Goal: Task Accomplishment & Management: Complete application form

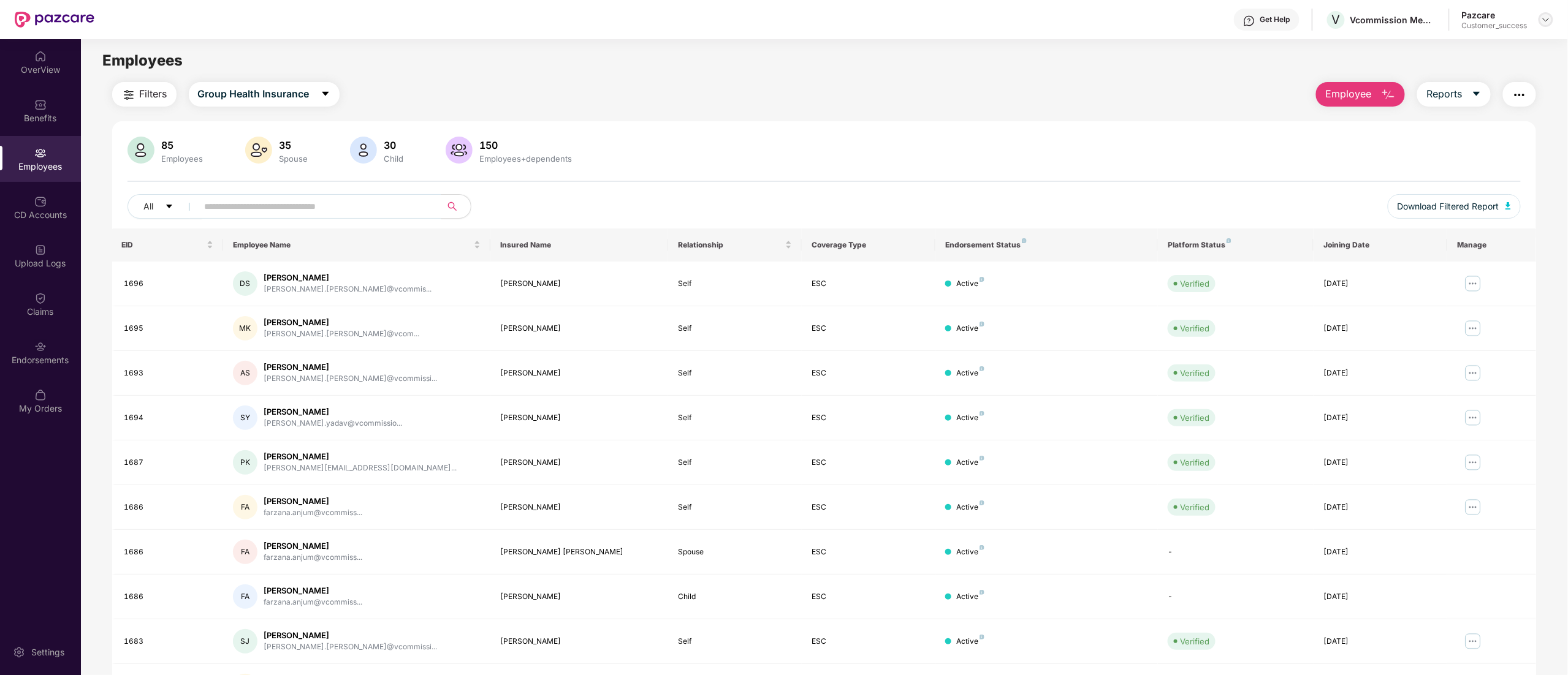
click at [1550, 21] on img at bounding box center [1546, 19] width 10 height 10
click at [1440, 48] on div "Switch to partner view" at bounding box center [1489, 49] width 160 height 24
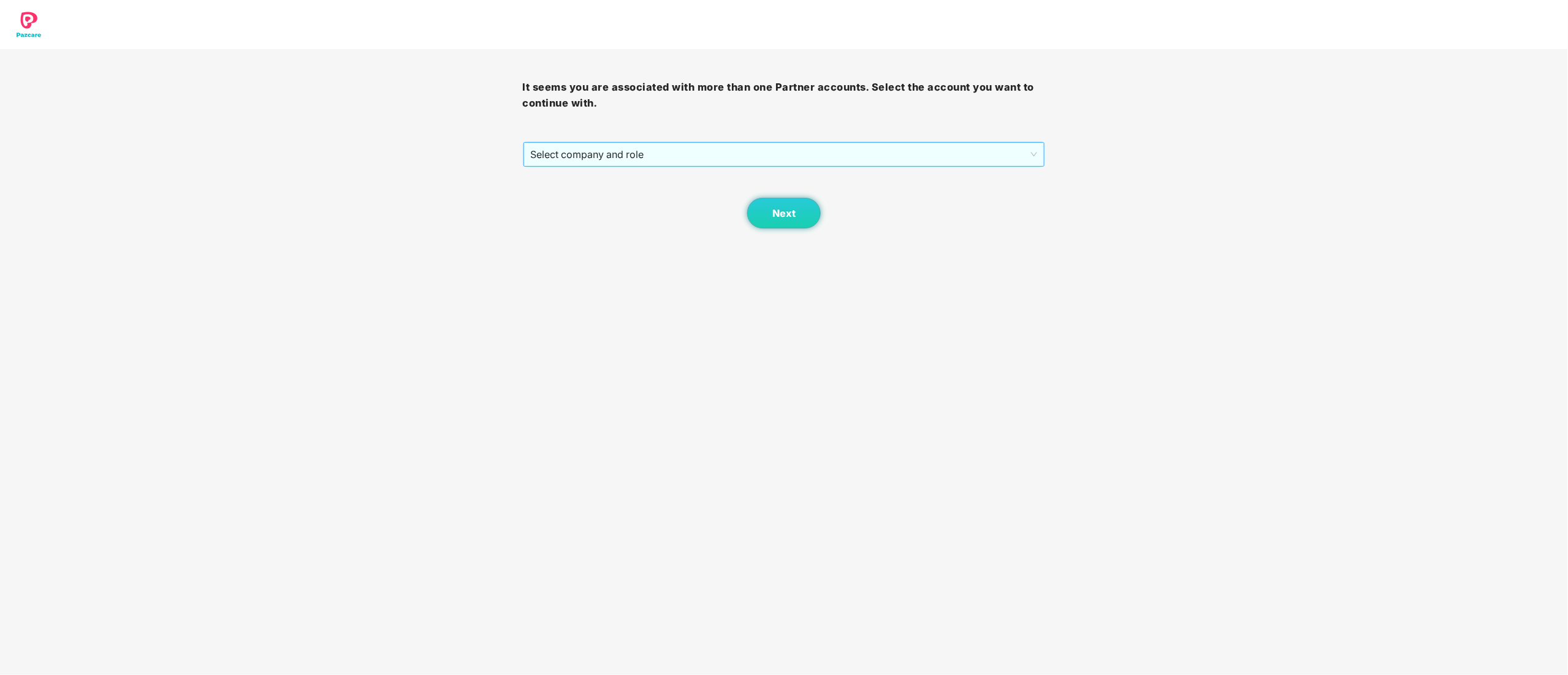
drag, startPoint x: 612, startPoint y: 147, endPoint x: 613, endPoint y: 154, distance: 7.1
click at [613, 147] on span "Select company and role" at bounding box center [784, 154] width 507 height 23
click at [614, 205] on div "Pazcare - CUSTOMER_SUCCESS" at bounding box center [784, 198] width 508 height 14
click at [780, 215] on span "Next" at bounding box center [784, 213] width 23 height 12
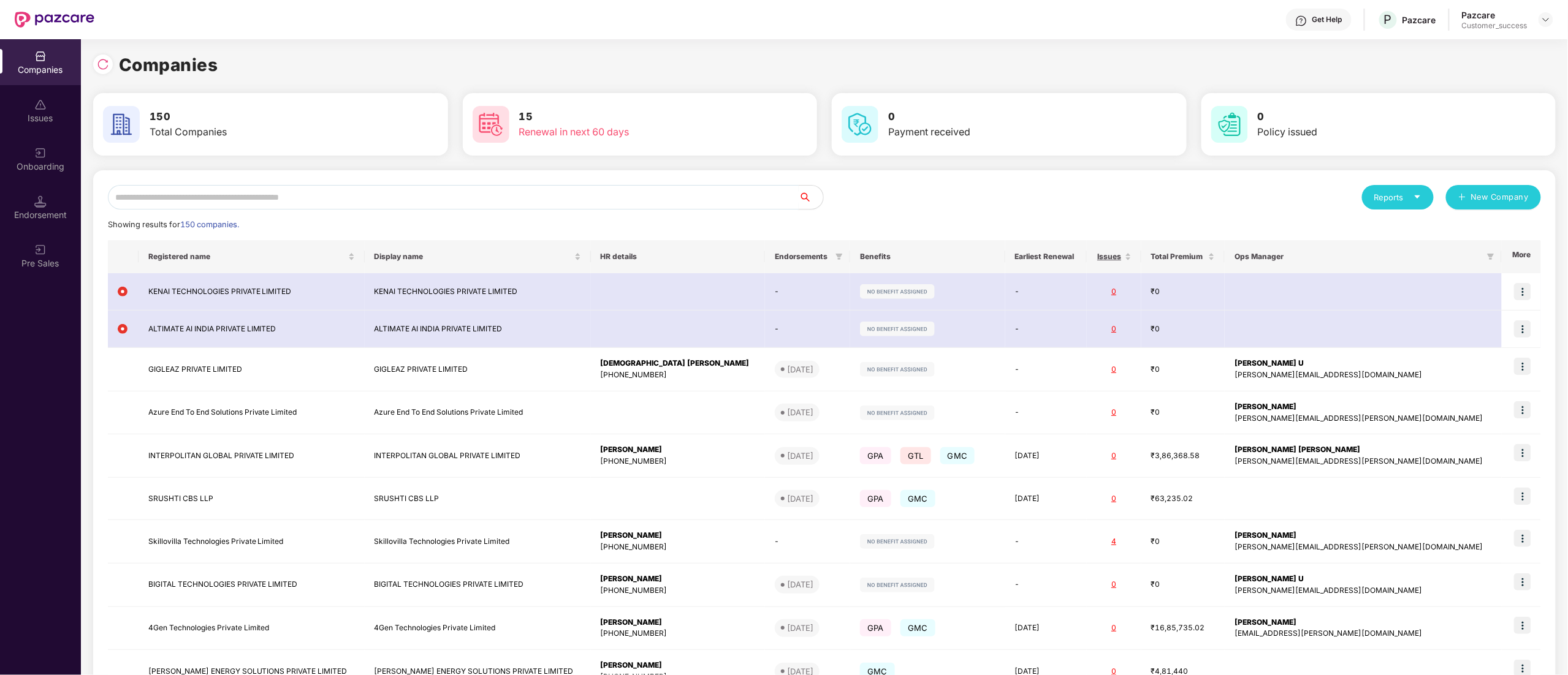
click at [319, 197] on input "text" at bounding box center [453, 197] width 691 height 25
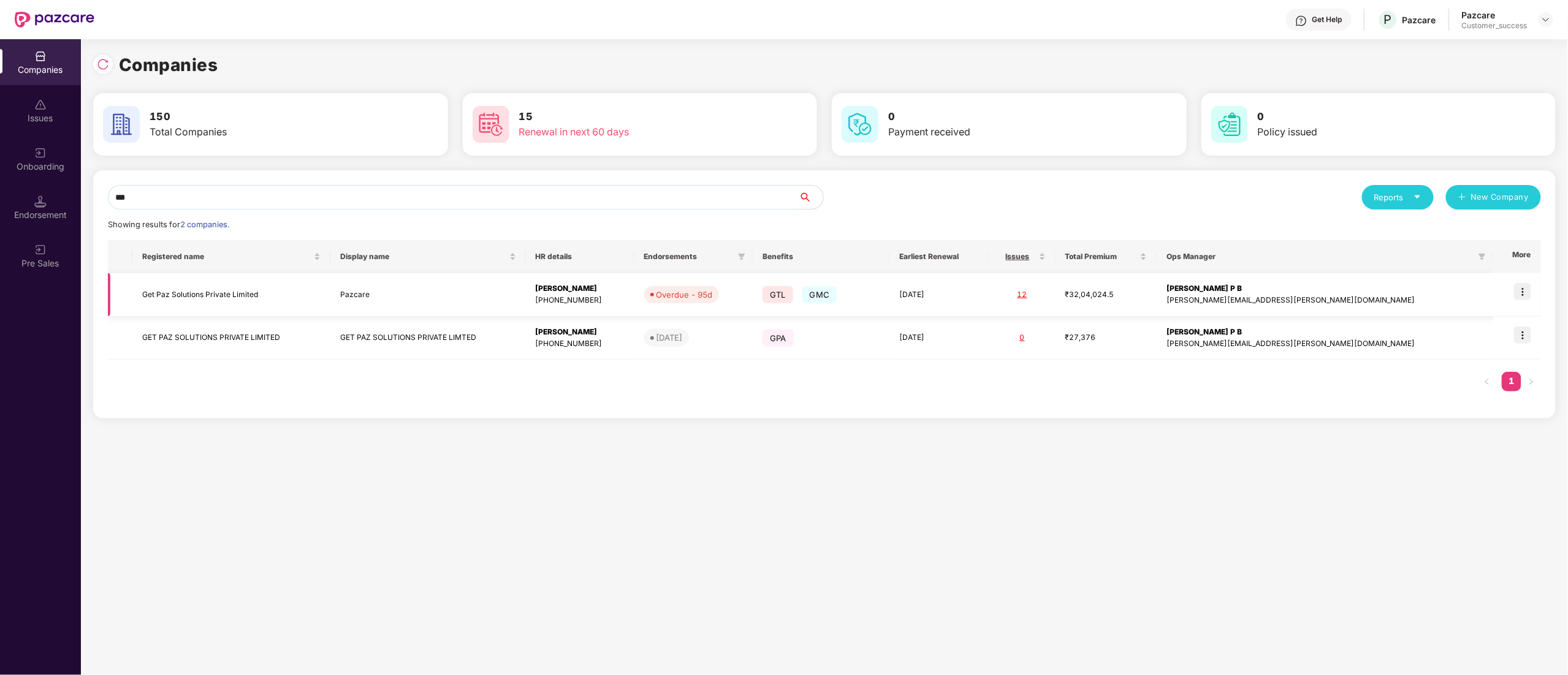
type input "***"
click at [1522, 294] on img at bounding box center [1523, 292] width 17 height 17
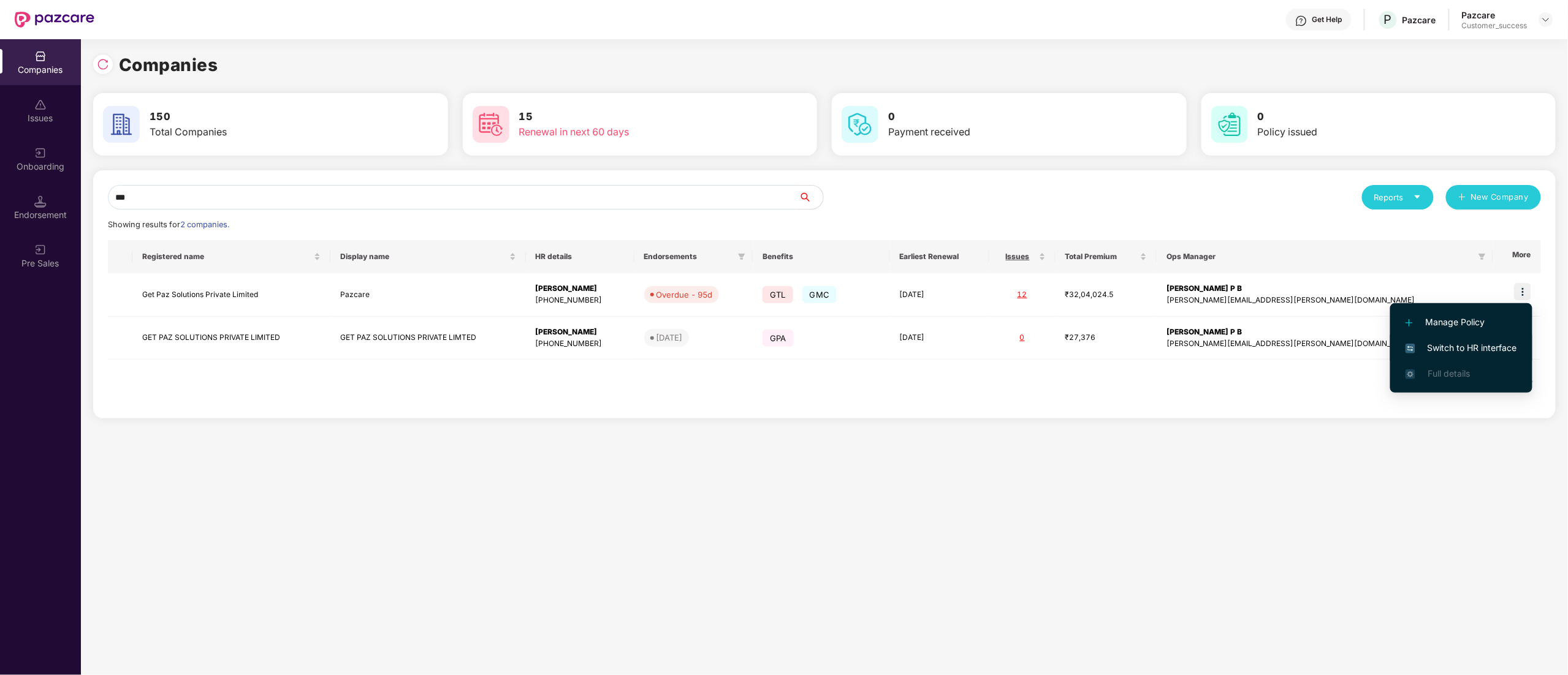
click at [1463, 338] on li "Switch to HR interface" at bounding box center [1461, 348] width 142 height 26
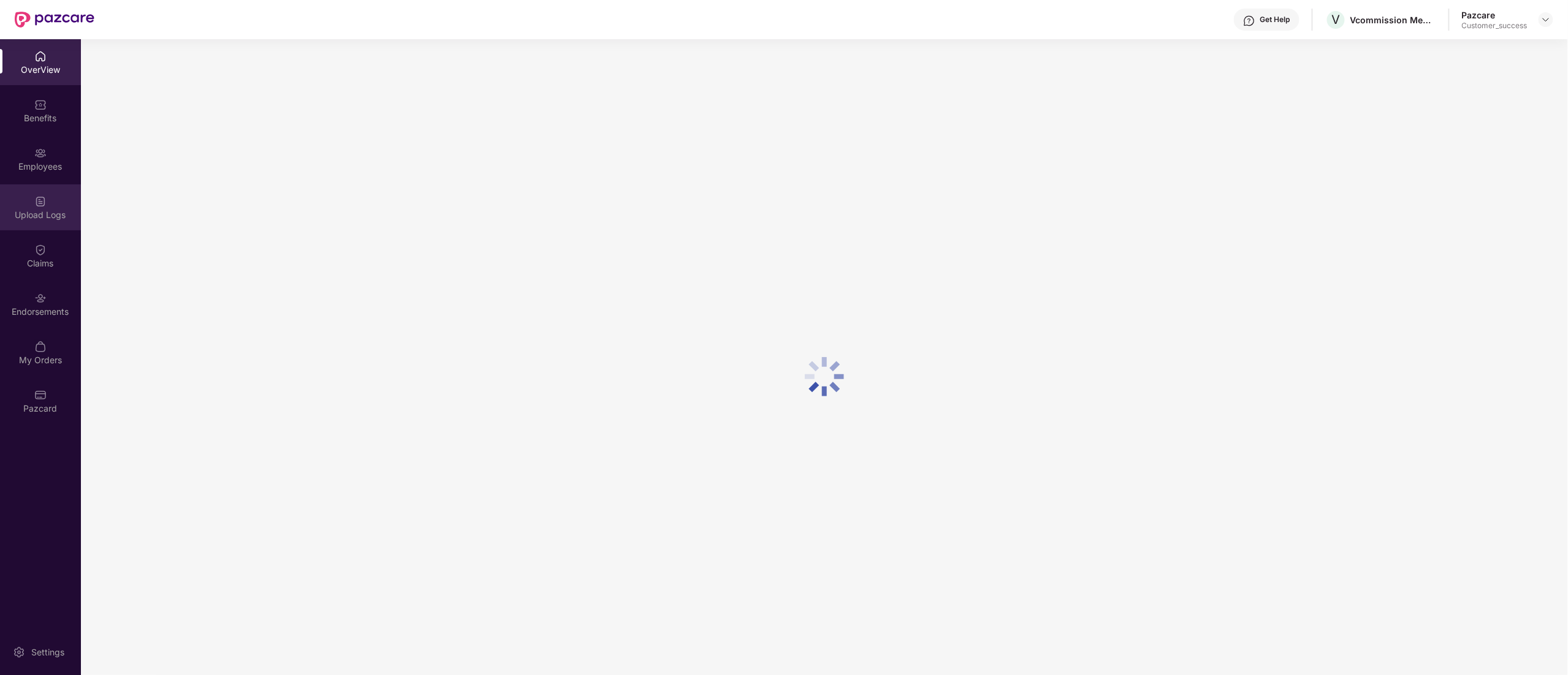
click at [30, 211] on div "Upload Logs" at bounding box center [40, 215] width 81 height 12
click at [33, 157] on div "Employees" at bounding box center [40, 159] width 81 height 46
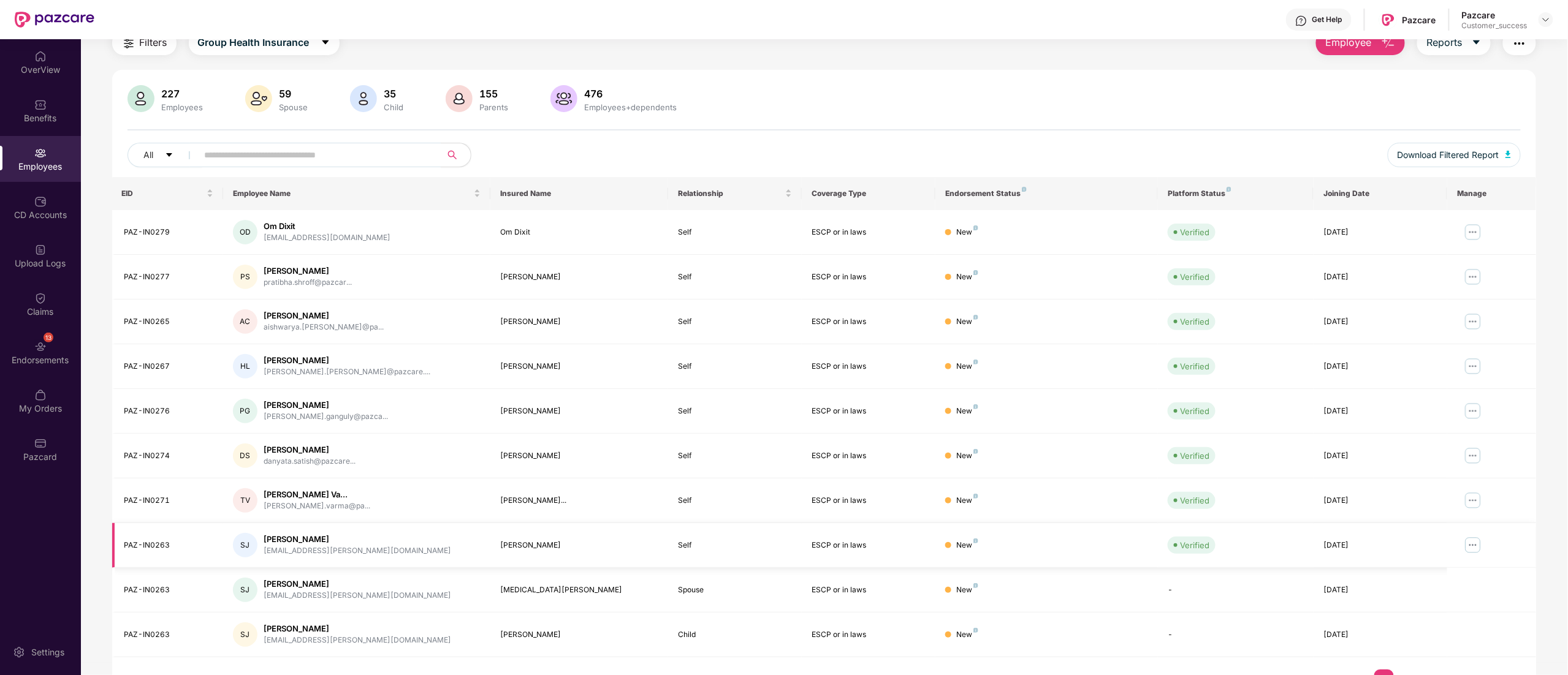
scroll to position [80, 0]
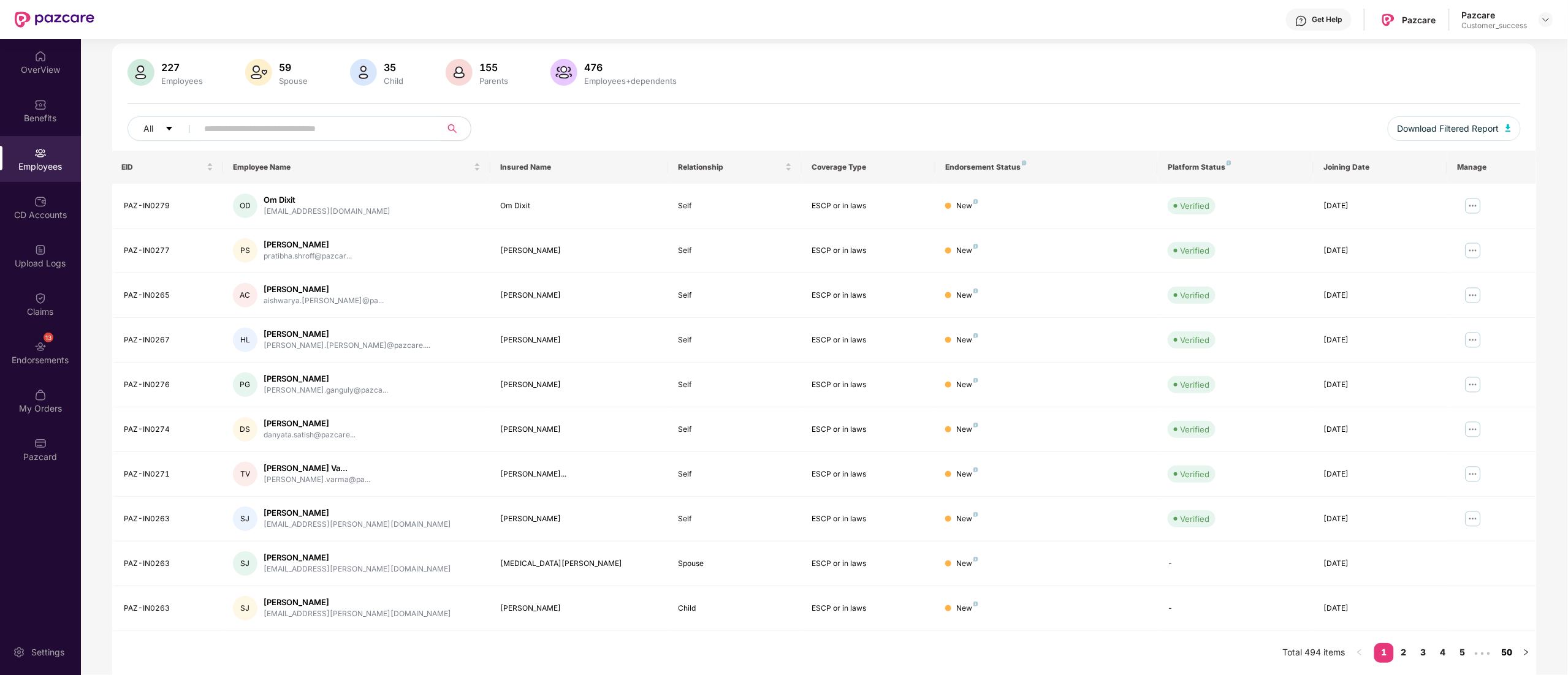
click at [1514, 653] on link "50" at bounding box center [1507, 652] width 19 height 18
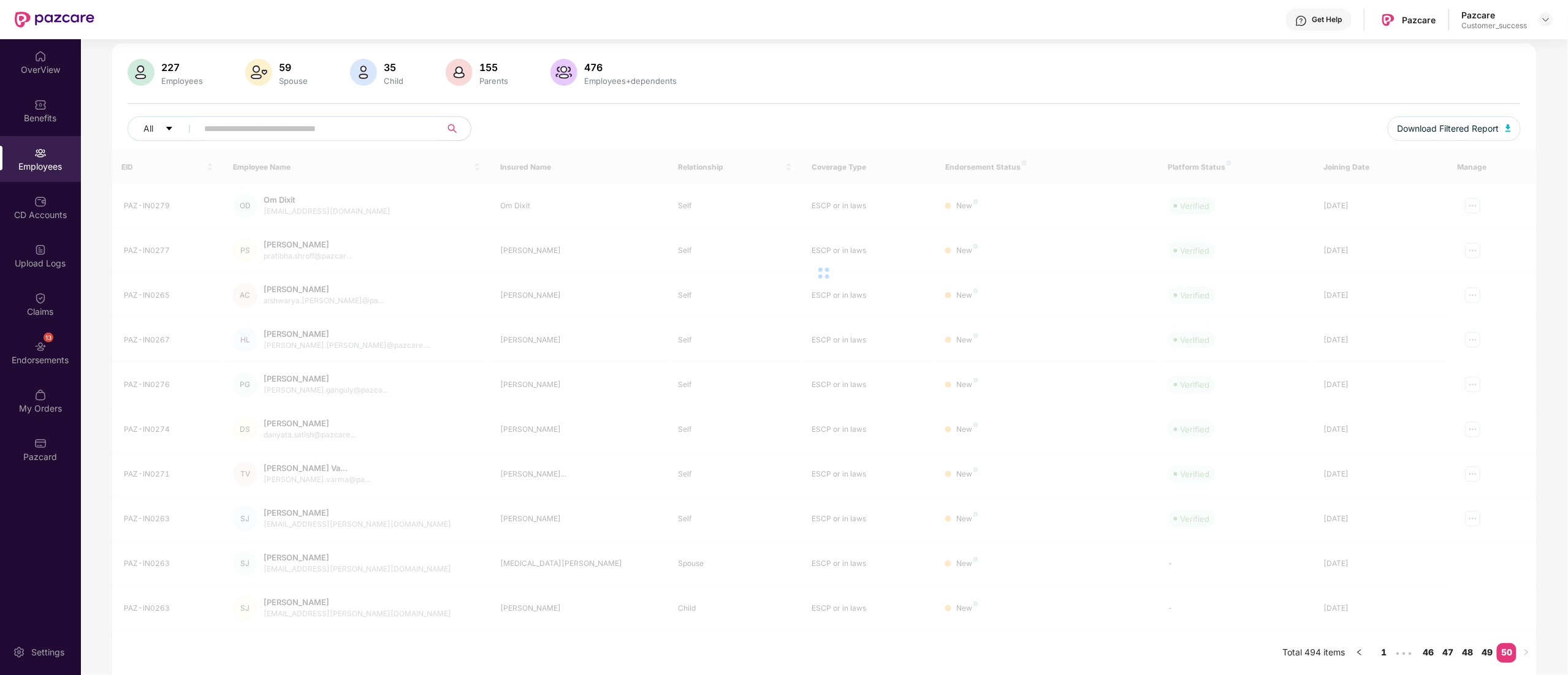
scroll to position [39, 0]
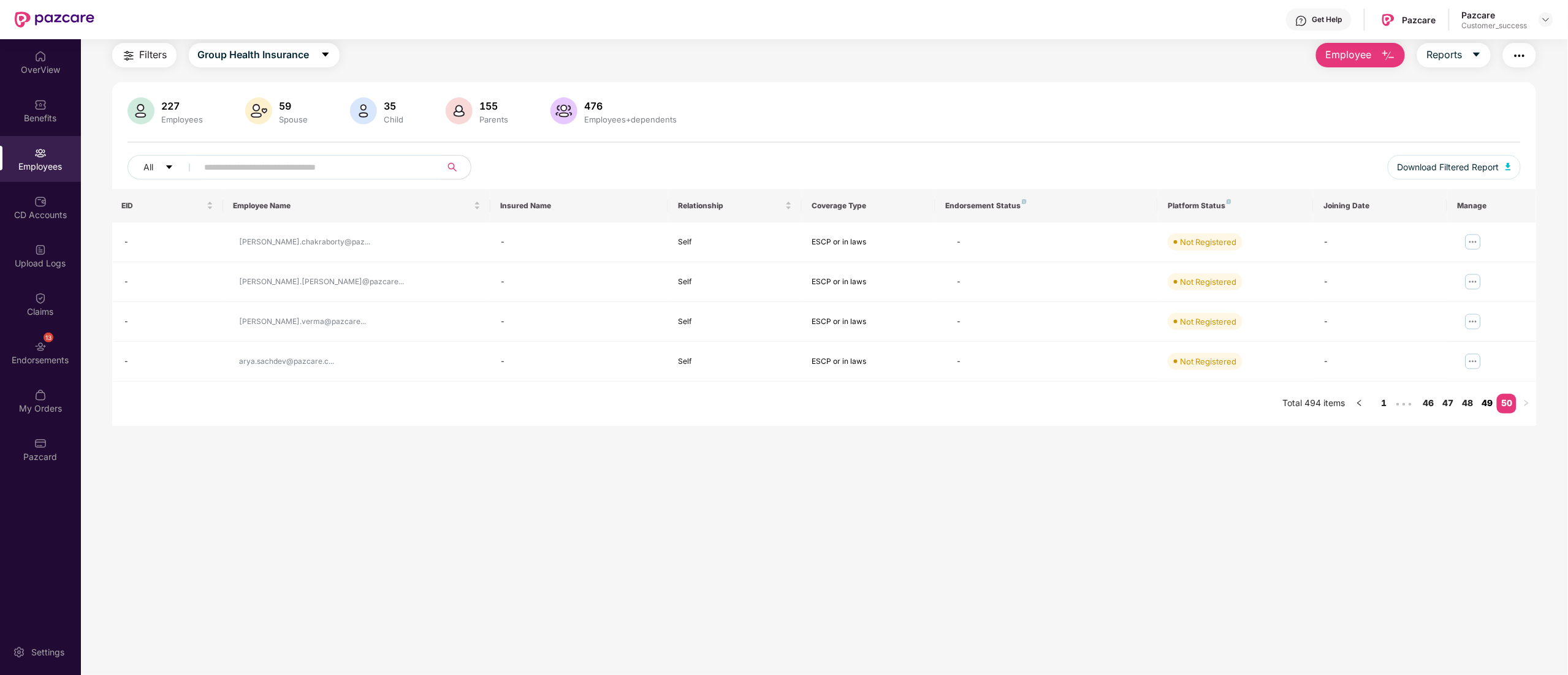
click at [1489, 407] on link "49" at bounding box center [1487, 403] width 19 height 18
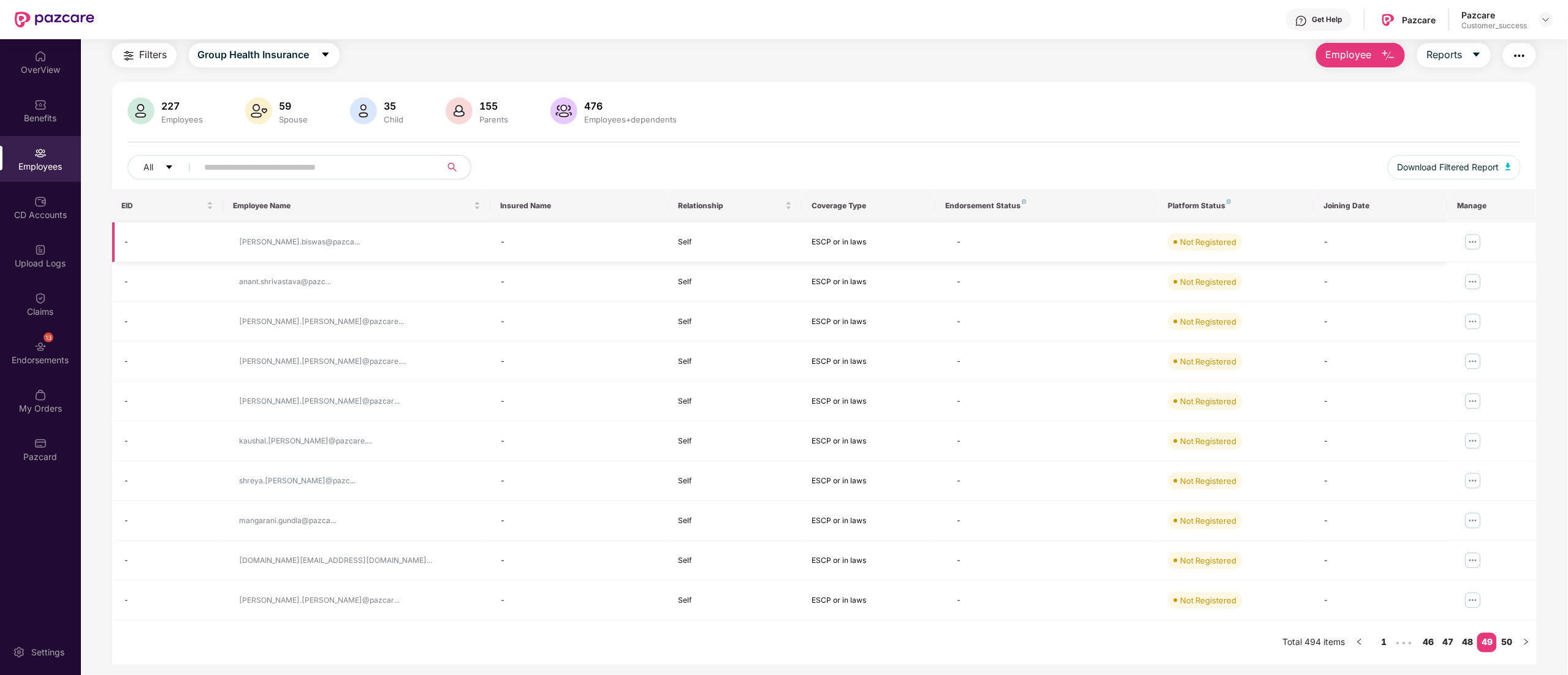
click at [1477, 240] on img at bounding box center [1473, 242] width 19 height 19
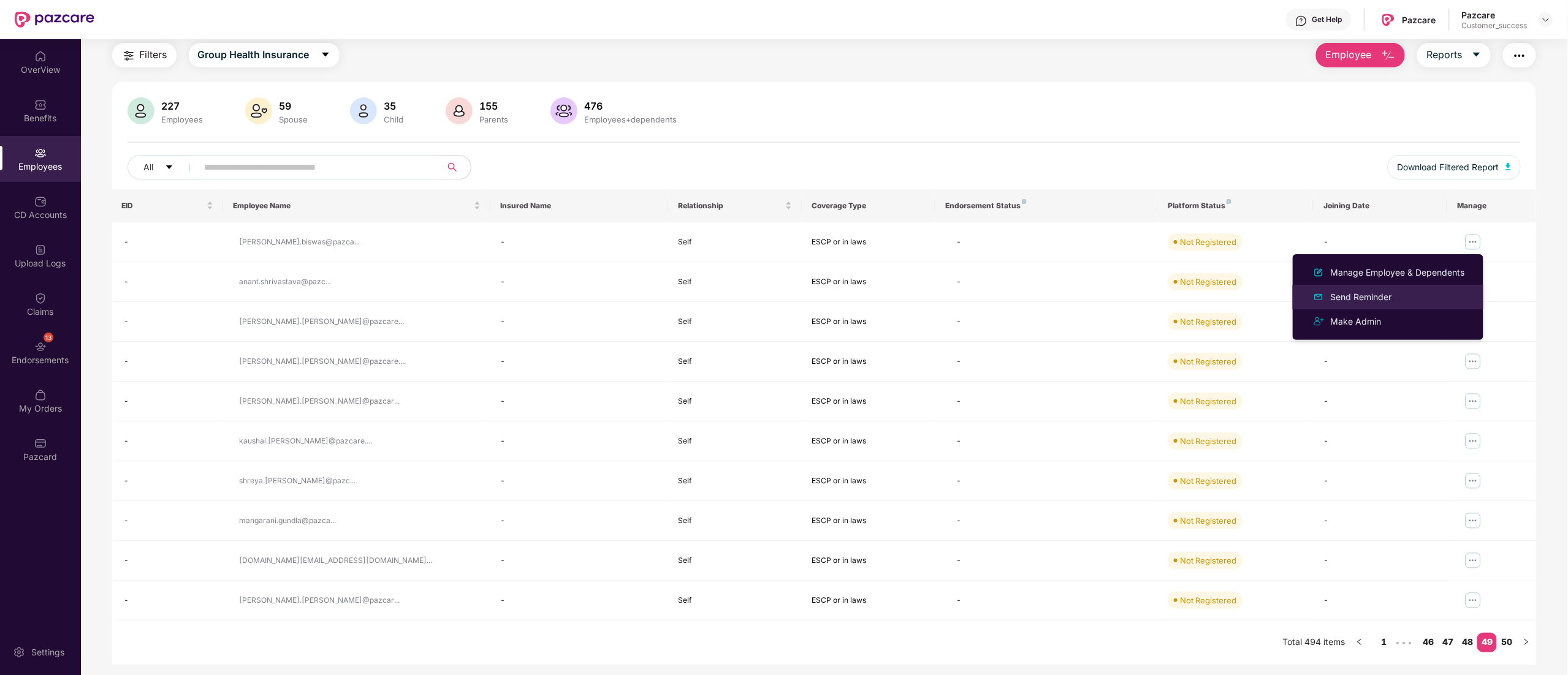
click at [1386, 289] on li "Send Reminder" at bounding box center [1388, 297] width 191 height 25
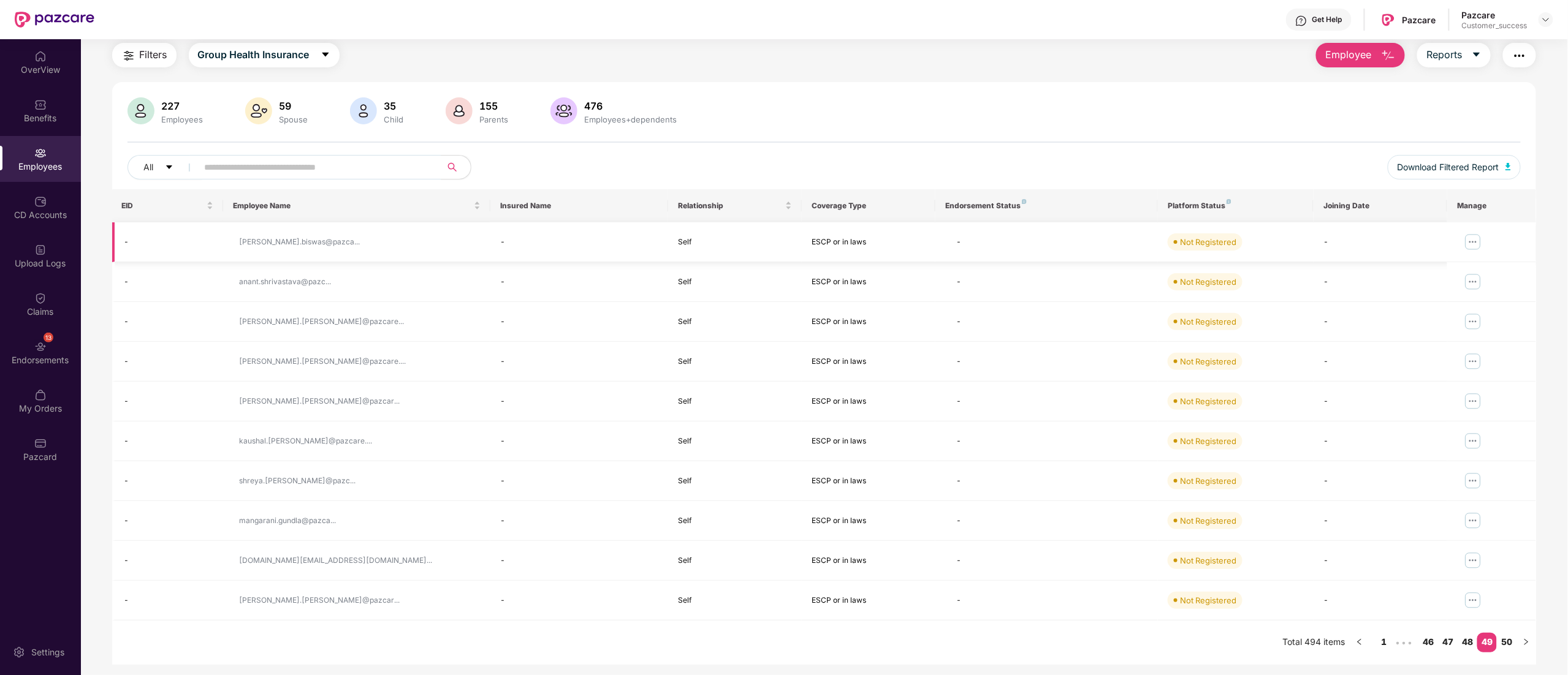
click at [1469, 245] on img at bounding box center [1473, 242] width 19 height 19
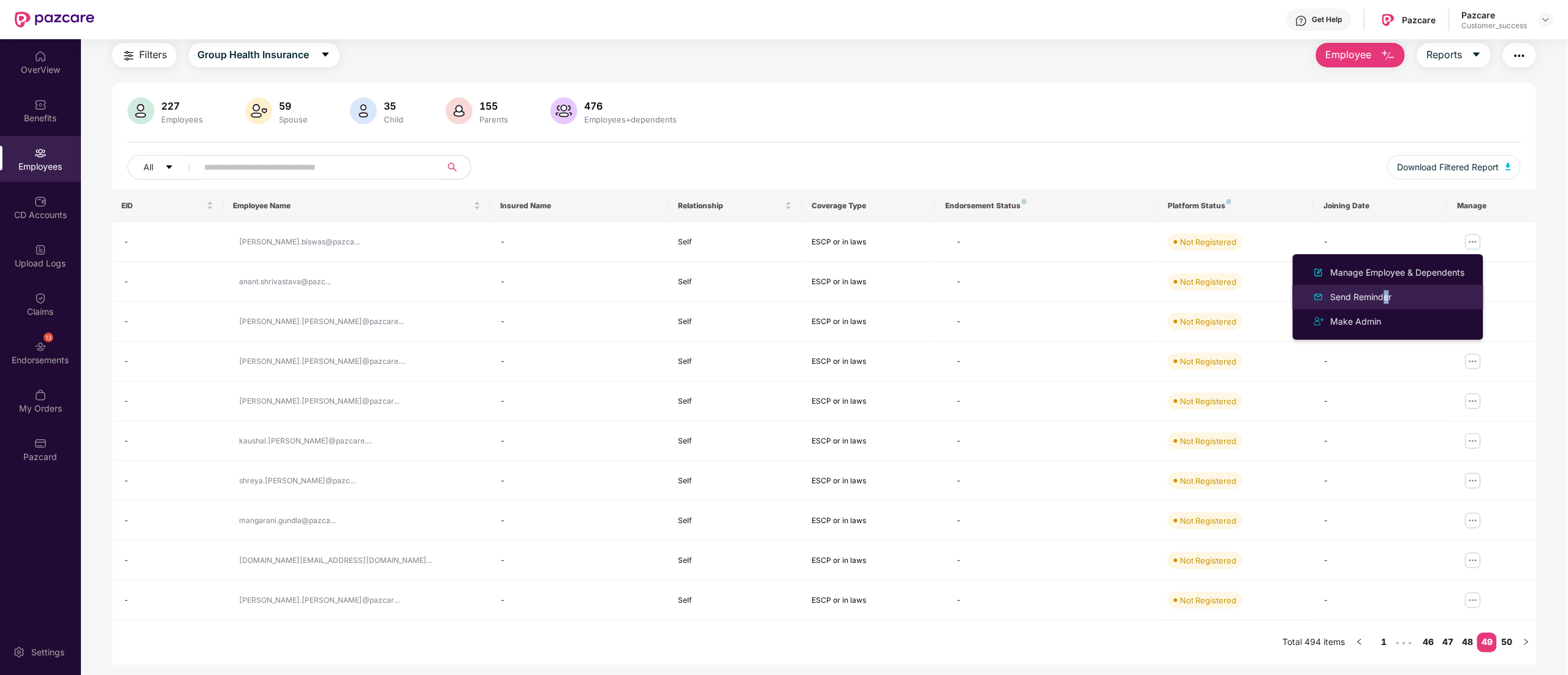
click at [1381, 290] on div "Send Reminder" at bounding box center [1388, 297] width 159 height 15
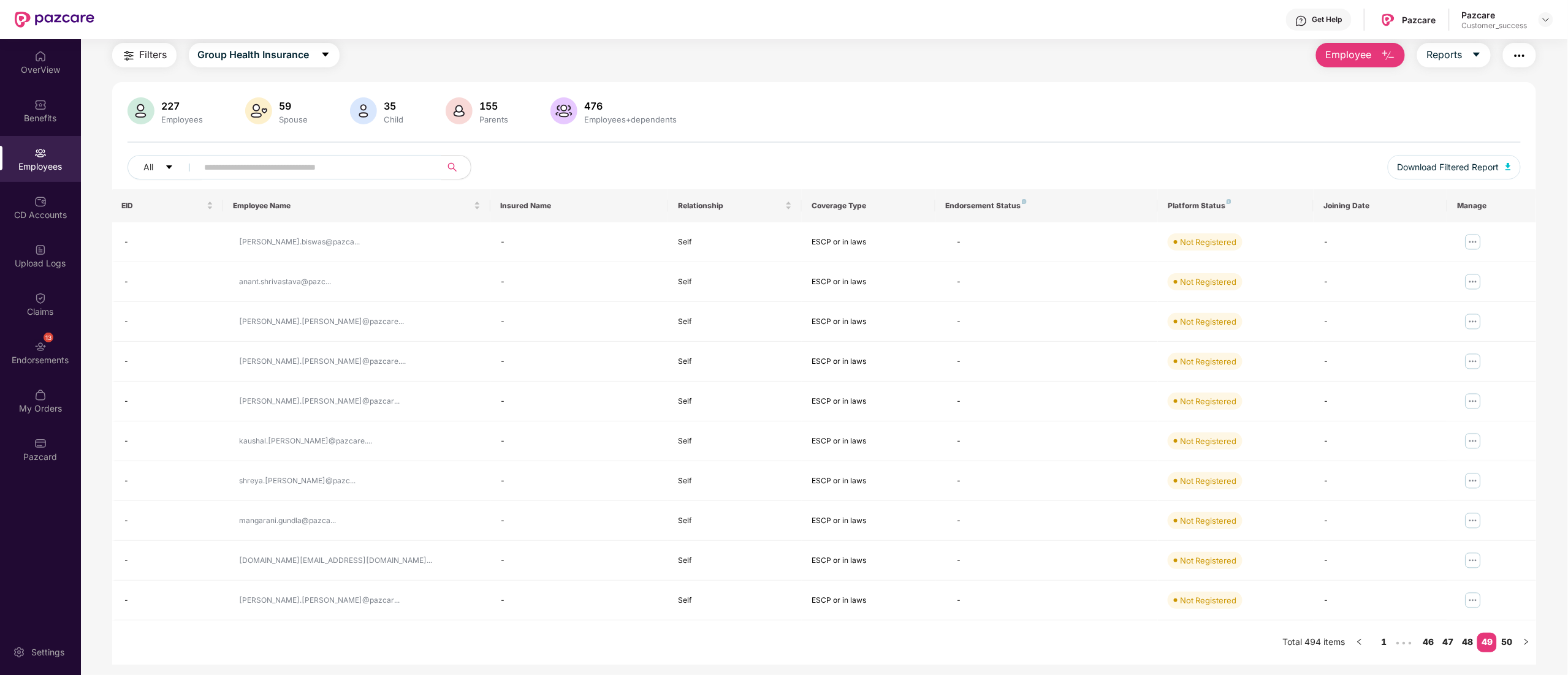
click at [50, 161] on div "Employees" at bounding box center [40, 167] width 81 height 12
click at [47, 156] on div "Employees" at bounding box center [40, 159] width 81 height 46
click at [1546, 18] on img at bounding box center [1546, 19] width 10 height 10
click at [1484, 49] on div "Switch to partner view" at bounding box center [1489, 49] width 160 height 24
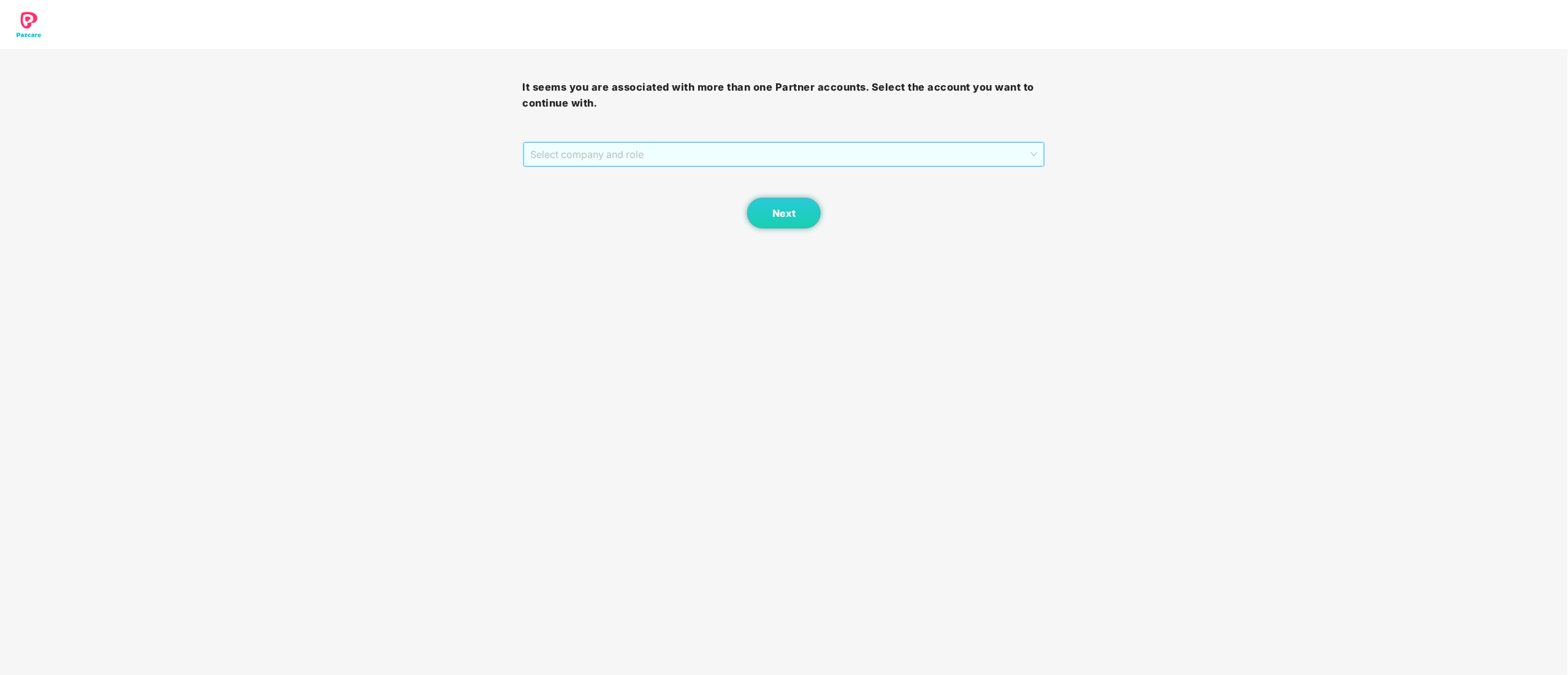
click at [558, 154] on span "Select company and role" at bounding box center [784, 154] width 507 height 23
click at [589, 193] on div "Pazcare - CUSTOMER_SUCCESS" at bounding box center [784, 198] width 508 height 14
click at [766, 217] on button "Next" at bounding box center [784, 213] width 73 height 30
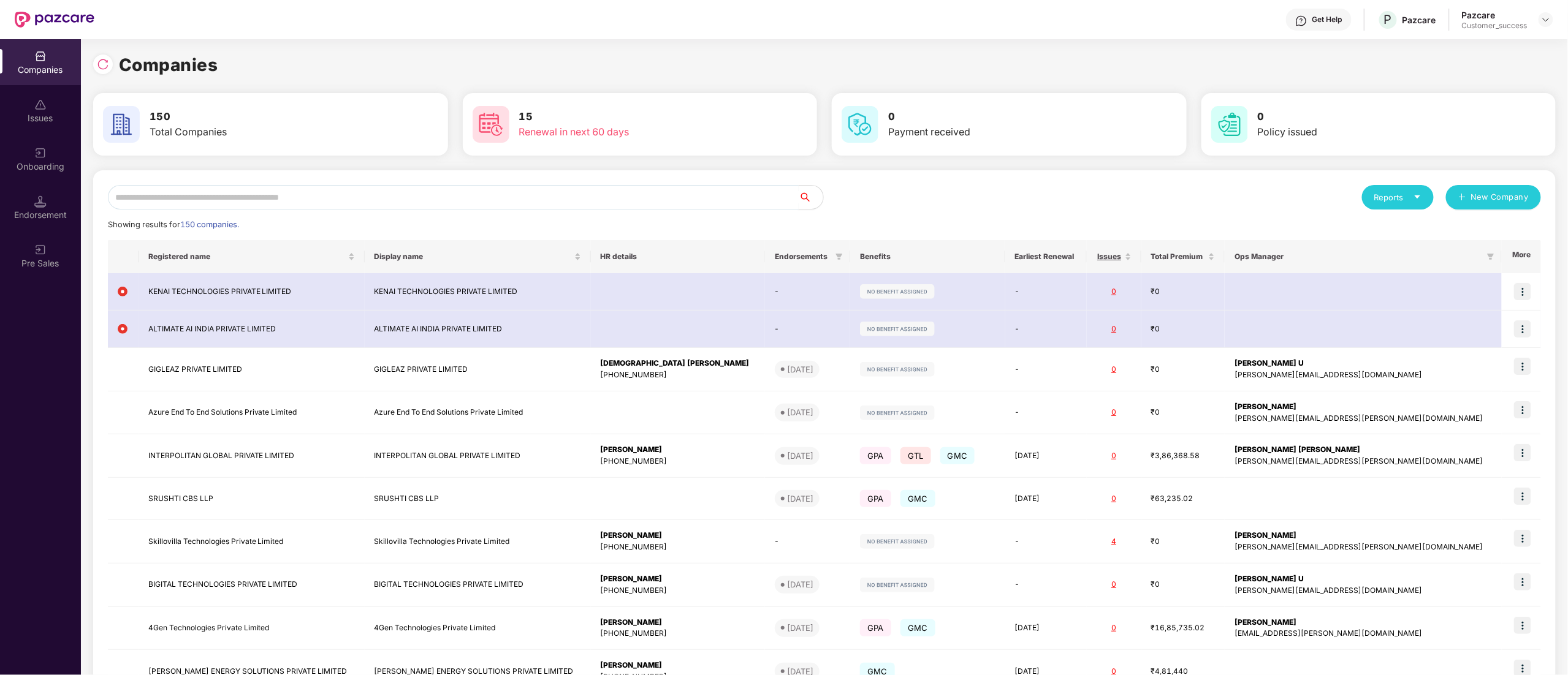
click at [269, 198] on input "text" at bounding box center [453, 197] width 691 height 25
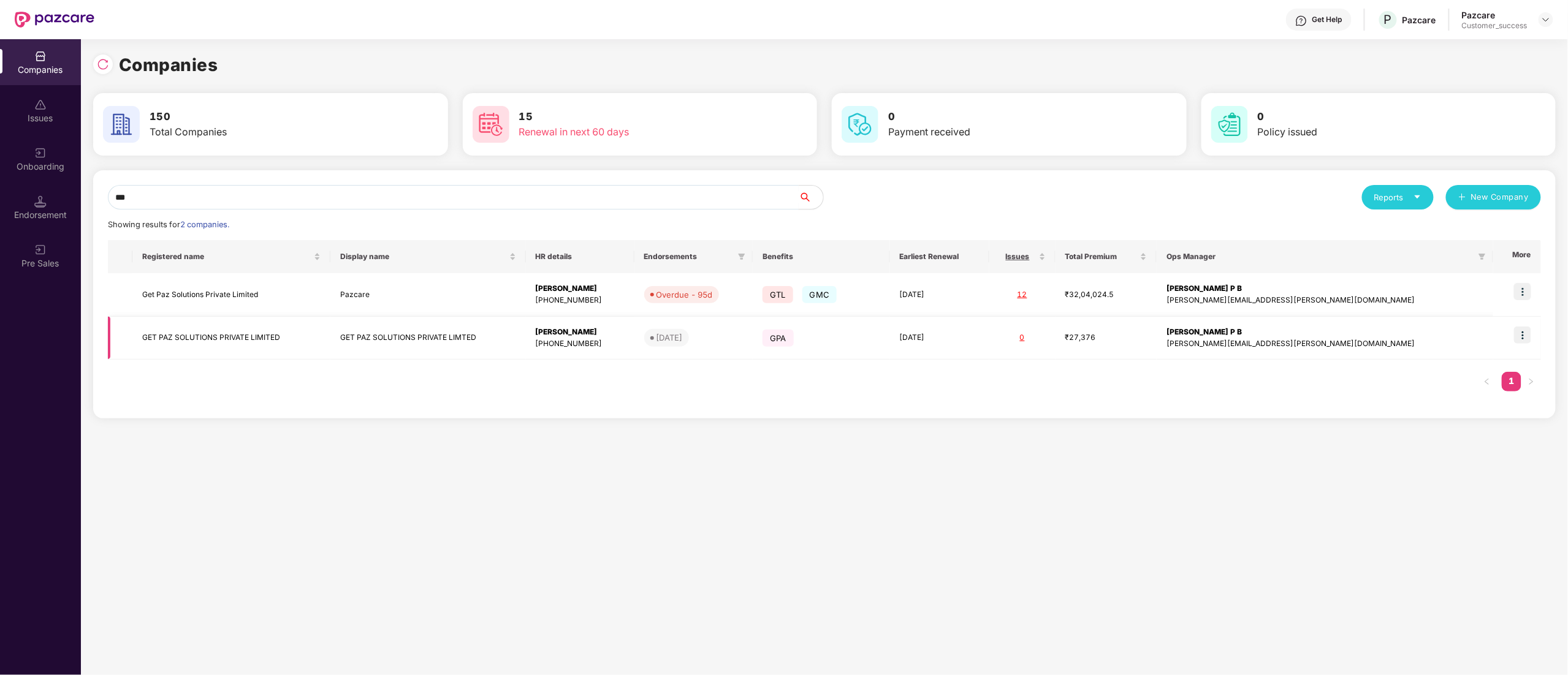
type input "***"
click at [1529, 340] on img at bounding box center [1523, 335] width 17 height 17
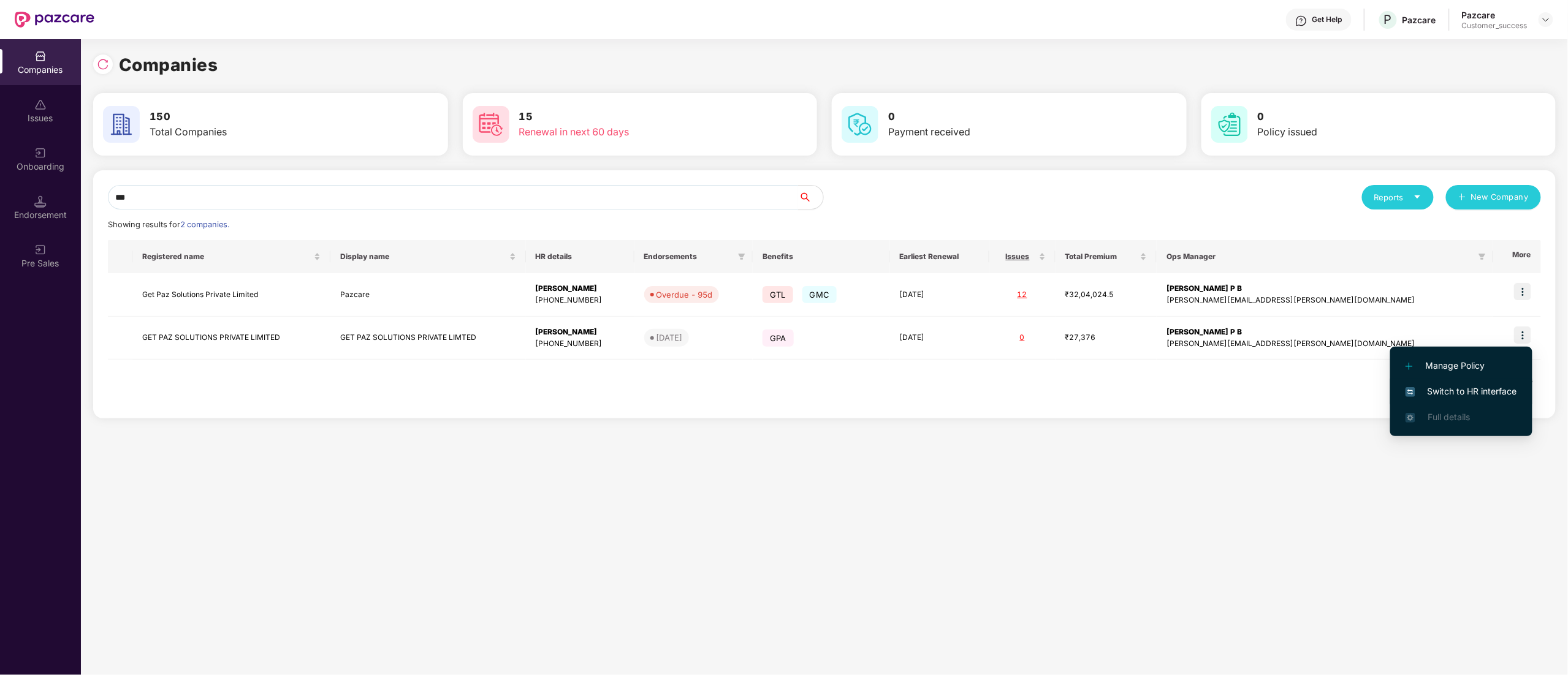
click at [1471, 395] on span "Switch to HR interface" at bounding box center [1462, 391] width 112 height 14
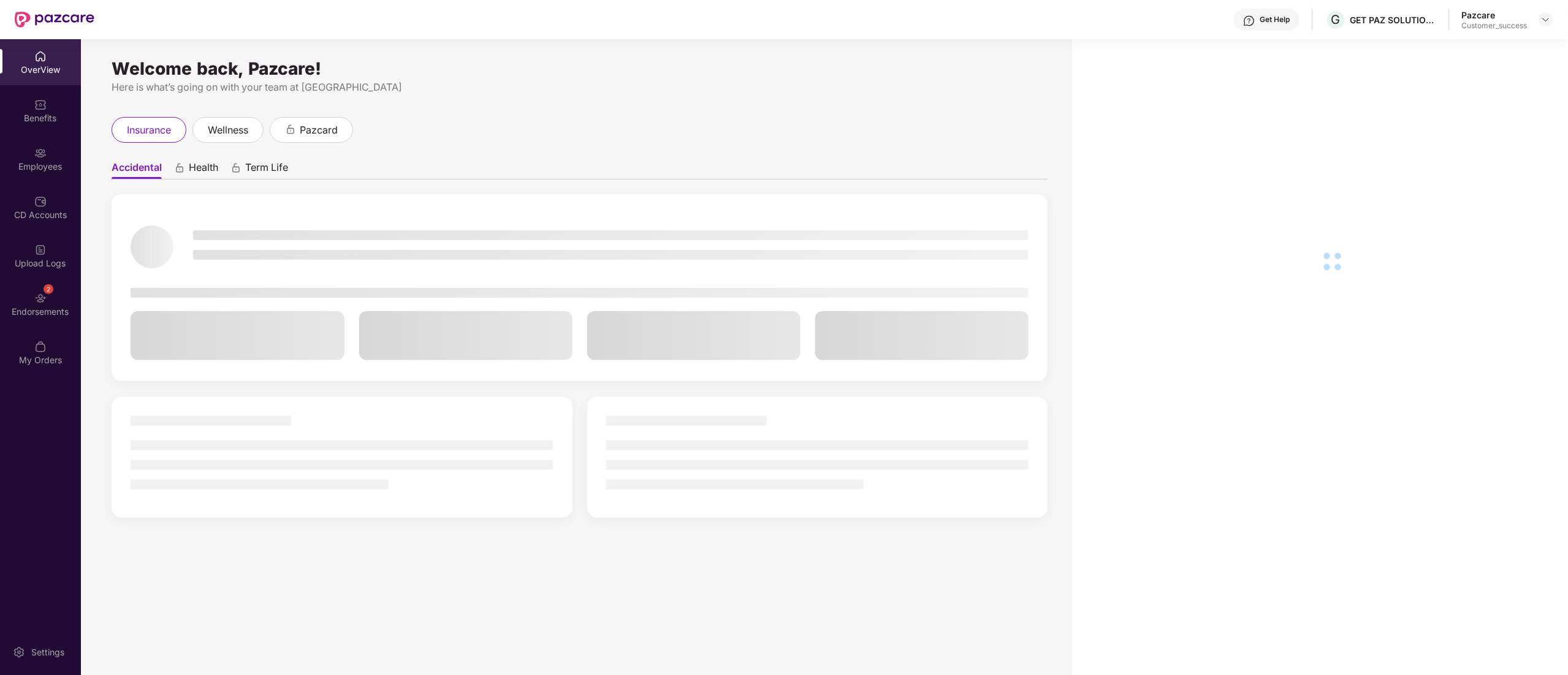
click at [25, 174] on div "Employees" at bounding box center [40, 159] width 81 height 46
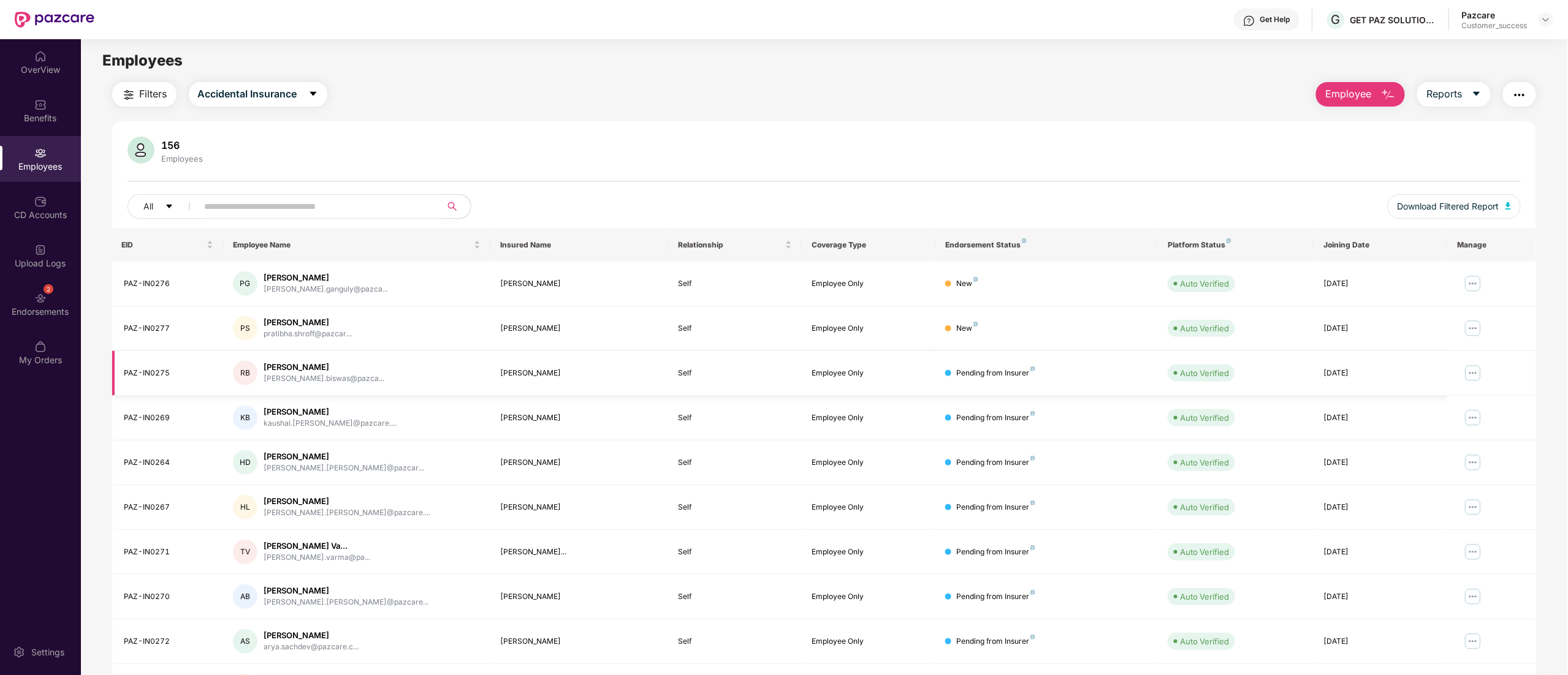
click at [148, 366] on td "PAZ-IN0275" at bounding box center [168, 373] width 112 height 45
click at [149, 364] on td "PAZ-IN0275" at bounding box center [168, 373] width 112 height 45
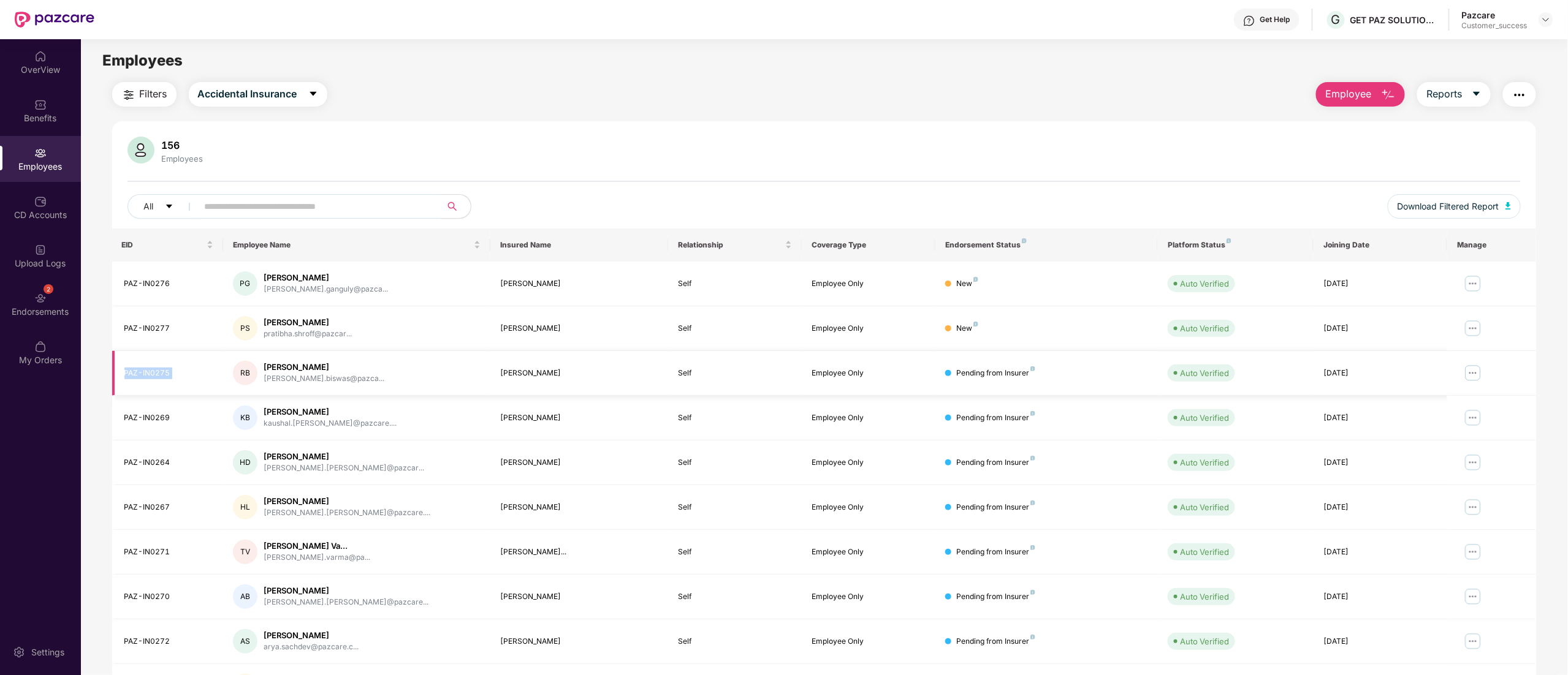
copy div "PAZ-IN0275"
click at [1465, 213] on button "Download Filtered Report" at bounding box center [1455, 207] width 134 height 25
click at [1462, 202] on span "Download Filtered Report" at bounding box center [1449, 206] width 102 height 14
click at [1533, 612] on icon "close" at bounding box center [1536, 615] width 8 height 8
click at [1495, 201] on span "Download Filtered Report" at bounding box center [1449, 206] width 102 height 14
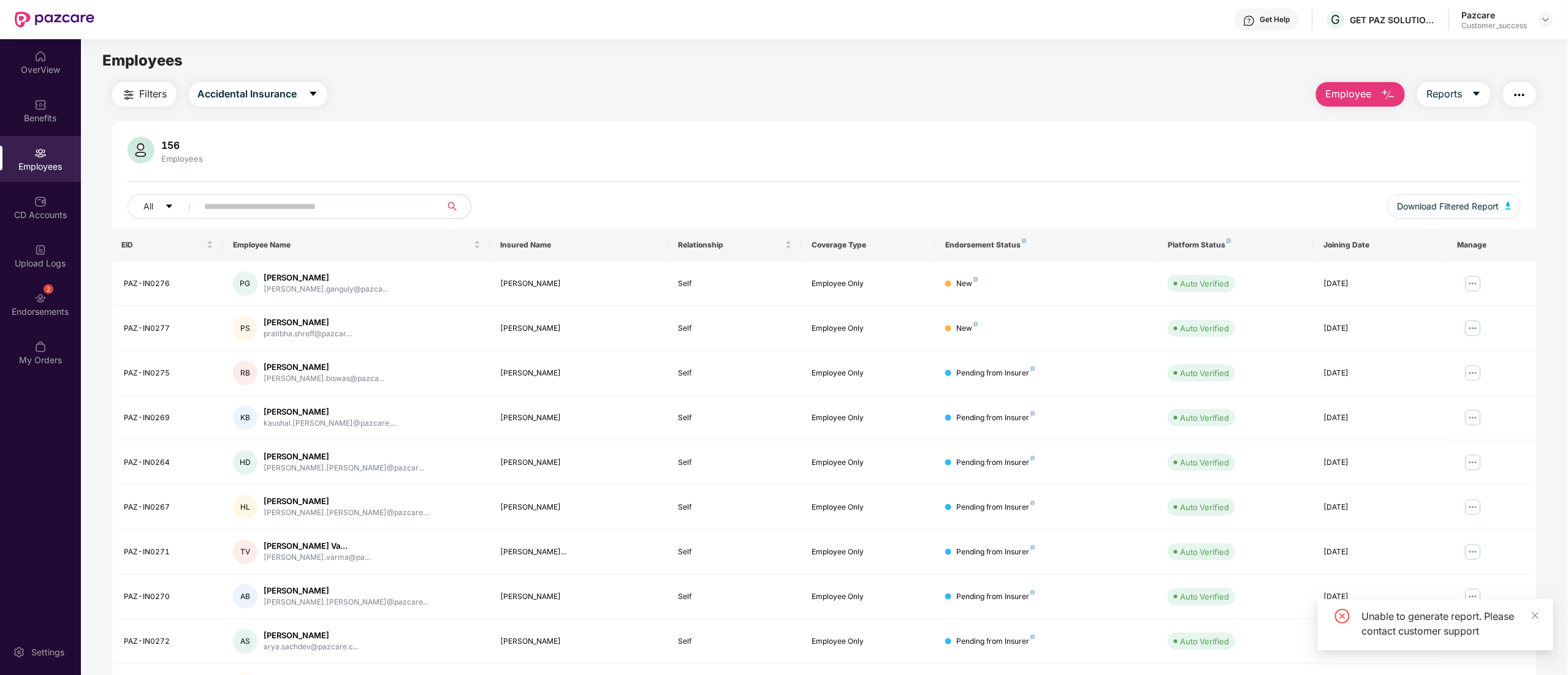
click at [989, 134] on div "156 Employees All Download Filtered Report EID Employee Name Insured Name Relat…" at bounding box center [825, 437] width 1425 height 632
click at [1467, 212] on span "Download Filtered Report" at bounding box center [1449, 206] width 102 height 14
click at [1472, 207] on span "Download Filtered Report" at bounding box center [1449, 206] width 102 height 14
click at [1528, 95] on button "button" at bounding box center [1519, 95] width 33 height 25
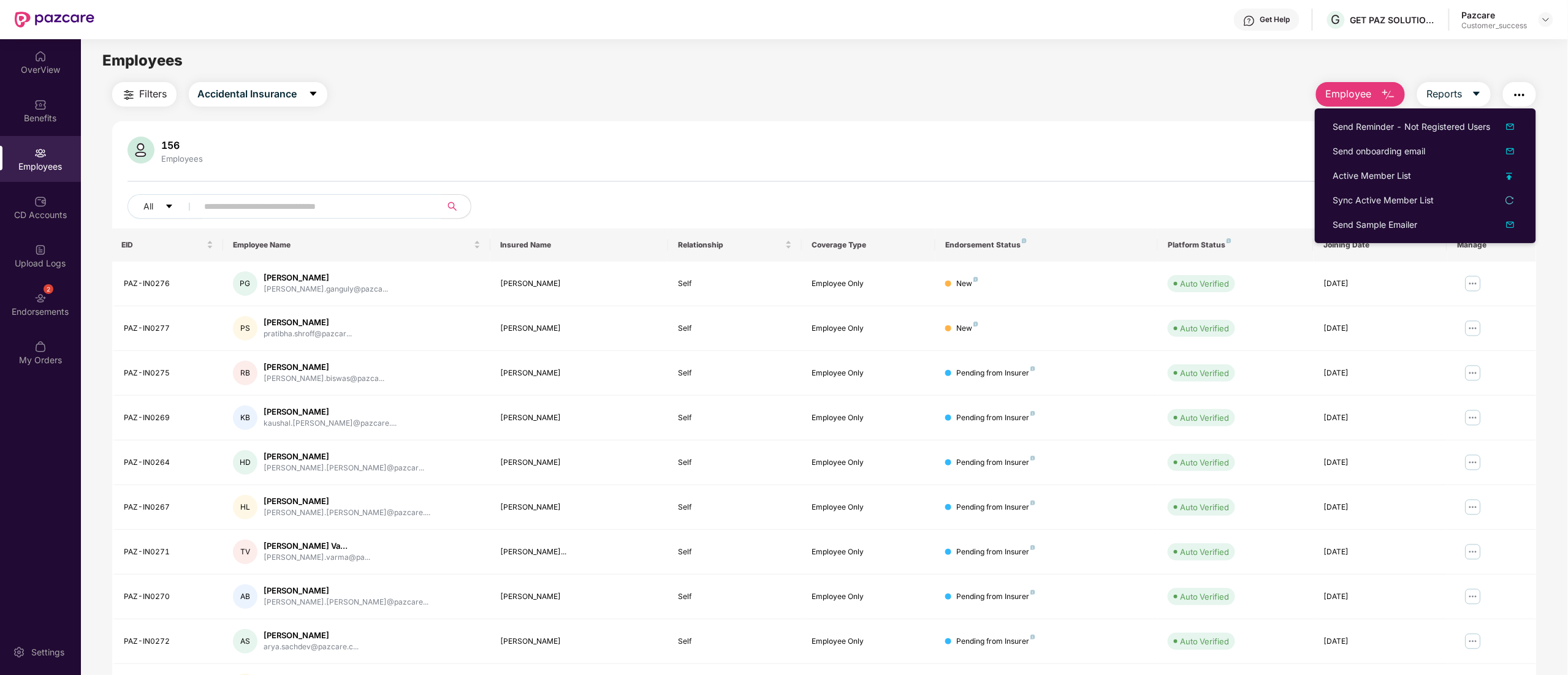
click at [1129, 158] on div "156 Employees" at bounding box center [825, 151] width 1394 height 29
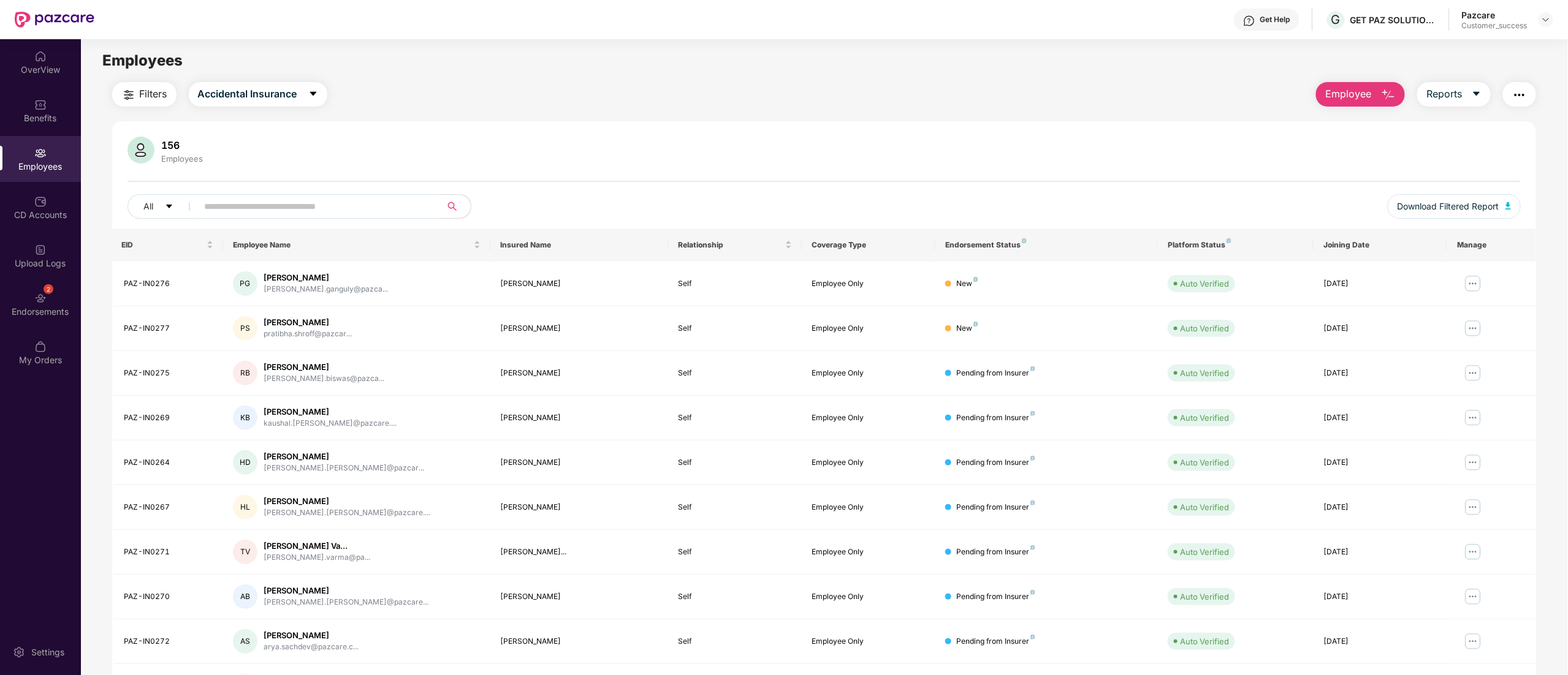
click at [12, 167] on div "Employees" at bounding box center [40, 167] width 81 height 12
drag, startPoint x: 1496, startPoint y: 206, endPoint x: 1499, endPoint y: 213, distance: 7.6
click at [1499, 206] on span "Download Filtered Report" at bounding box center [1449, 206] width 102 height 14
click at [1511, 202] on img "button" at bounding box center [1508, 206] width 6 height 7
click at [151, 373] on div "PAZ-IN0275" at bounding box center [169, 373] width 90 height 12
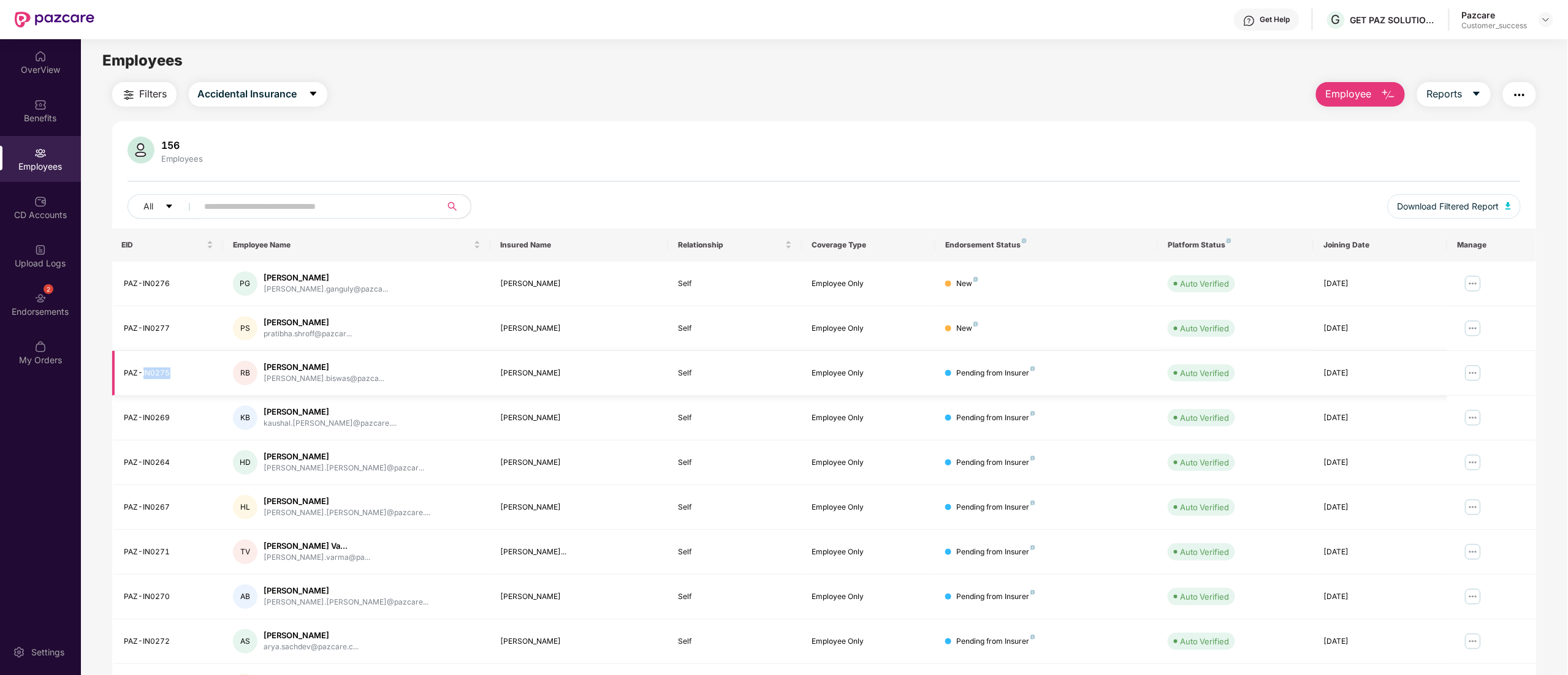
click at [150, 372] on div "PAZ-IN0275" at bounding box center [169, 373] width 90 height 12
click at [150, 372] on div "PAZ-IN0275" at bounding box center [169, 373] width 90 height 12
copy div "PAZ-IN0275"
click at [306, 366] on div "[PERSON_NAME]" at bounding box center [324, 368] width 121 height 12
click at [307, 366] on div "[PERSON_NAME]" at bounding box center [324, 368] width 121 height 12
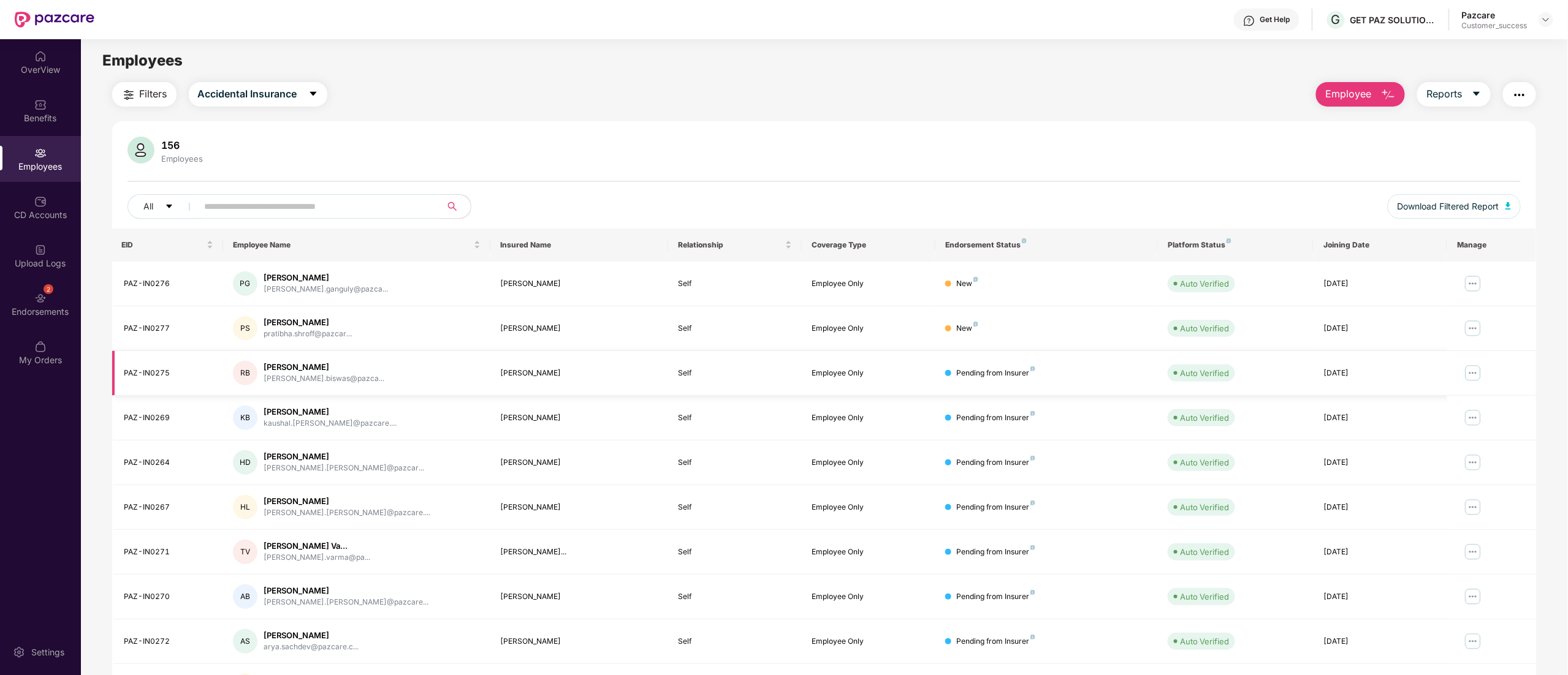
click at [307, 365] on div "[PERSON_NAME]" at bounding box center [324, 368] width 121 height 12
click at [295, 365] on div "[PERSON_NAME]" at bounding box center [324, 368] width 121 height 12
copy div "[PERSON_NAME]"
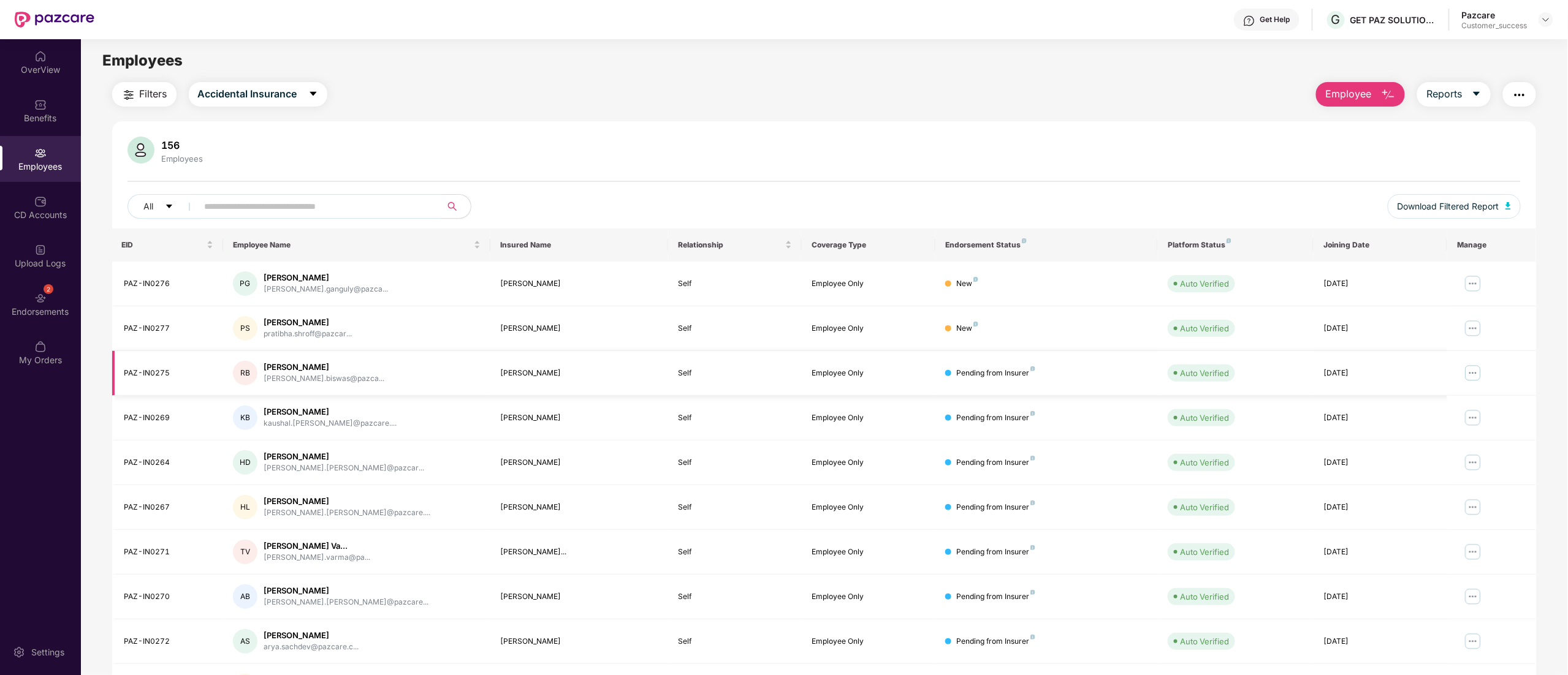
click at [300, 377] on div "[PERSON_NAME].biswas@pazca..." at bounding box center [324, 379] width 121 height 12
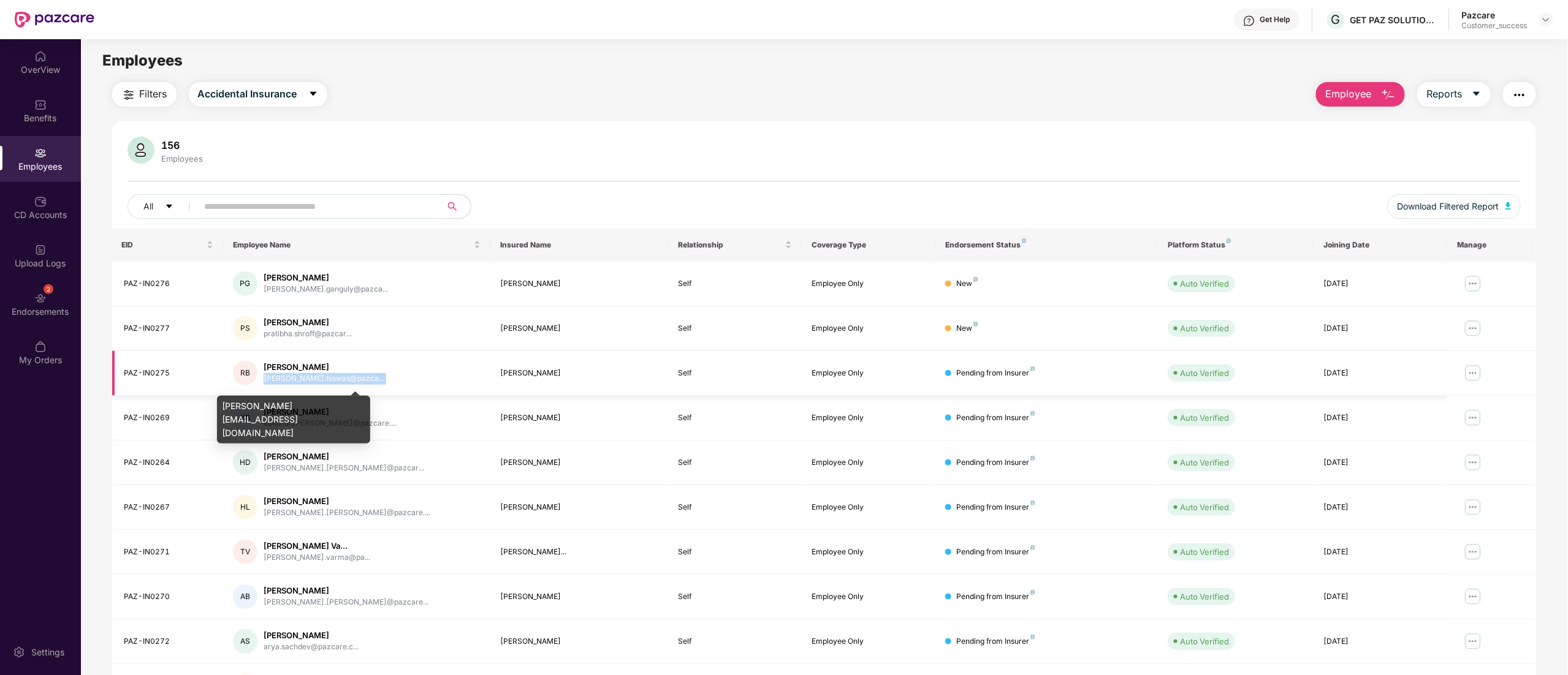
click at [300, 377] on div "[PERSON_NAME].biswas@pazca..." at bounding box center [324, 379] width 121 height 12
copy div "[PERSON_NAME].biswas@pazca..."
click at [309, 404] on div "[PERSON_NAME][EMAIL_ADDRESS][DOMAIN_NAME]" at bounding box center [294, 420] width 153 height 48
click at [309, 403] on div "[PERSON_NAME][EMAIL_ADDRESS][DOMAIN_NAME]" at bounding box center [294, 420] width 153 height 48
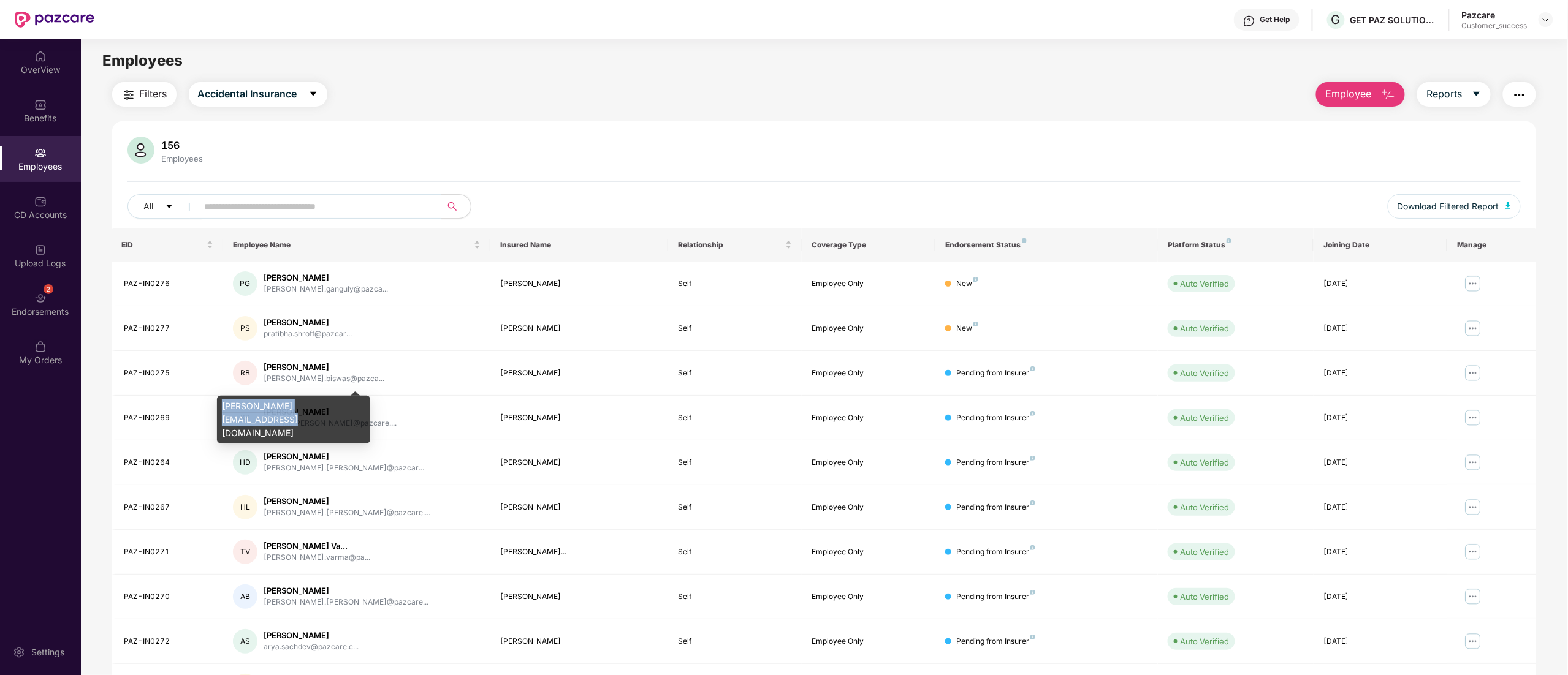
copy div "[PERSON_NAME][EMAIL_ADDRESS][DOMAIN_NAME]"
click at [1475, 372] on img at bounding box center [1473, 373] width 19 height 19
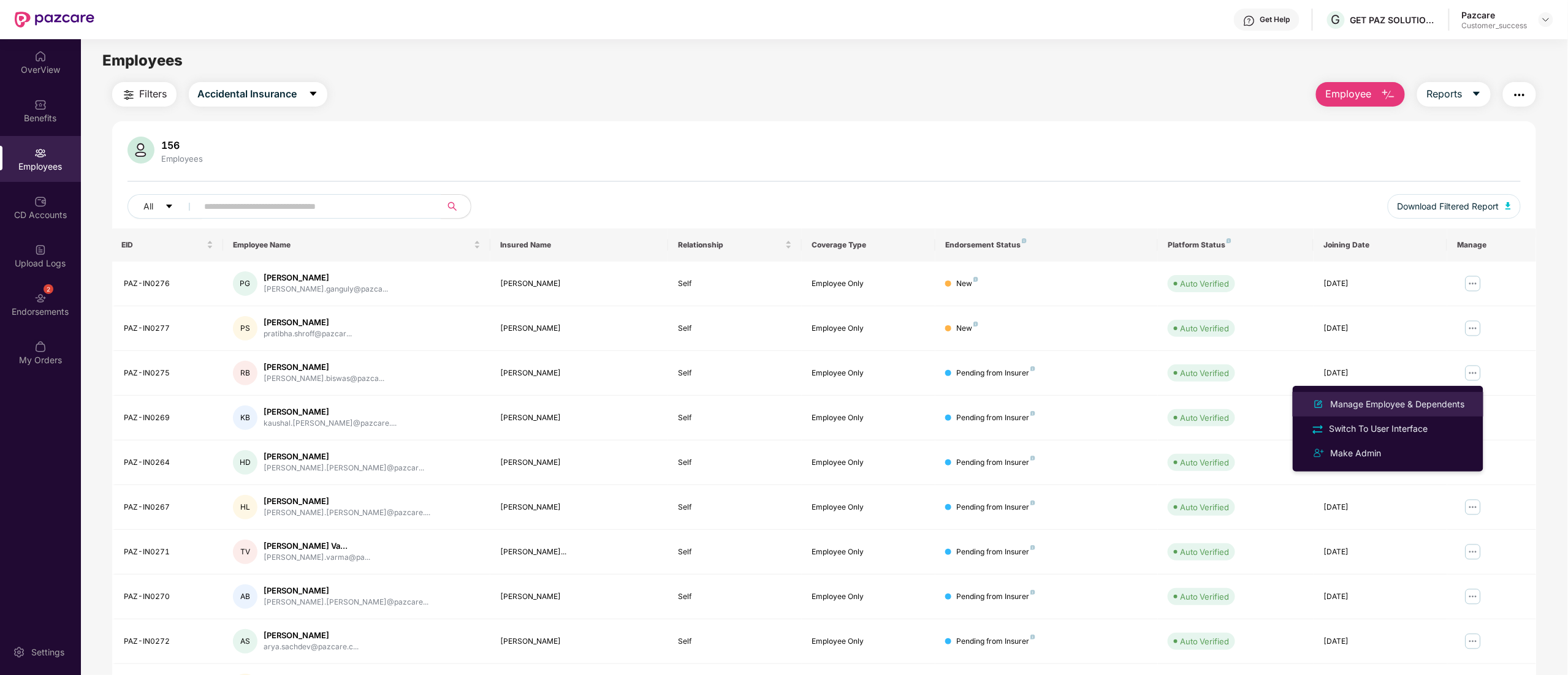
click at [1374, 399] on div "Manage Employee & Dependents" at bounding box center [1398, 404] width 139 height 14
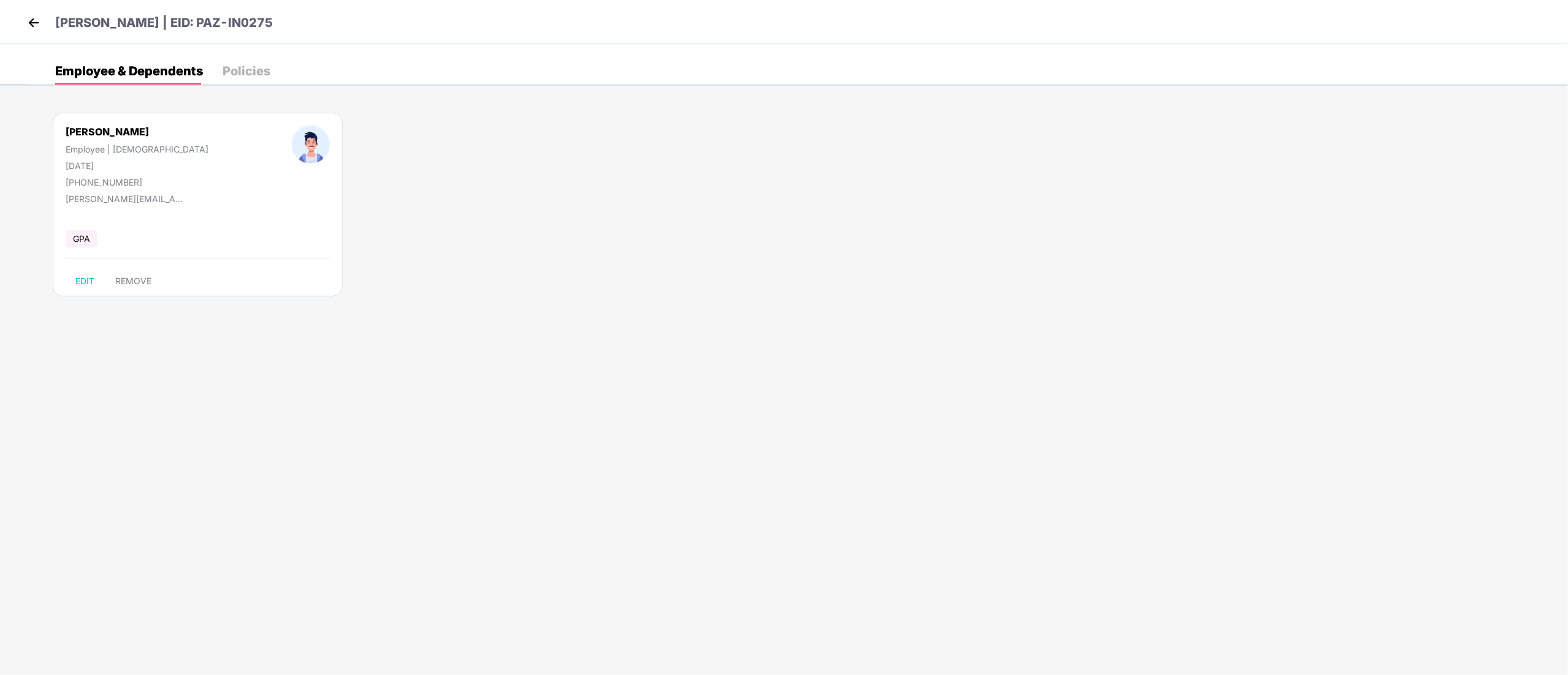
click at [99, 180] on div "[PHONE_NUMBER]" at bounding box center [137, 182] width 143 height 10
click at [99, 180] on div "+918420586475" at bounding box center [137, 182] width 143 height 10
copy div "+918420586475"
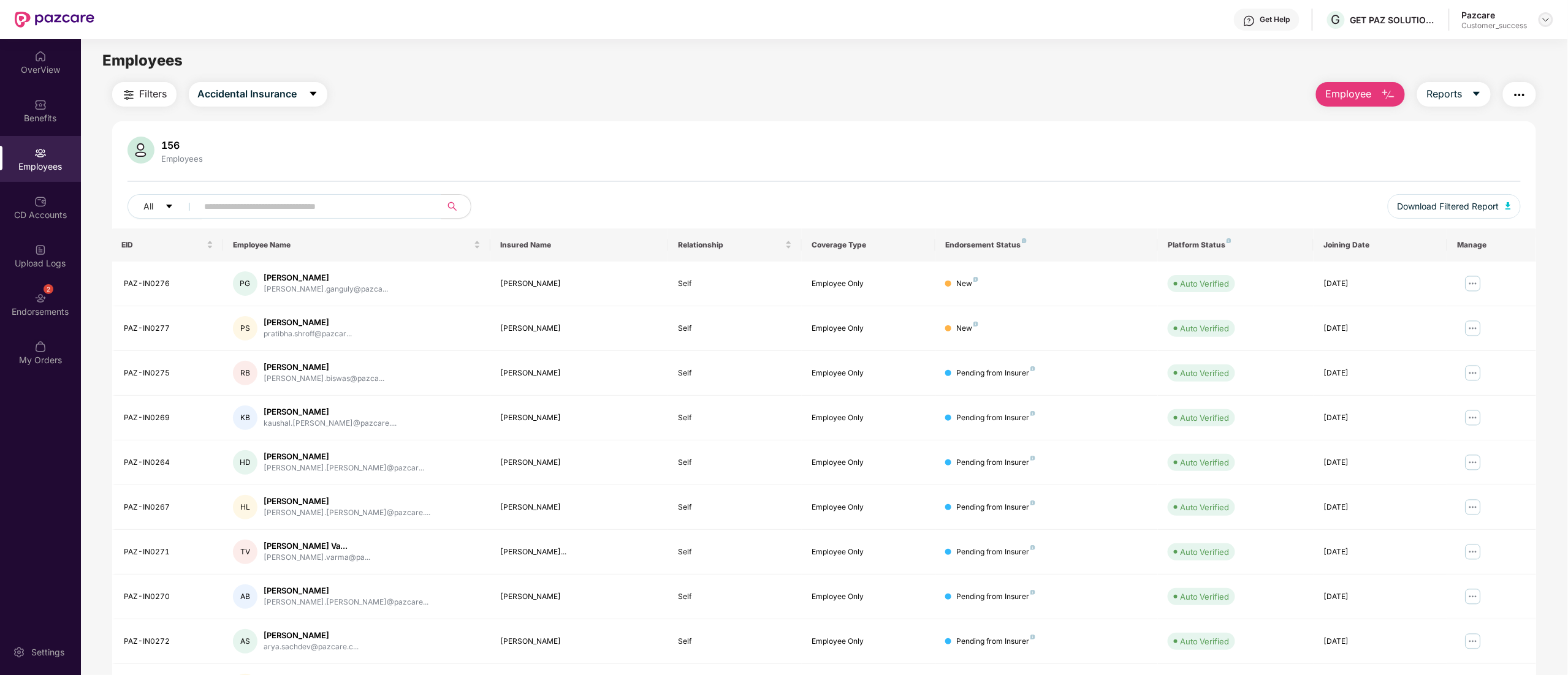
click at [1545, 16] on img at bounding box center [1546, 19] width 10 height 10
click at [1477, 43] on div "Switch to partner view" at bounding box center [1489, 49] width 160 height 24
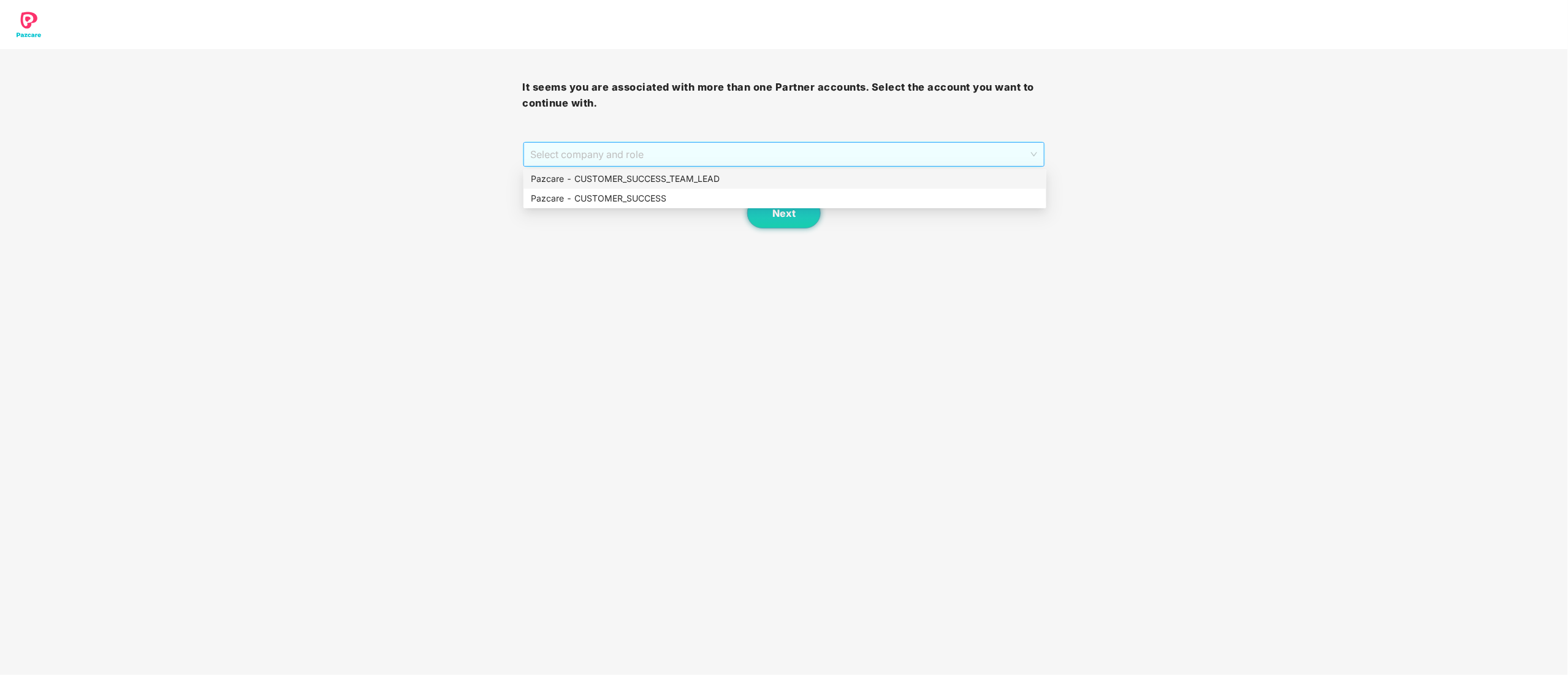
click at [642, 154] on span "Select company and role" at bounding box center [784, 154] width 507 height 23
click at [623, 201] on div "Pazcare - CUSTOMER_SUCCESS" at bounding box center [784, 198] width 508 height 14
click at [762, 207] on button "Next" at bounding box center [784, 213] width 73 height 30
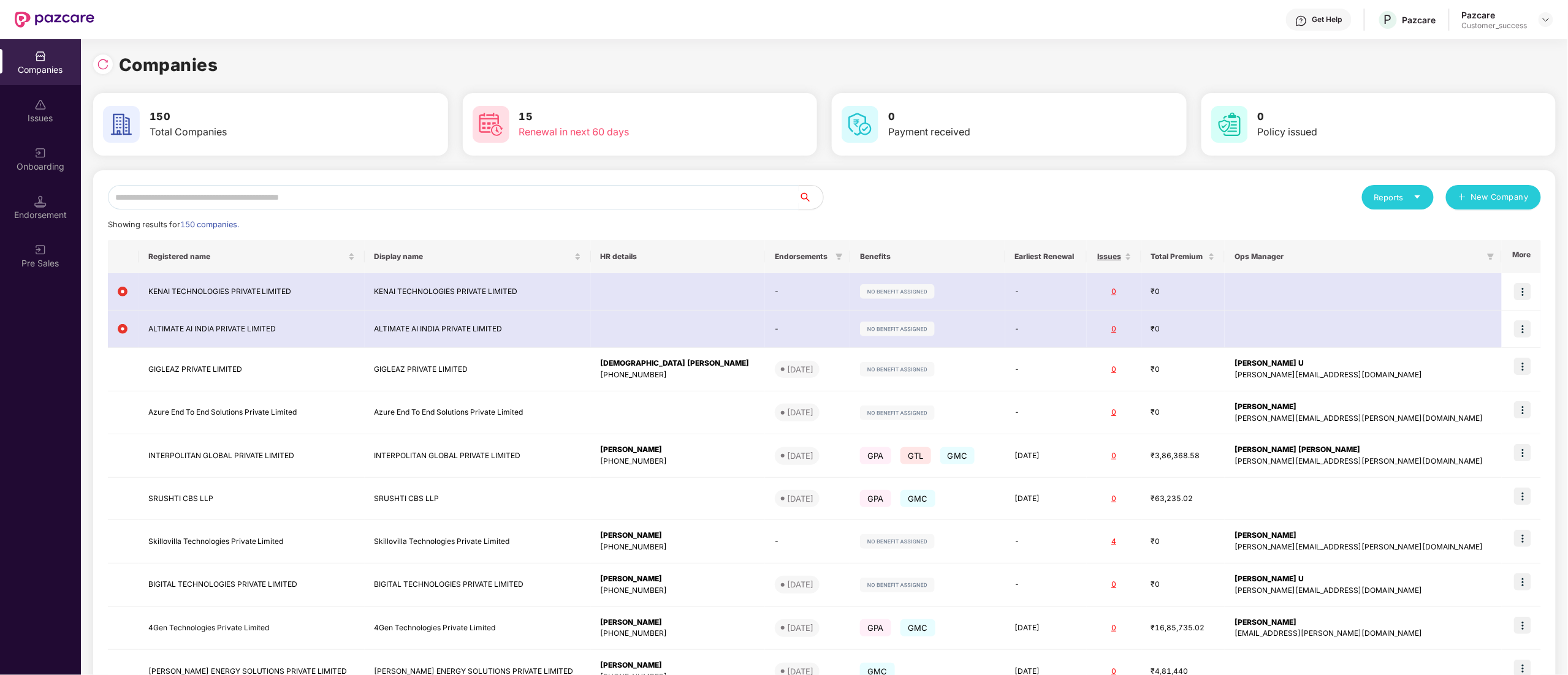
click at [195, 207] on input "text" at bounding box center [453, 197] width 691 height 25
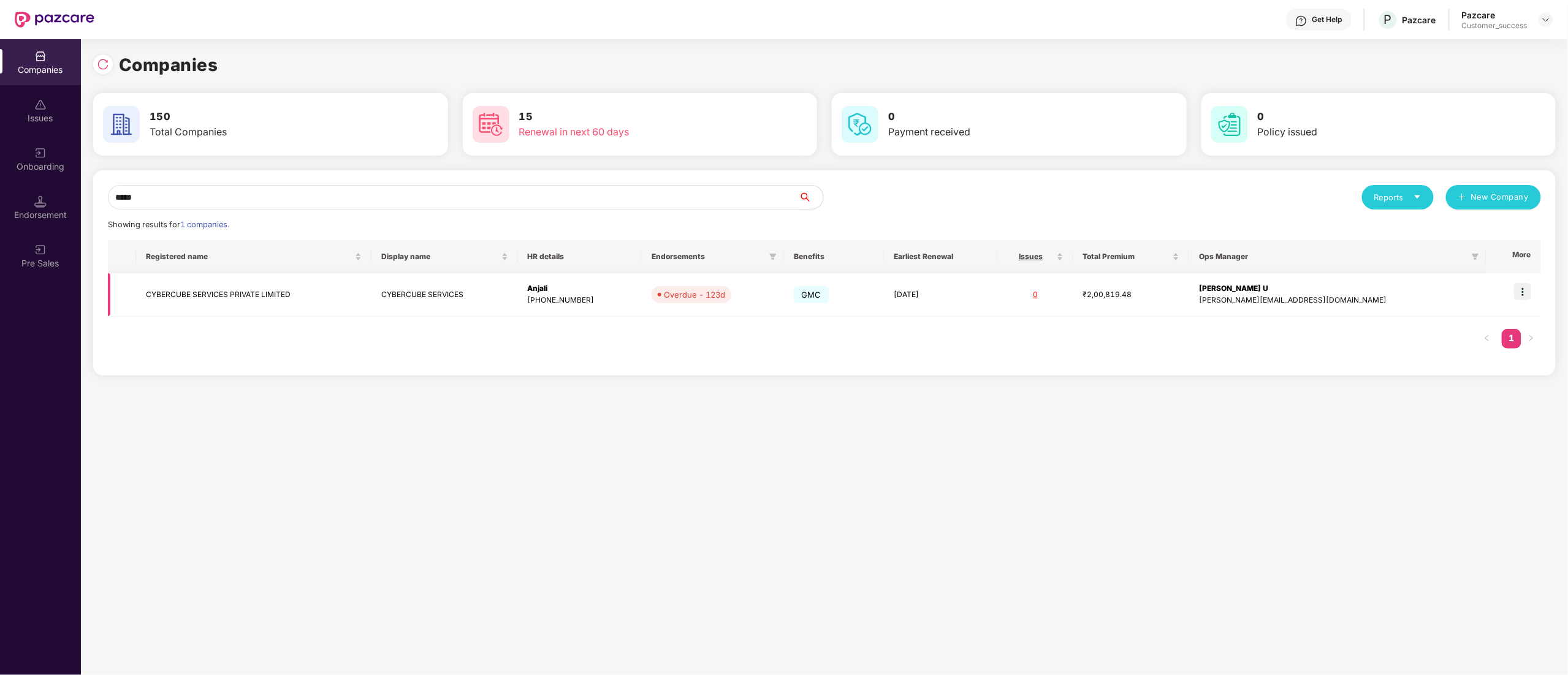
type input "*****"
click at [182, 289] on td "CYBERCUBE SERVICES PRIVATE LIMITED" at bounding box center [254, 294] width 235 height 43
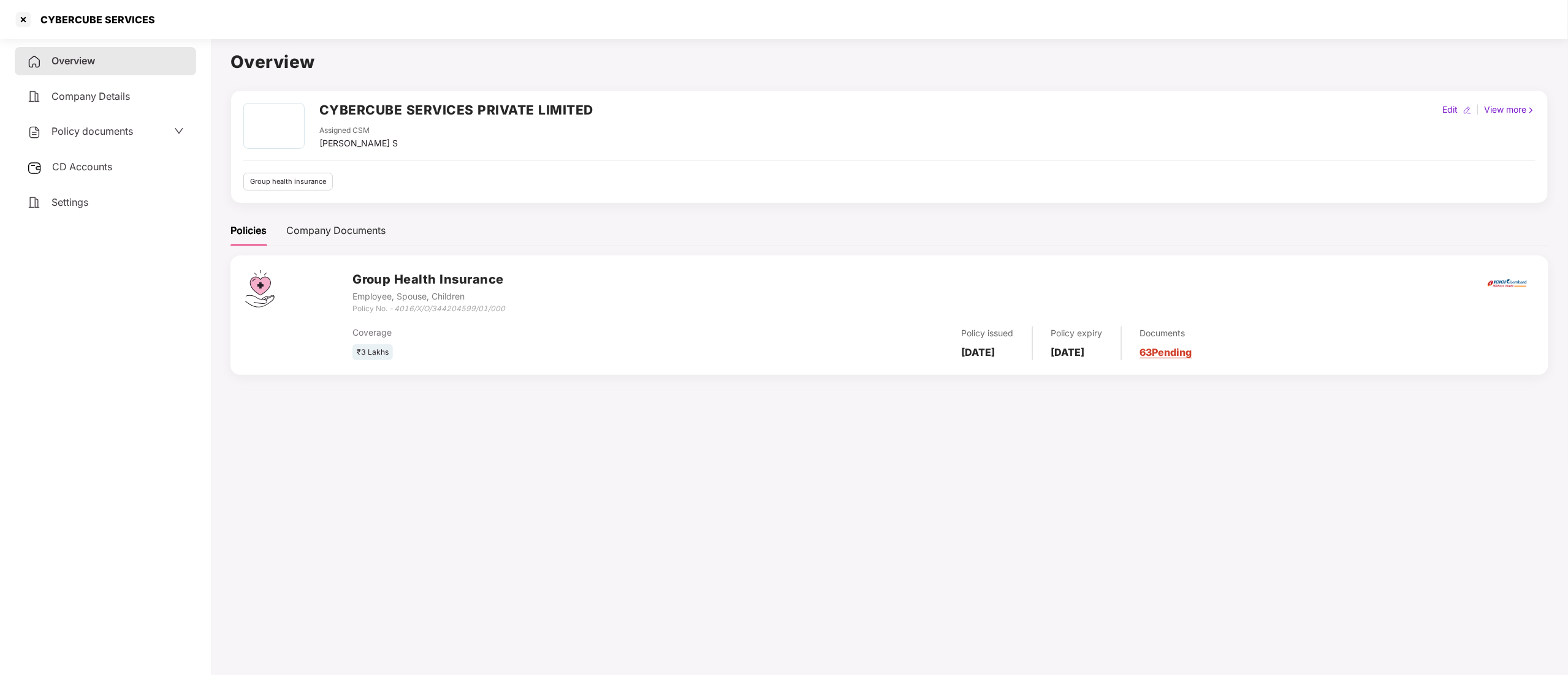
click at [79, 121] on div "Policy documents" at bounding box center [106, 131] width 182 height 28
click at [77, 137] on div "Policy documents" at bounding box center [80, 132] width 106 height 16
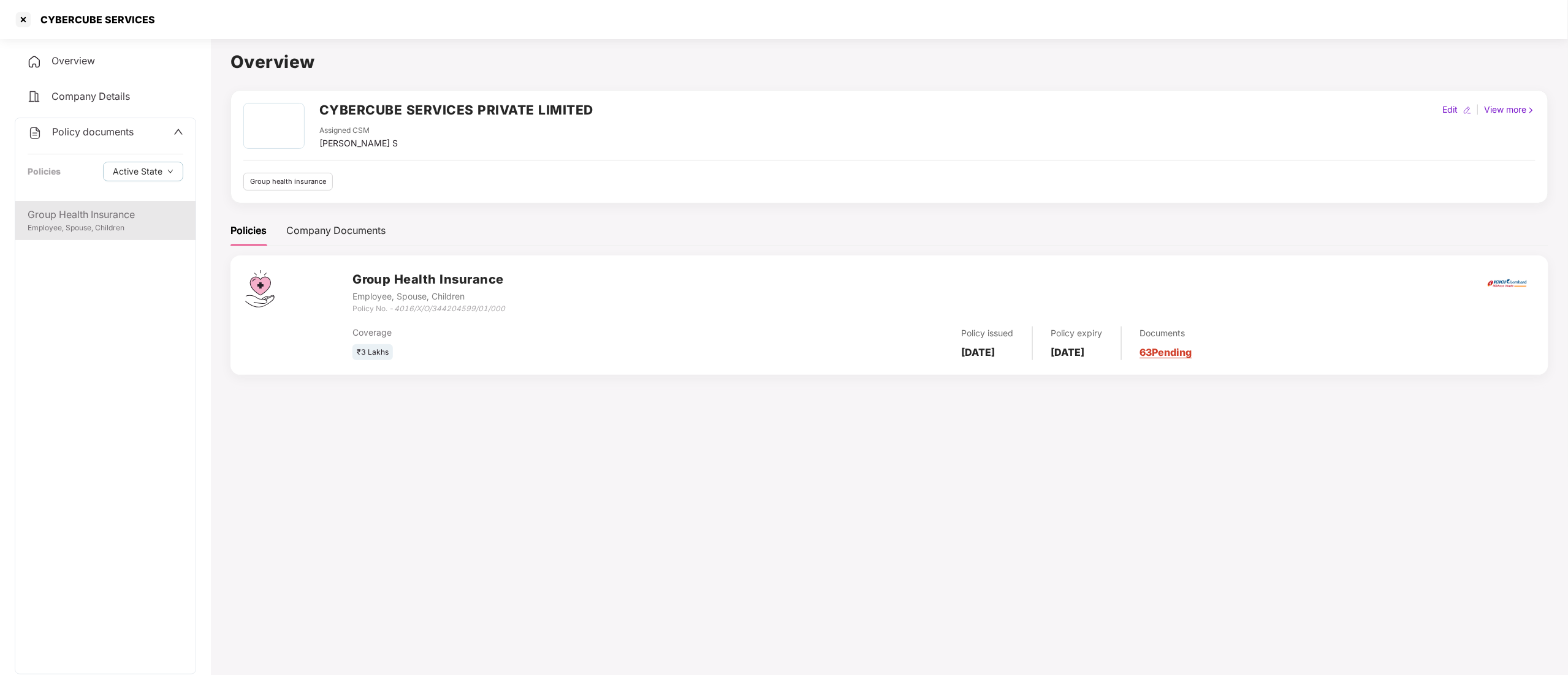
drag, startPoint x: 69, startPoint y: 220, endPoint x: 95, endPoint y: 224, distance: 26.3
click at [69, 222] on div "Employee, Spouse, Children" at bounding box center [106, 228] width 156 height 12
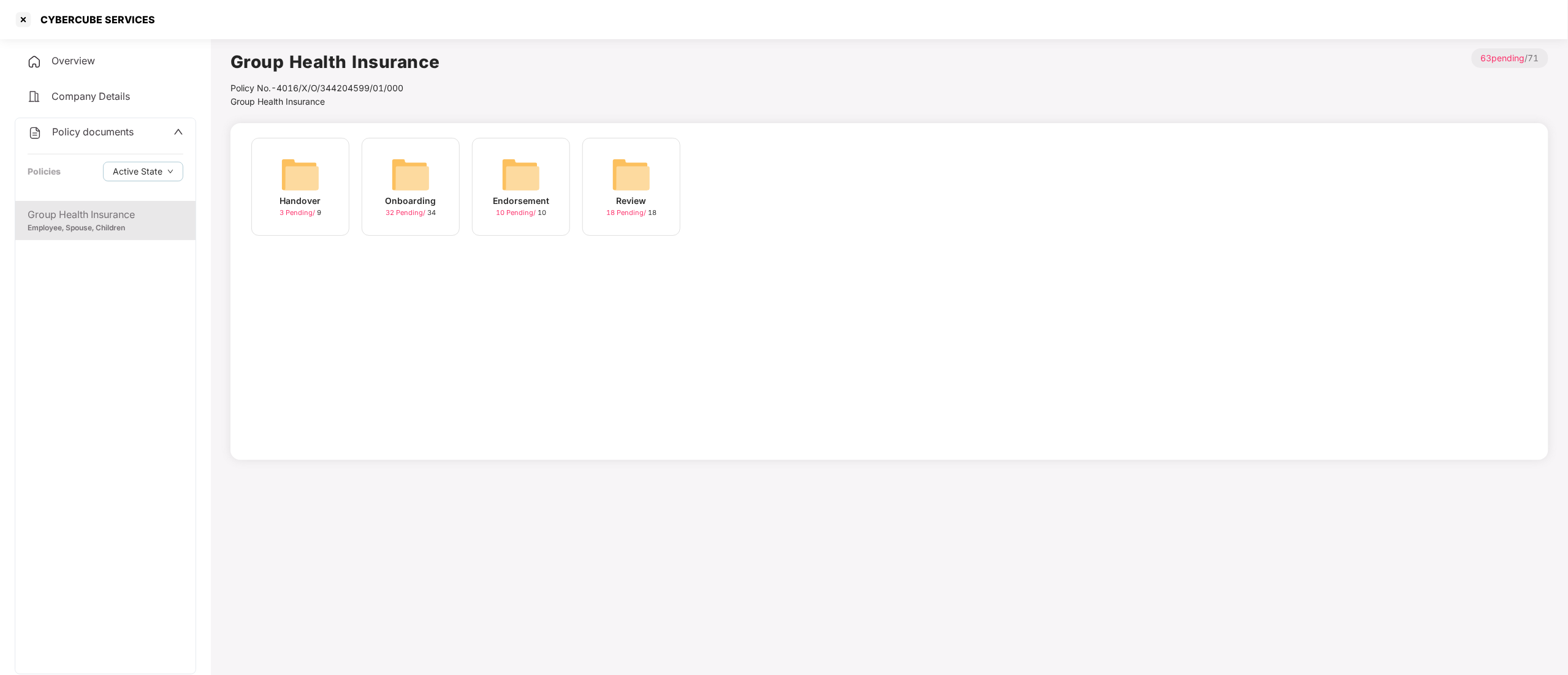
click at [356, 85] on div "Policy No.- 4016/X/O/344204599/01/000" at bounding box center [335, 88] width 210 height 14
click at [341, 85] on div "Policy No.- 4016/X/O/344204599/01/000" at bounding box center [335, 88] width 210 height 14
drag, startPoint x: 280, startPoint y: 88, endPoint x: 416, endPoint y: 82, distance: 136.1
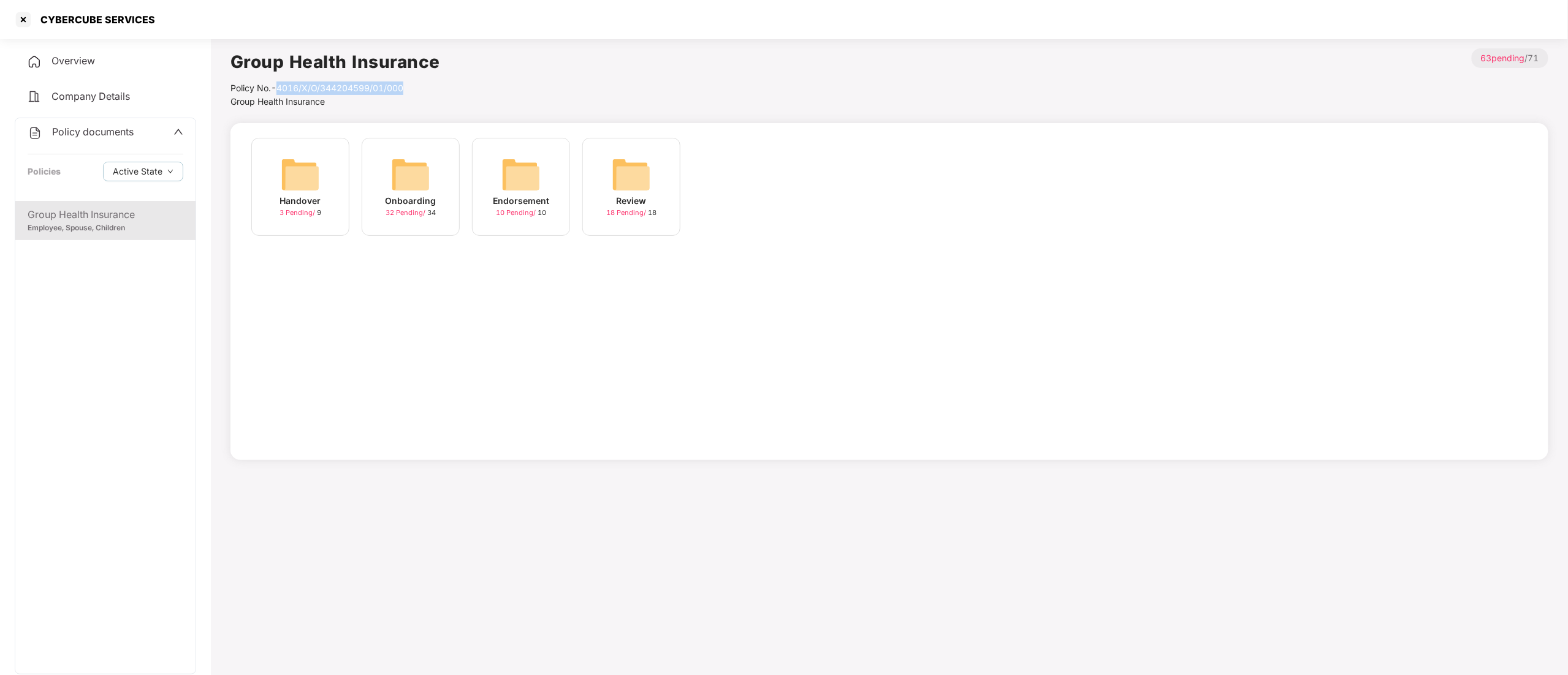
click at [416, 82] on div "Policy No.- 4016/X/O/344204599/01/000" at bounding box center [335, 88] width 210 height 14
copy div "4016/X/O/344204599/01/000"
click at [18, 21] on div at bounding box center [23, 19] width 19 height 19
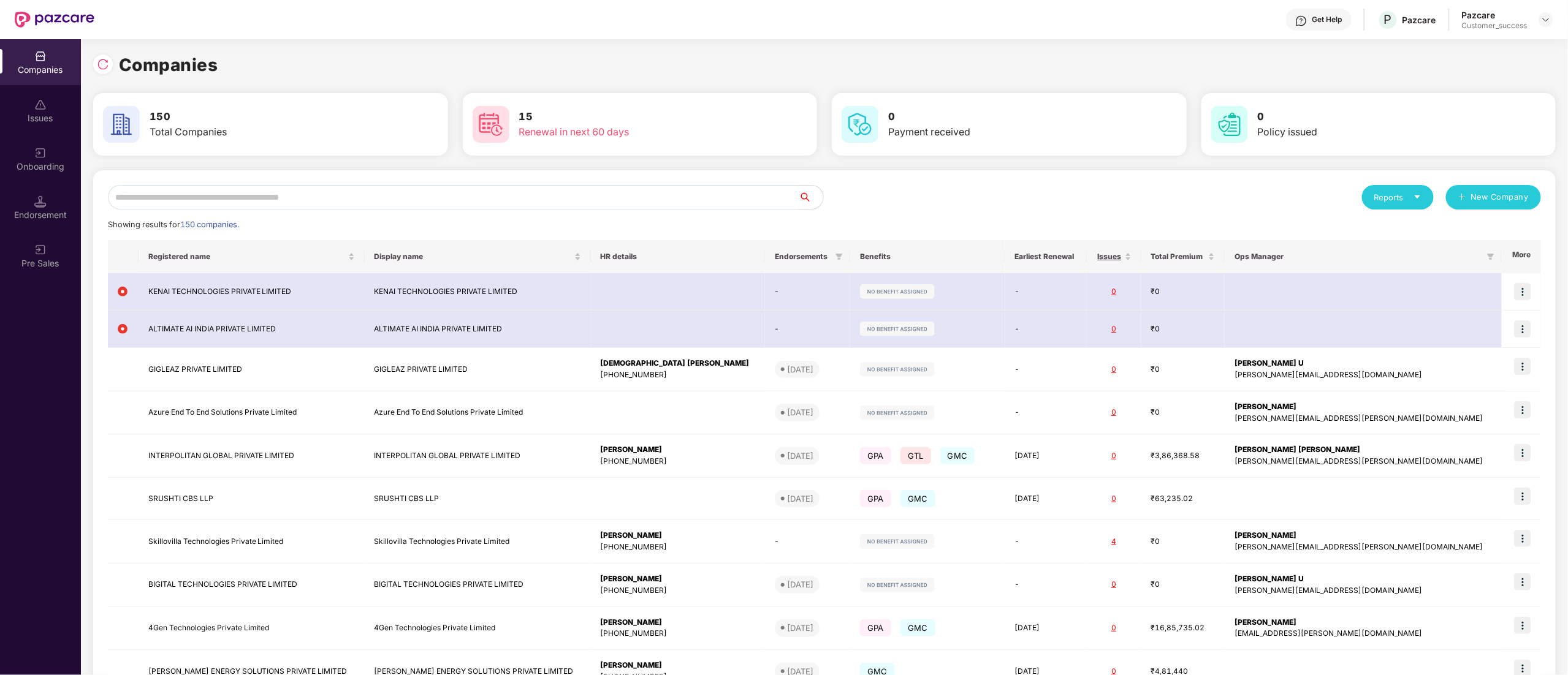
click at [167, 204] on input "text" at bounding box center [453, 197] width 691 height 25
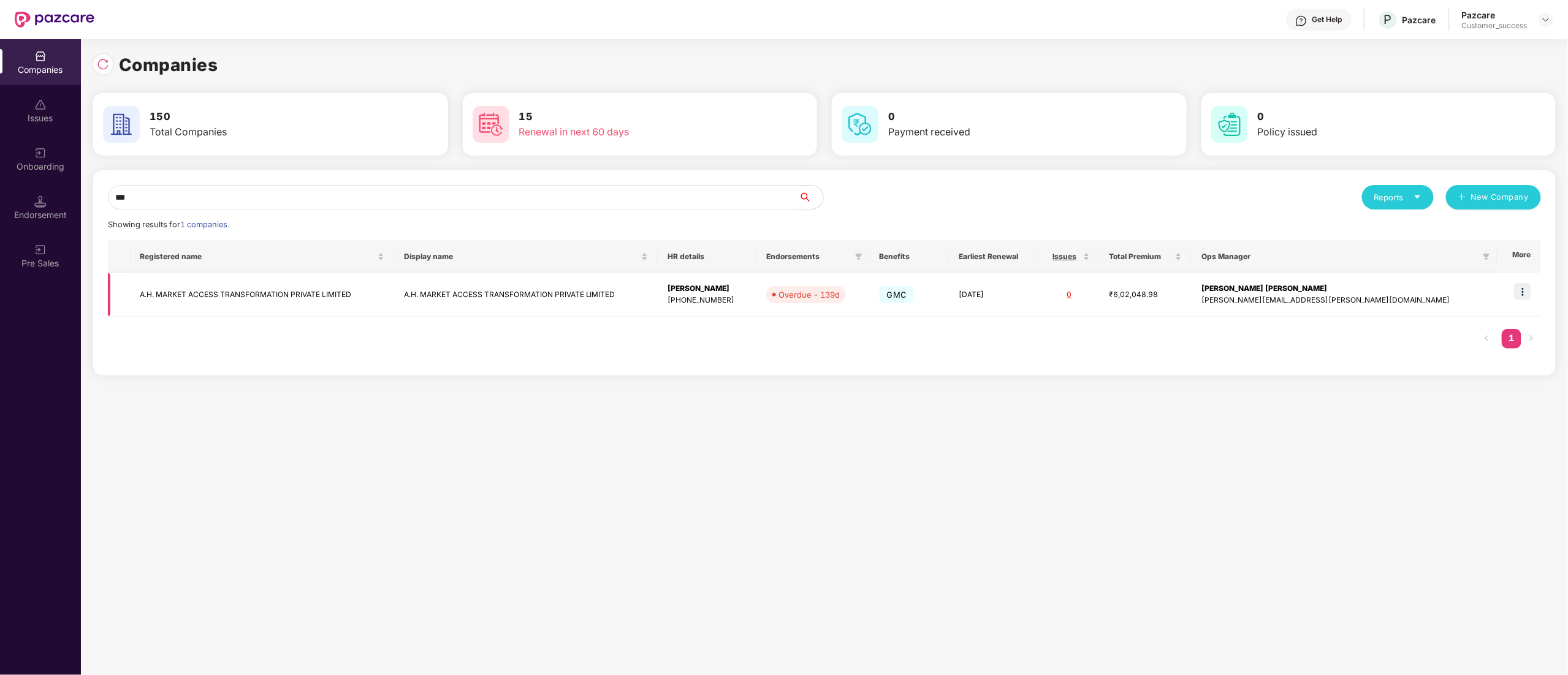
type input "***"
click at [175, 306] on td "A.H. MARKET ACCESS TRANSFORMATION PRIVATE LIMITED" at bounding box center [262, 294] width 263 height 43
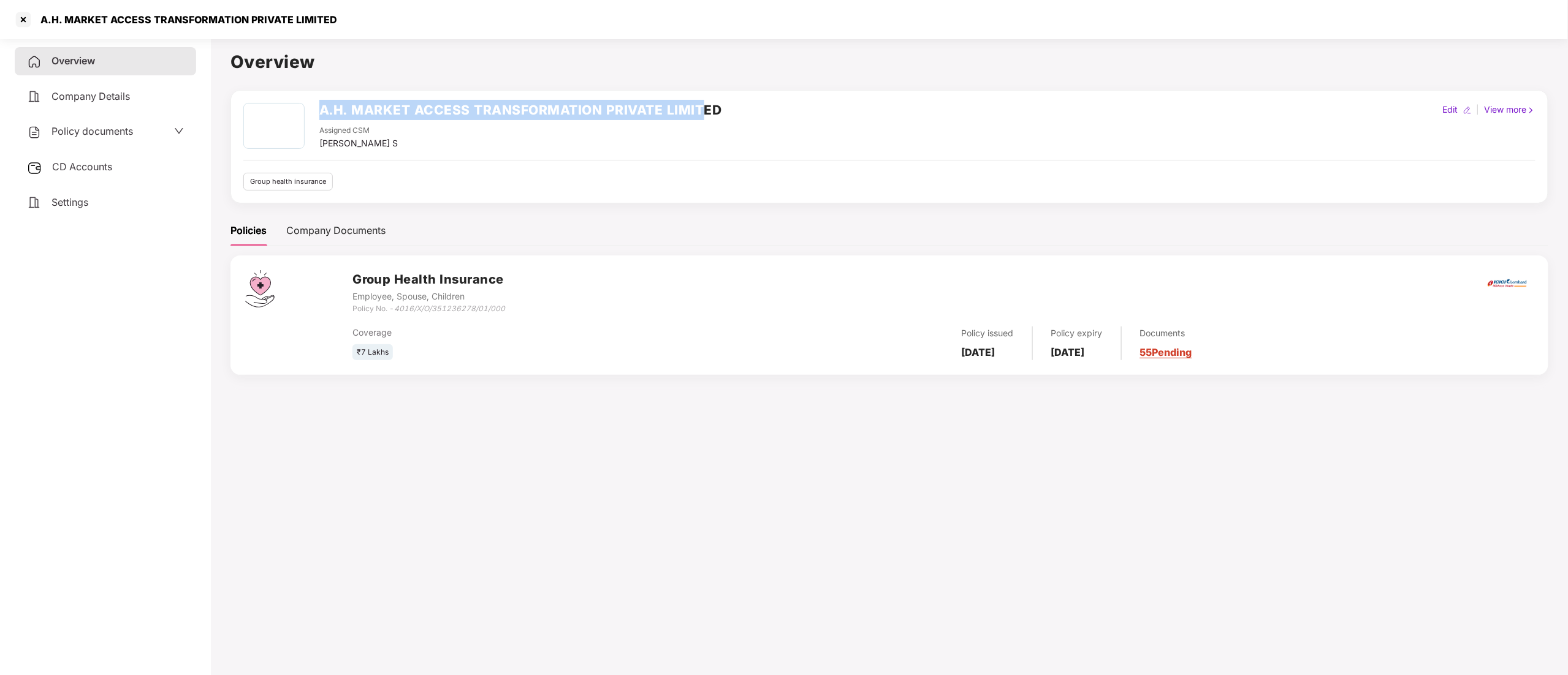
drag, startPoint x: 319, startPoint y: 110, endPoint x: 699, endPoint y: 123, distance: 380.2
click at [699, 123] on div "A.H. MARKET ACCESS TRANSFORMATION PRIVATE LIMITED Assigned CSM Shivakumar S" at bounding box center [483, 126] width 479 height 47
click at [50, 128] on div "Policy documents" at bounding box center [80, 132] width 106 height 16
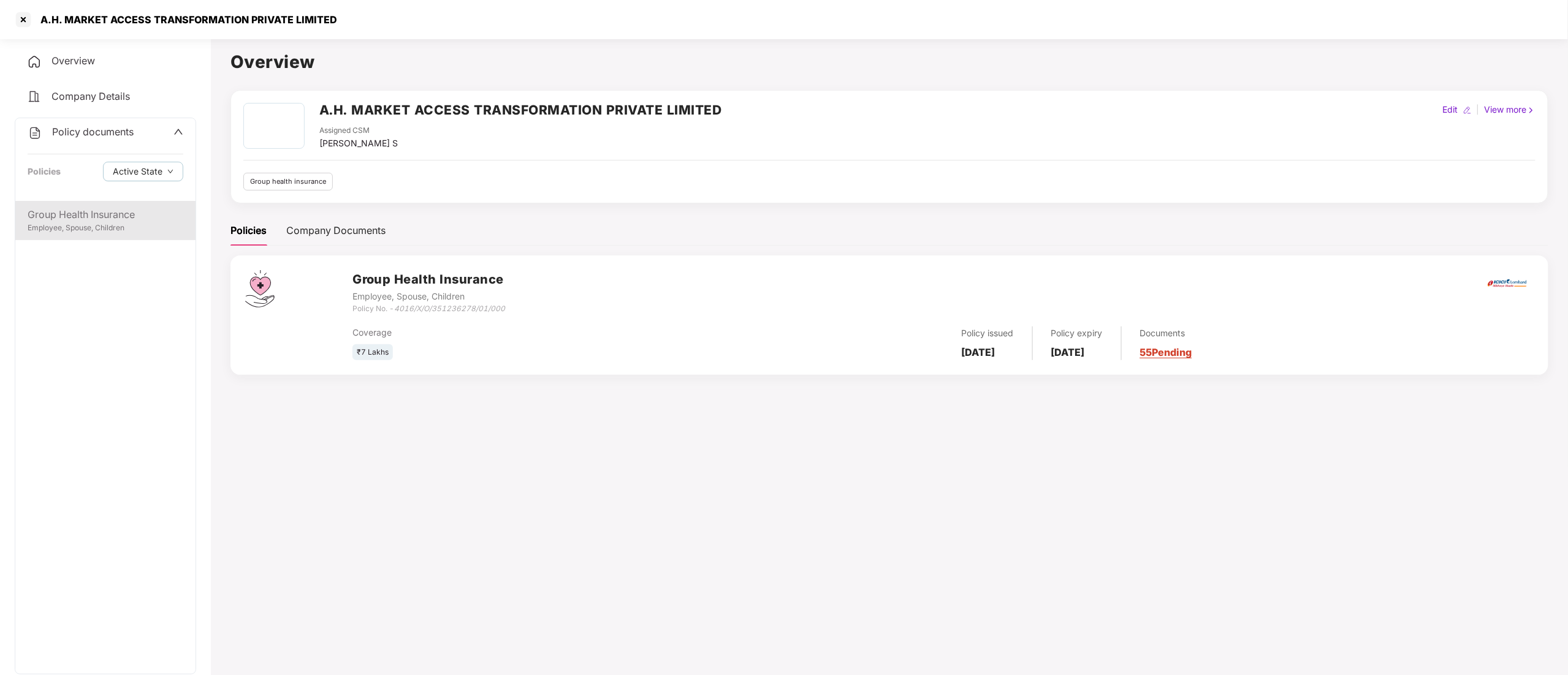
click at [59, 227] on div "Employee, Spouse, Children" at bounding box center [106, 228] width 156 height 12
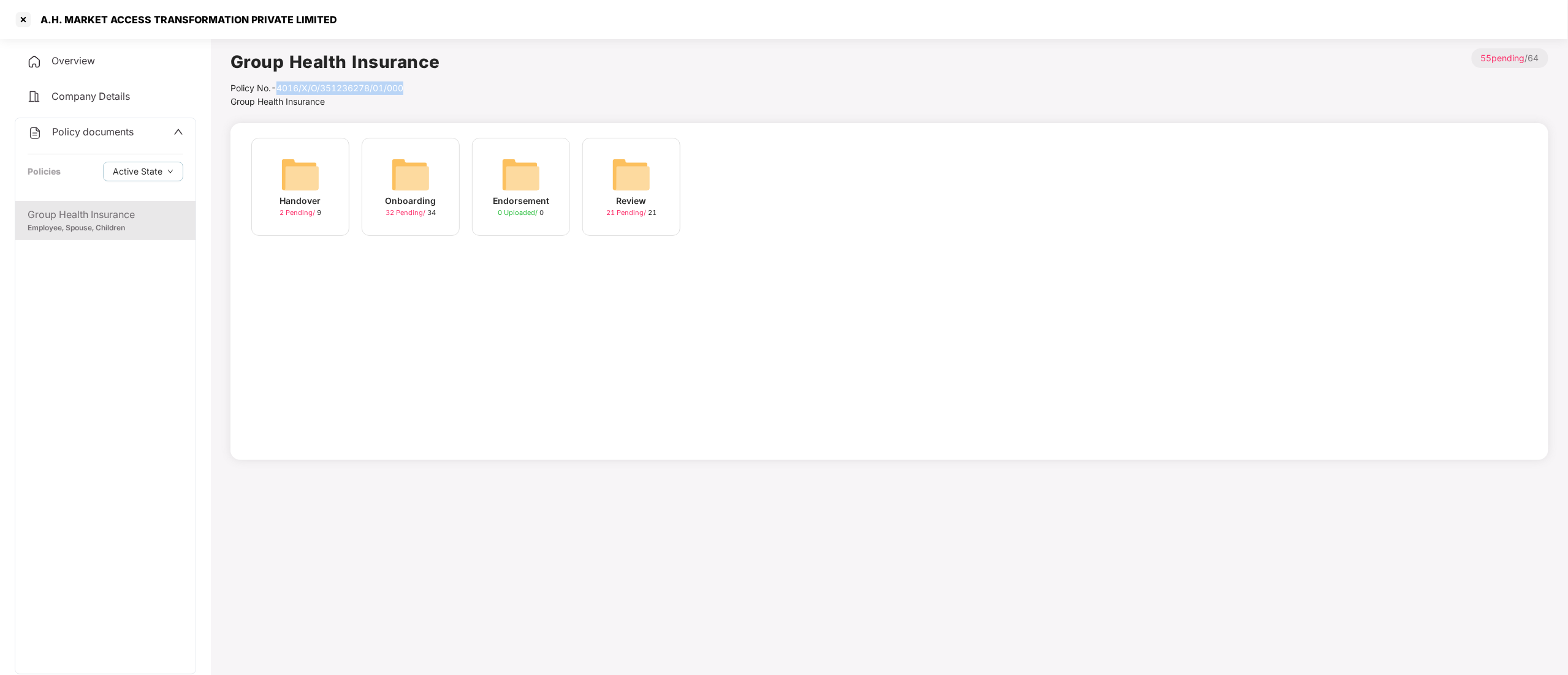
drag, startPoint x: 280, startPoint y: 88, endPoint x: 440, endPoint y: 81, distance: 160.2
click at [440, 81] on div "Group Health Insurance Policy No.- 4016/X/O/351236278/01/000 Group Health Insur…" at bounding box center [889, 78] width 1318 height 60
copy div "4016/X/O/351236278/01/000"
click at [177, 132] on icon "up" at bounding box center [178, 132] width 10 height 10
click at [81, 169] on span "CD Accounts" at bounding box center [82, 167] width 60 height 12
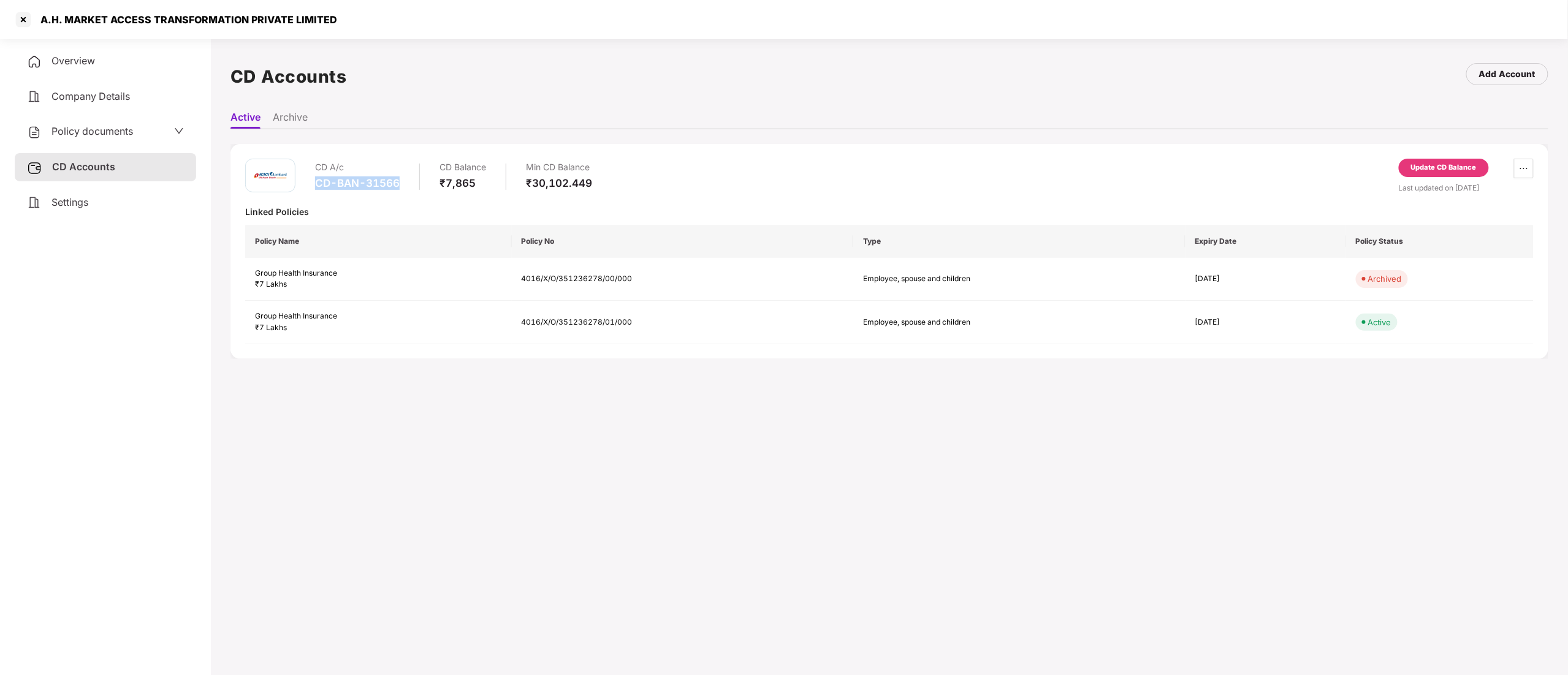
drag, startPoint x: 315, startPoint y: 185, endPoint x: 400, endPoint y: 187, distance: 85.0
click at [400, 187] on div "CD A/c CD-BAN-31566 CD Balance ₹7,865 Min CD Balance ₹30,102.449" at bounding box center [418, 176] width 347 height 35
copy div "CD-BAN-31566"
click at [1448, 171] on div "Update CD Balance" at bounding box center [1443, 167] width 66 height 11
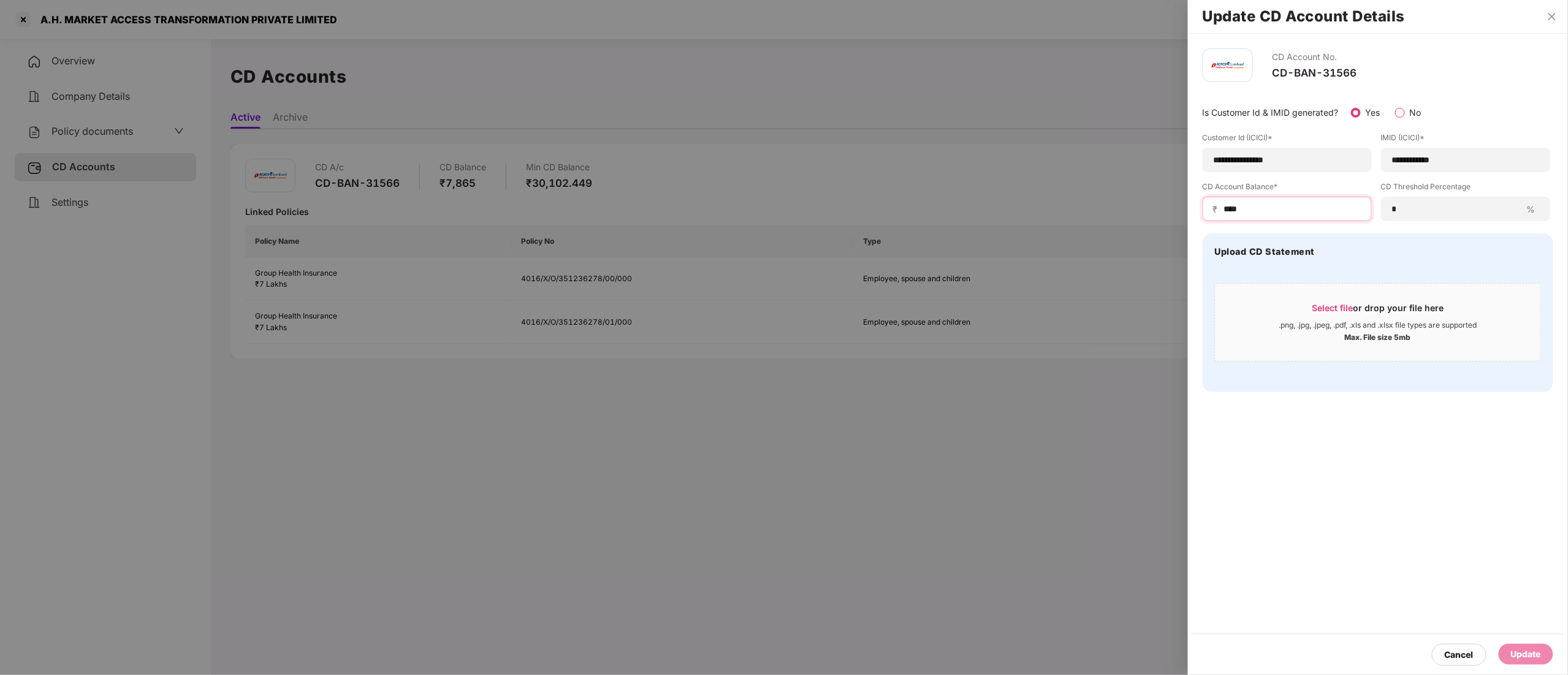
drag, startPoint x: 1276, startPoint y: 202, endPoint x: 1173, endPoint y: 198, distance: 103.1
click at [1190, 202] on div "**********" at bounding box center [1378, 220] width 380 height 373
paste input "*"
type input "*****"
click at [1387, 315] on div "Select file or drop your file here" at bounding box center [1378, 311] width 132 height 18
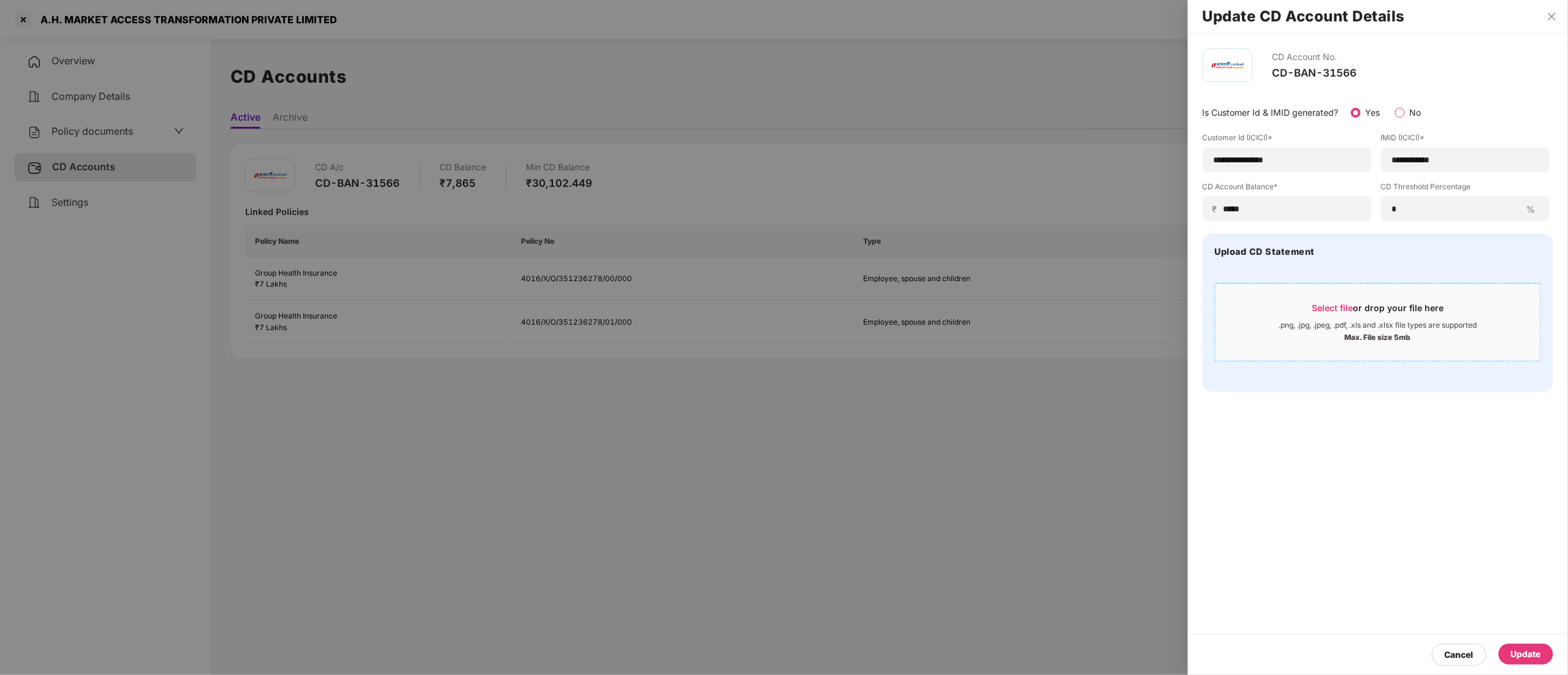
click at [1357, 327] on div ".png, .jpg, .jpeg, .pdf, .xls and .xlsx file types are supported" at bounding box center [1378, 325] width 198 height 10
click at [1406, 288] on div "Select file or drop your file here .png, .jpg, .jpeg, .pdf, .xls and .xlsx file…" at bounding box center [1378, 322] width 326 height 78
click at [1379, 308] on div "Select file or drop your file here" at bounding box center [1378, 311] width 132 height 18
click at [1366, 330] on div ".png, .jpg, .jpeg, .pdf, .xls and .xlsx file types are supported" at bounding box center [1378, 325] width 198 height 10
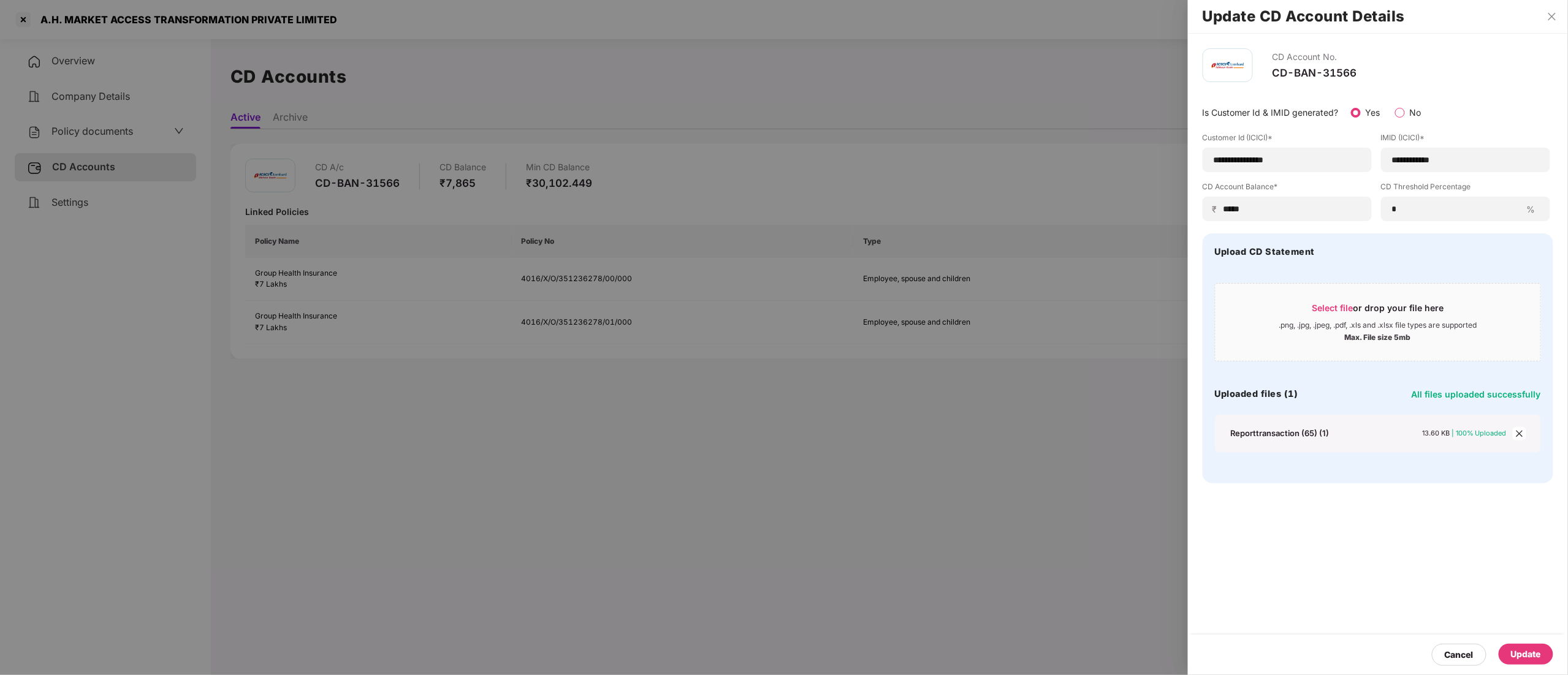
click at [1538, 657] on div "Update" at bounding box center [1526, 654] width 30 height 14
click at [1538, 656] on div "CD account and policy mapping is successful" at bounding box center [1436, 630] width 235 height 62
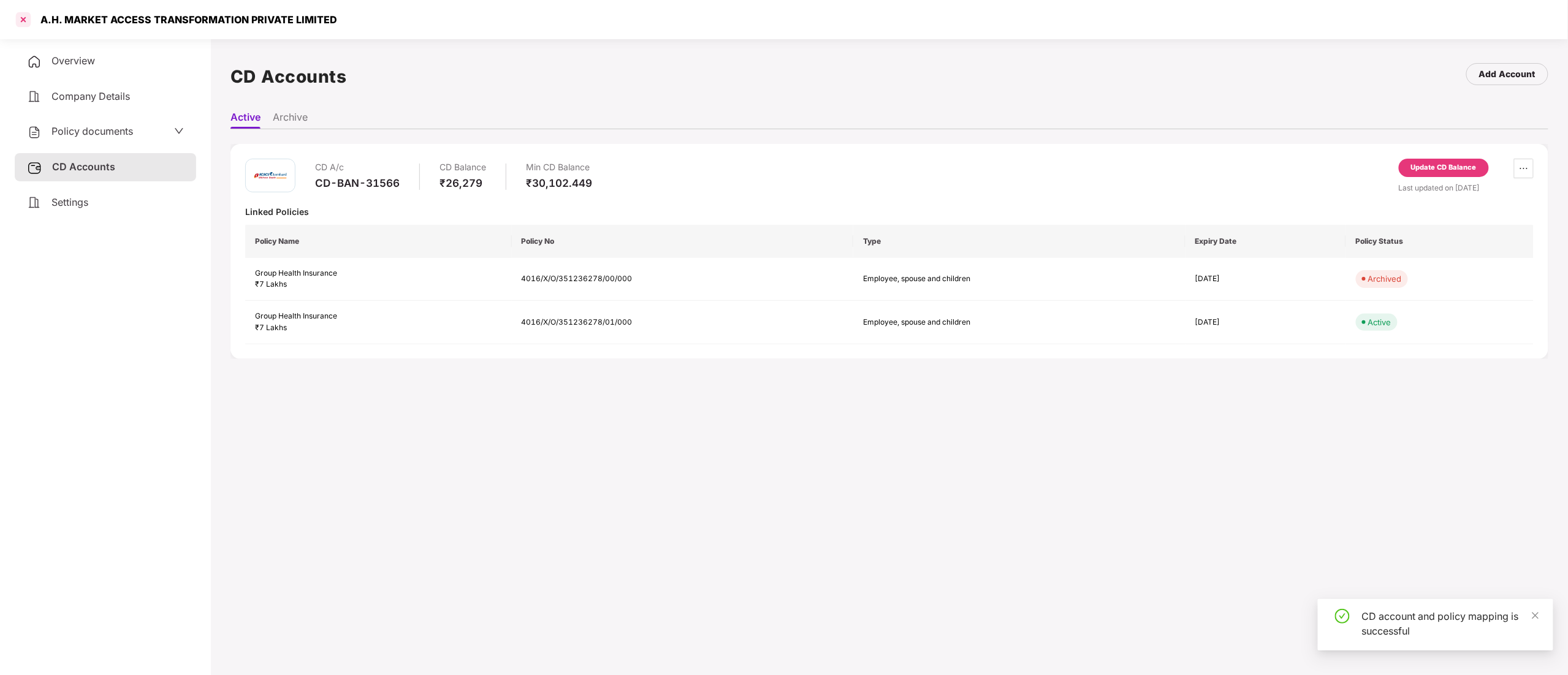
click at [19, 16] on div at bounding box center [23, 19] width 19 height 19
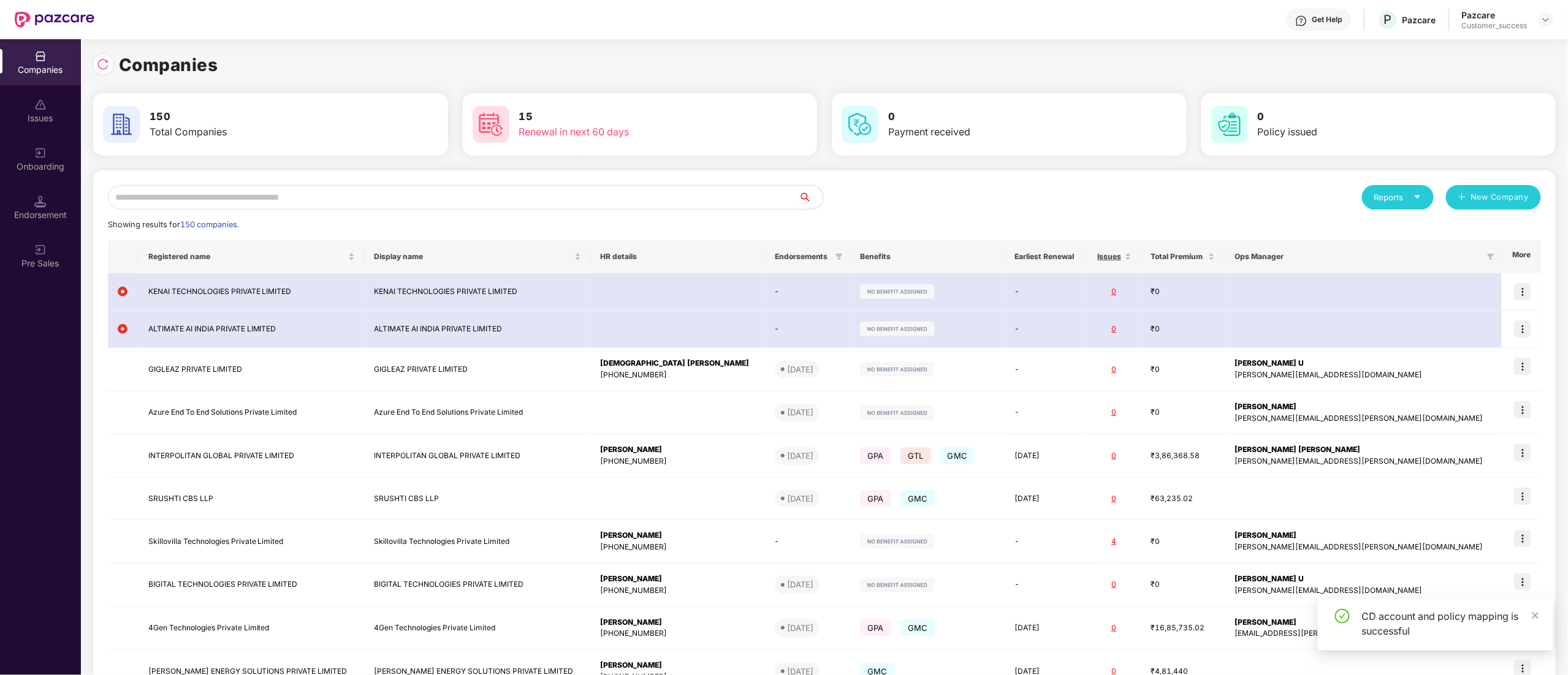
click at [152, 189] on input "text" at bounding box center [453, 197] width 691 height 25
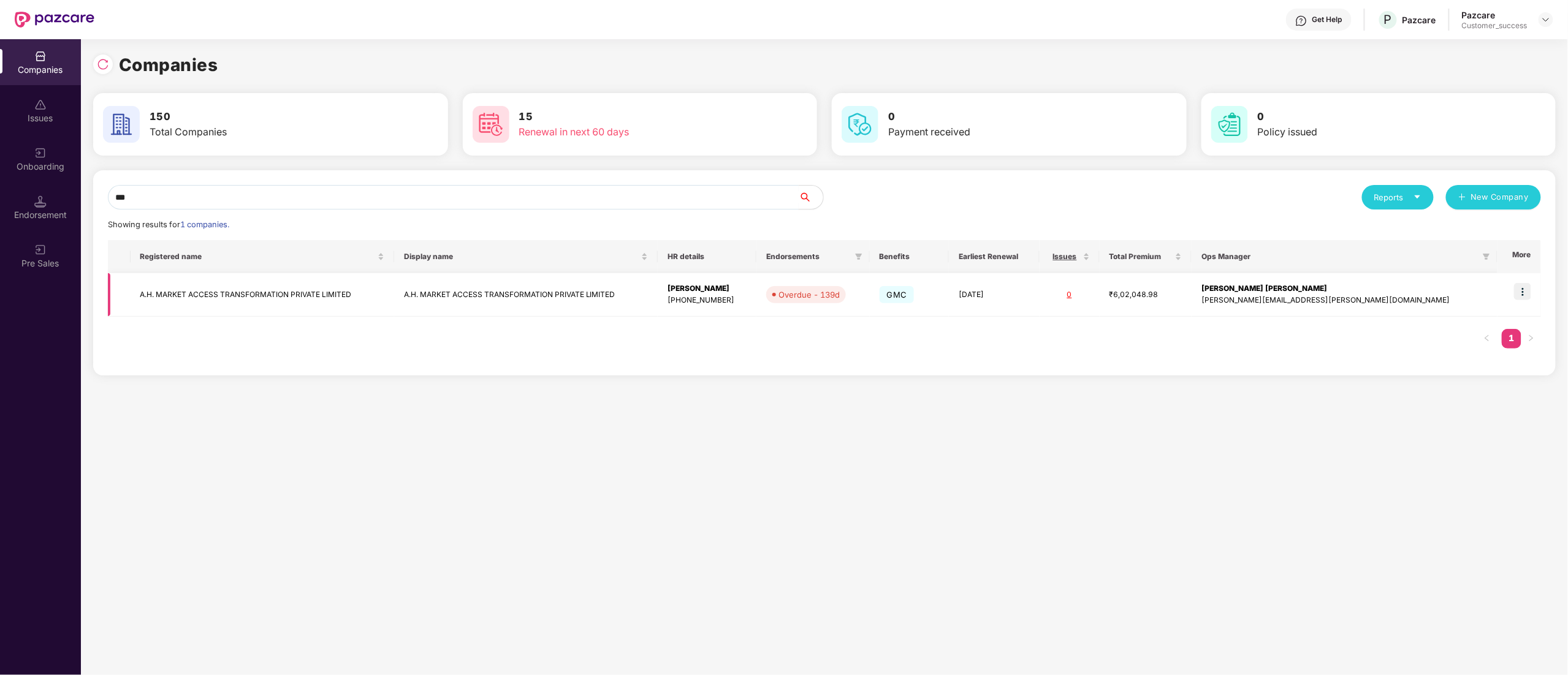
type input "***"
click at [156, 302] on td "A.H. MARKET ACCESS TRANSFORMATION PRIVATE LIMITED" at bounding box center [262, 294] width 263 height 43
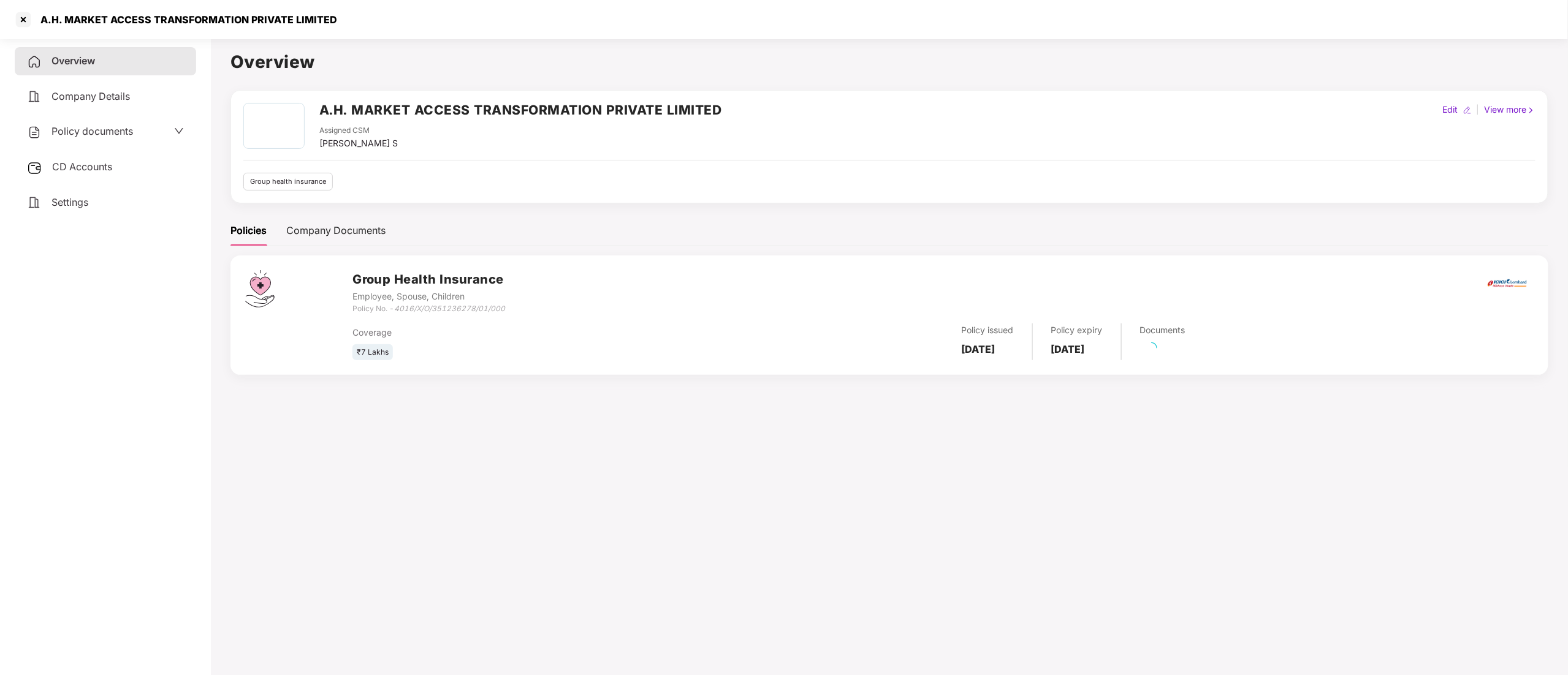
click at [84, 137] on div "Policy documents" at bounding box center [80, 132] width 106 height 16
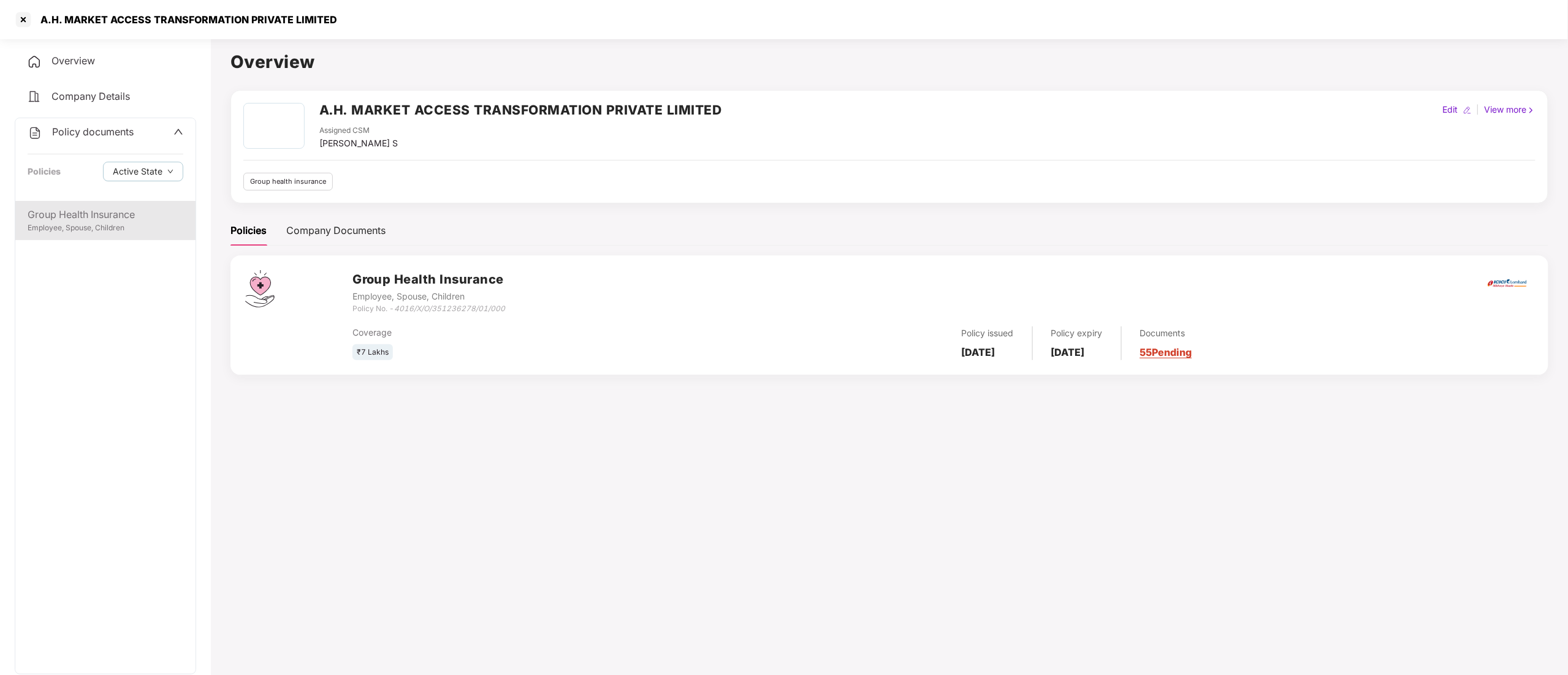
click at [95, 230] on div "Employee, Spouse, Children" at bounding box center [106, 228] width 156 height 12
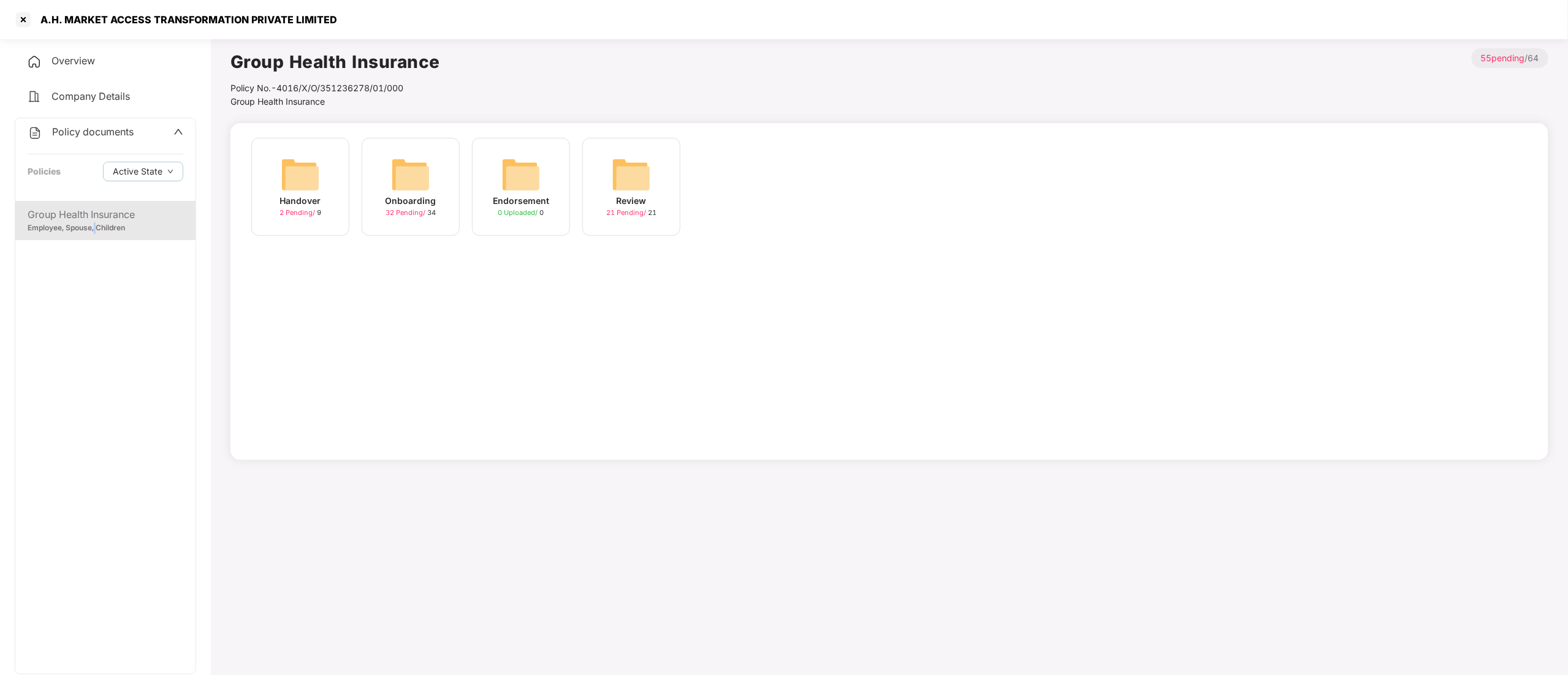
click at [418, 191] on img at bounding box center [411, 174] width 39 height 39
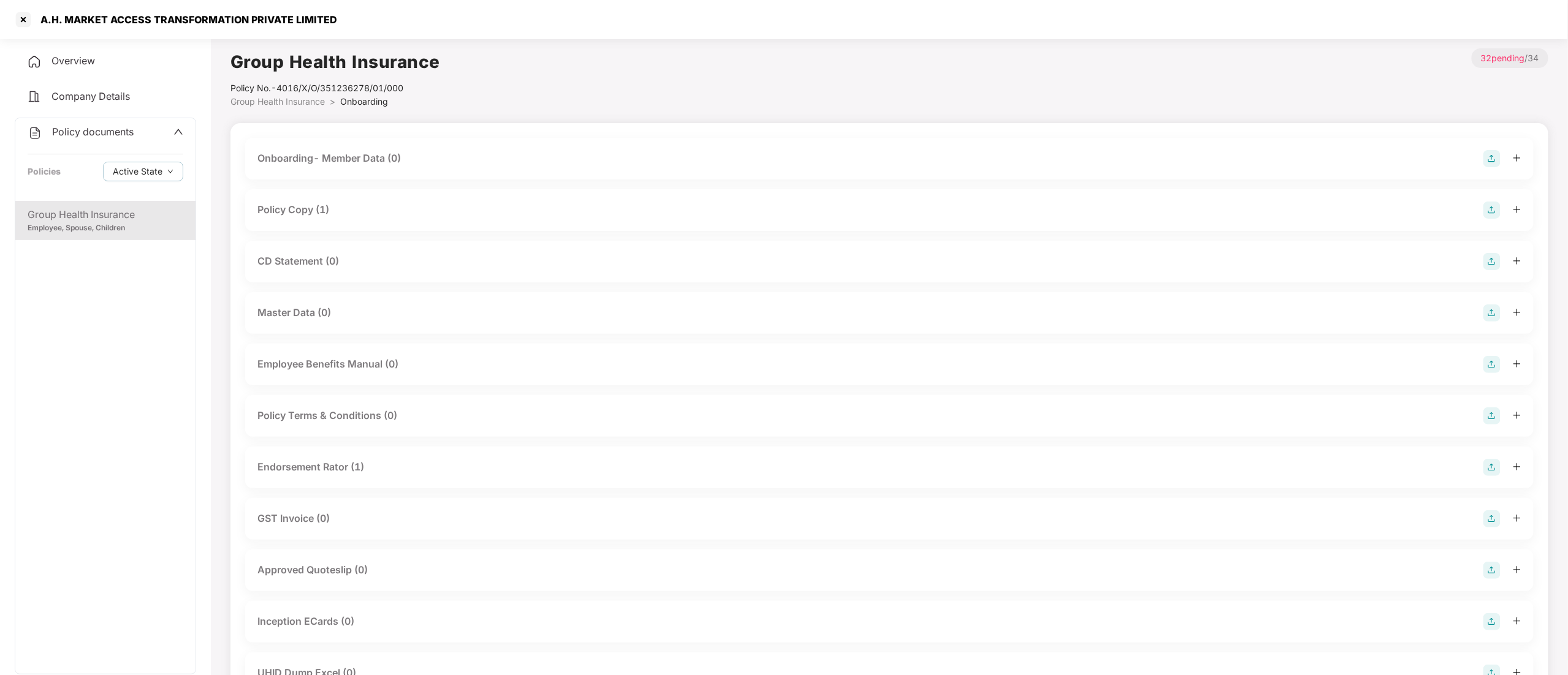
click at [346, 257] on div "CD Statement (0)" at bounding box center [889, 261] width 1264 height 17
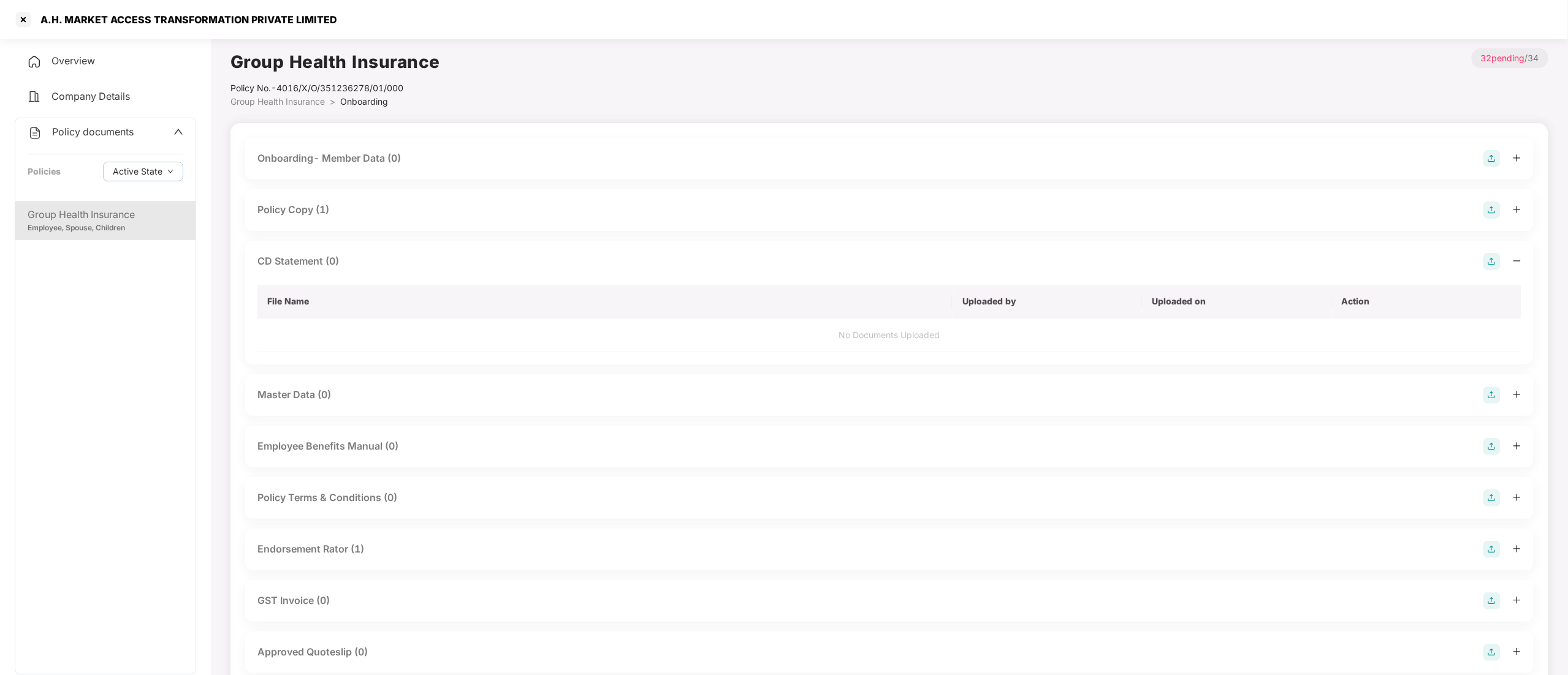
click at [448, 340] on td "No Documents Uploaded" at bounding box center [889, 335] width 1264 height 34
click at [1487, 262] on img at bounding box center [1492, 261] width 17 height 17
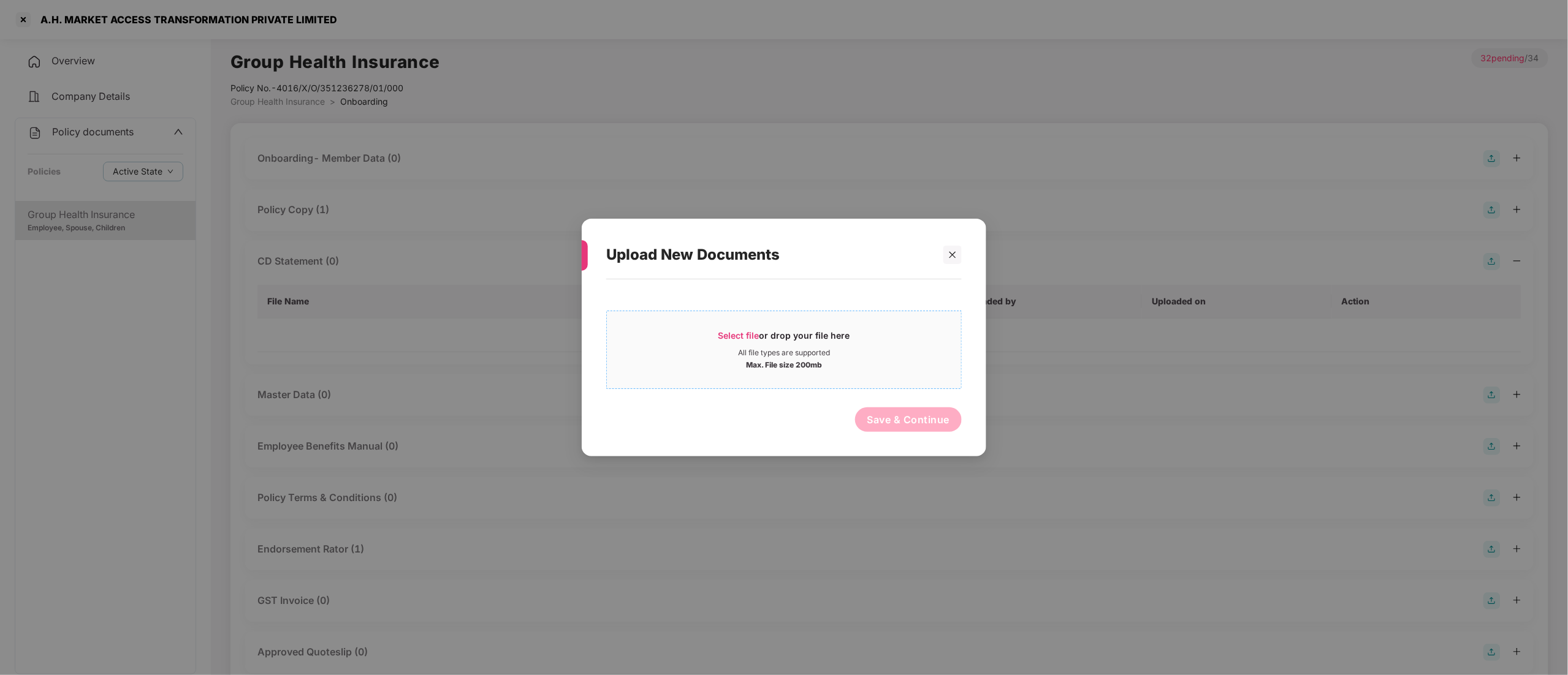
click at [784, 362] on div "Max. File size 200mb" at bounding box center [784, 364] width 76 height 12
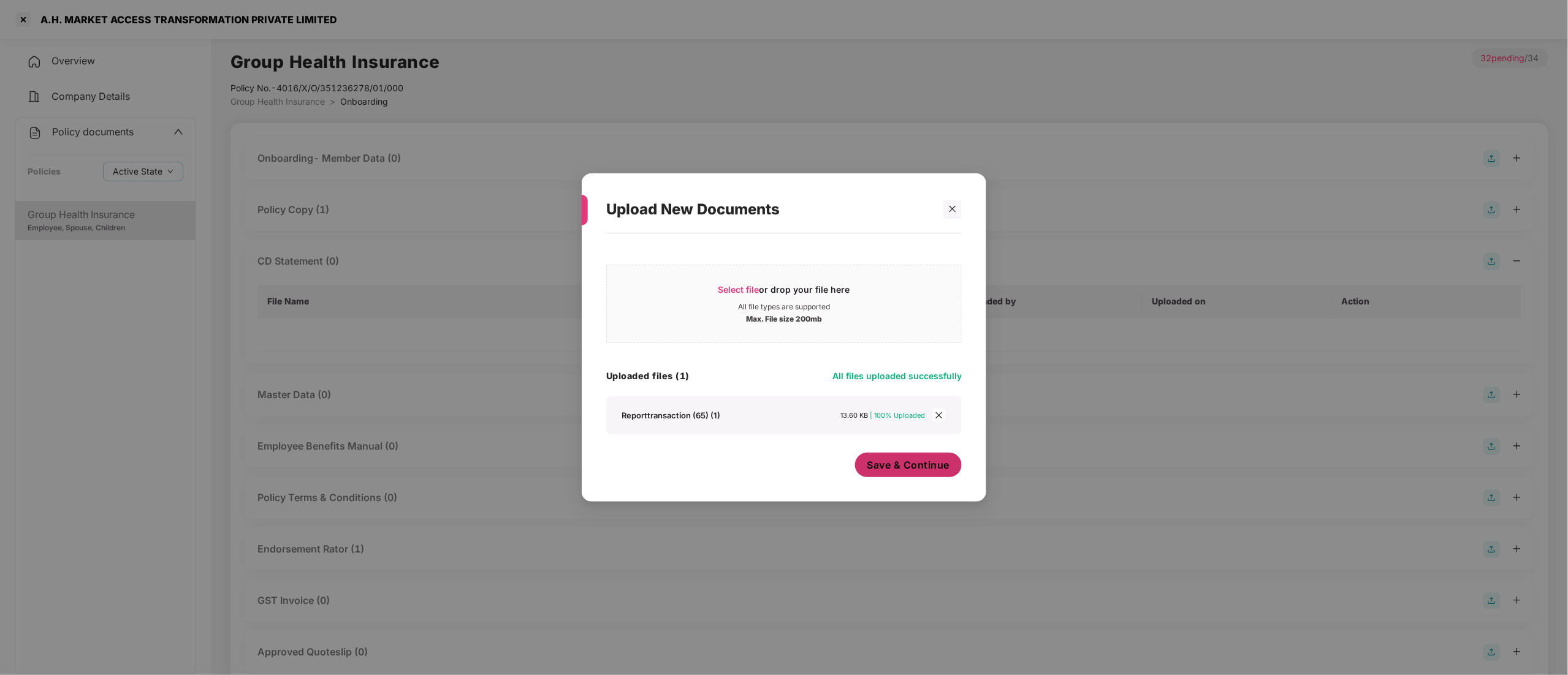
click at [930, 465] on span "Save & Continue" at bounding box center [909, 465] width 83 height 14
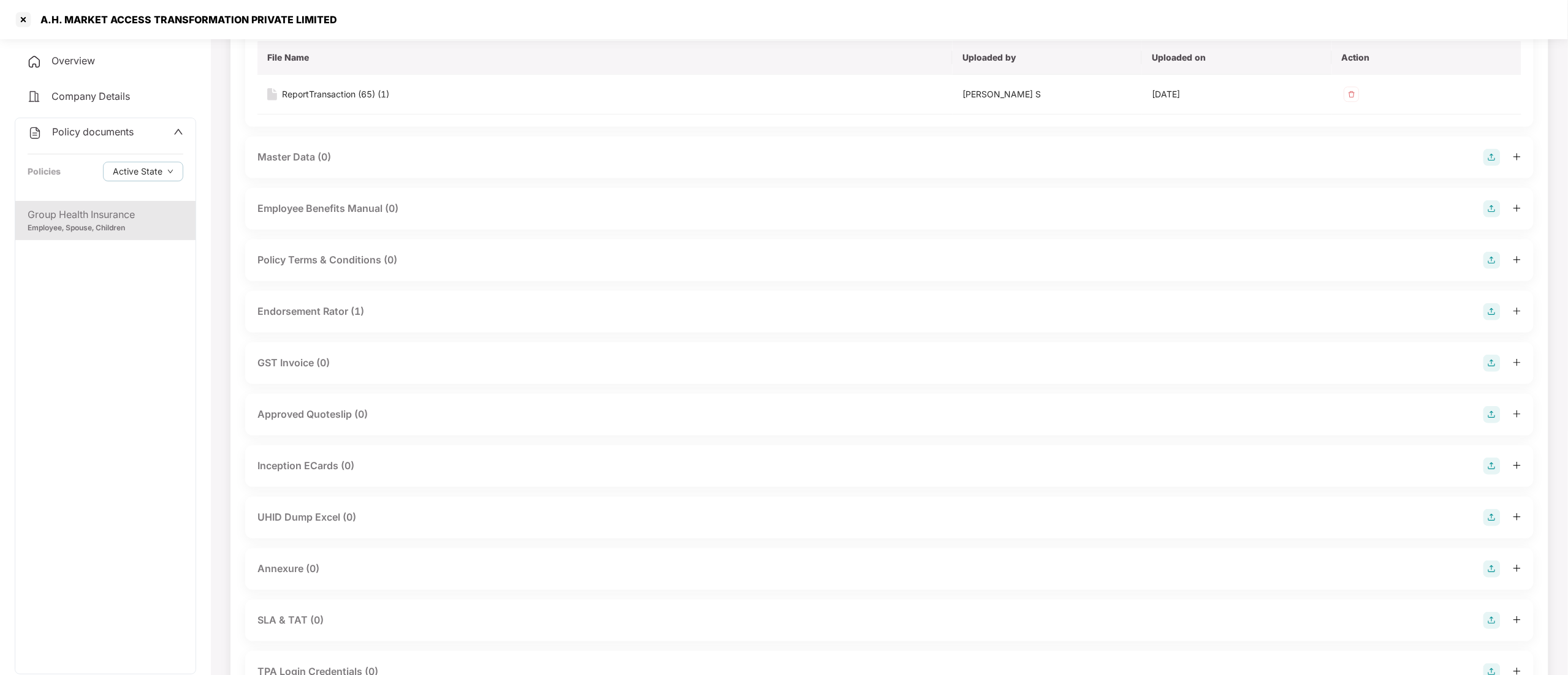
scroll to position [245, 0]
click at [335, 516] on div "UHID Dump Excel (0)" at bounding box center [307, 516] width 99 height 16
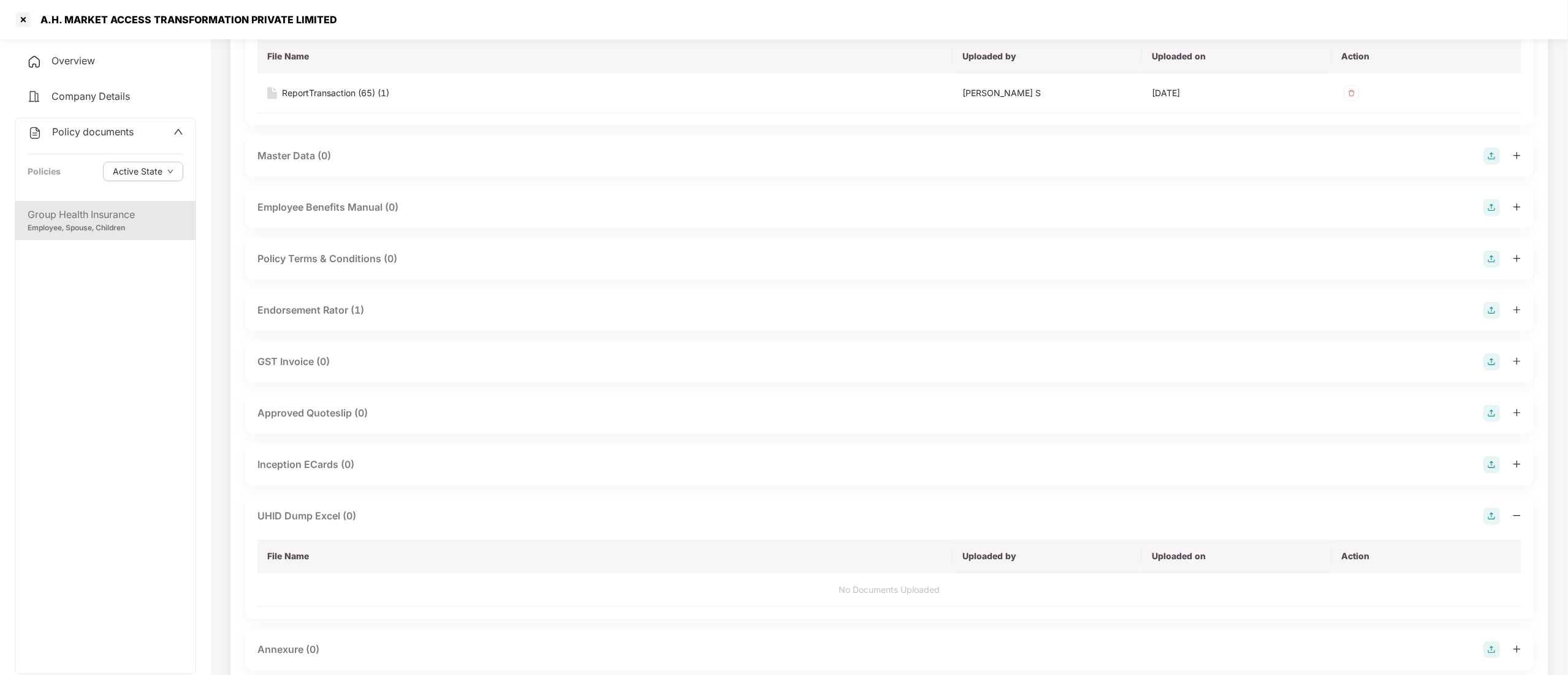
click at [1490, 517] on img at bounding box center [1492, 516] width 17 height 17
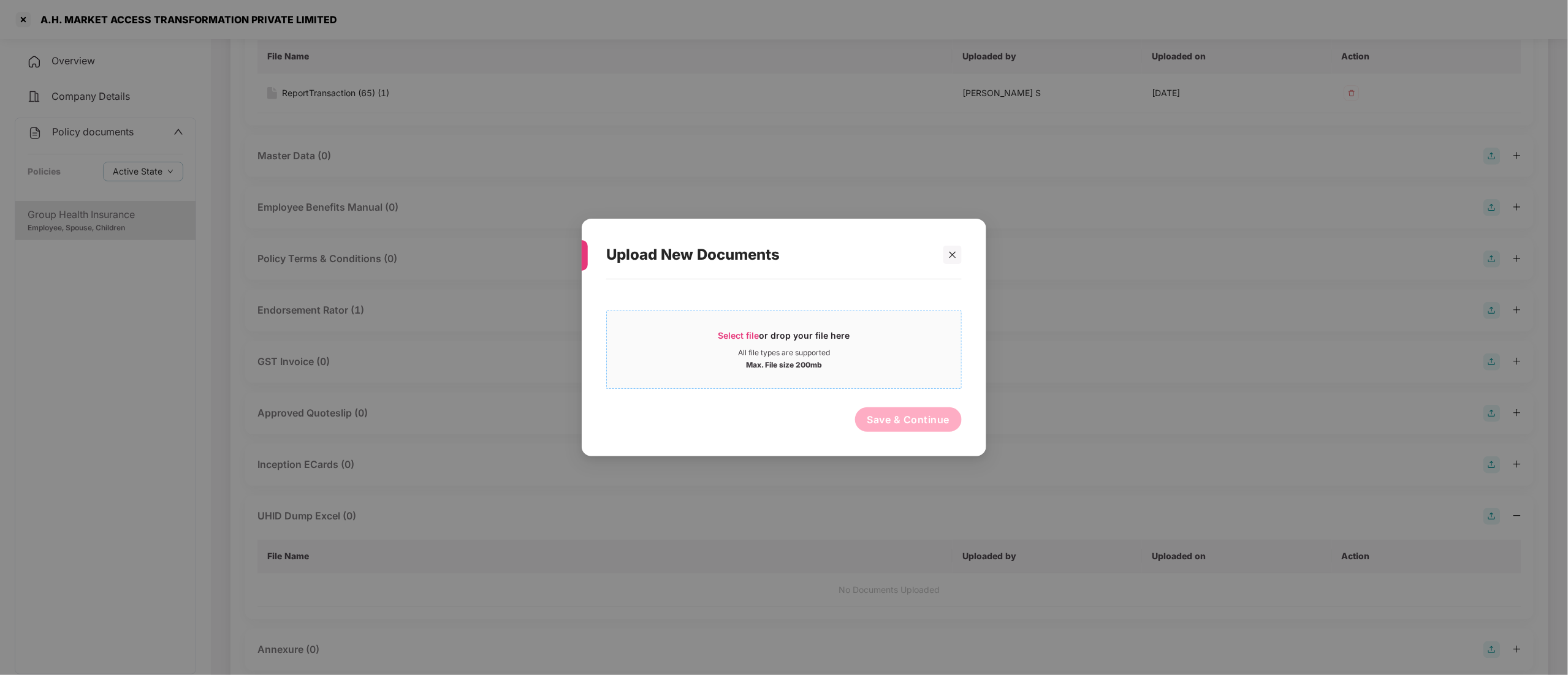
click at [749, 357] on div "All file types are supported" at bounding box center [784, 353] width 92 height 10
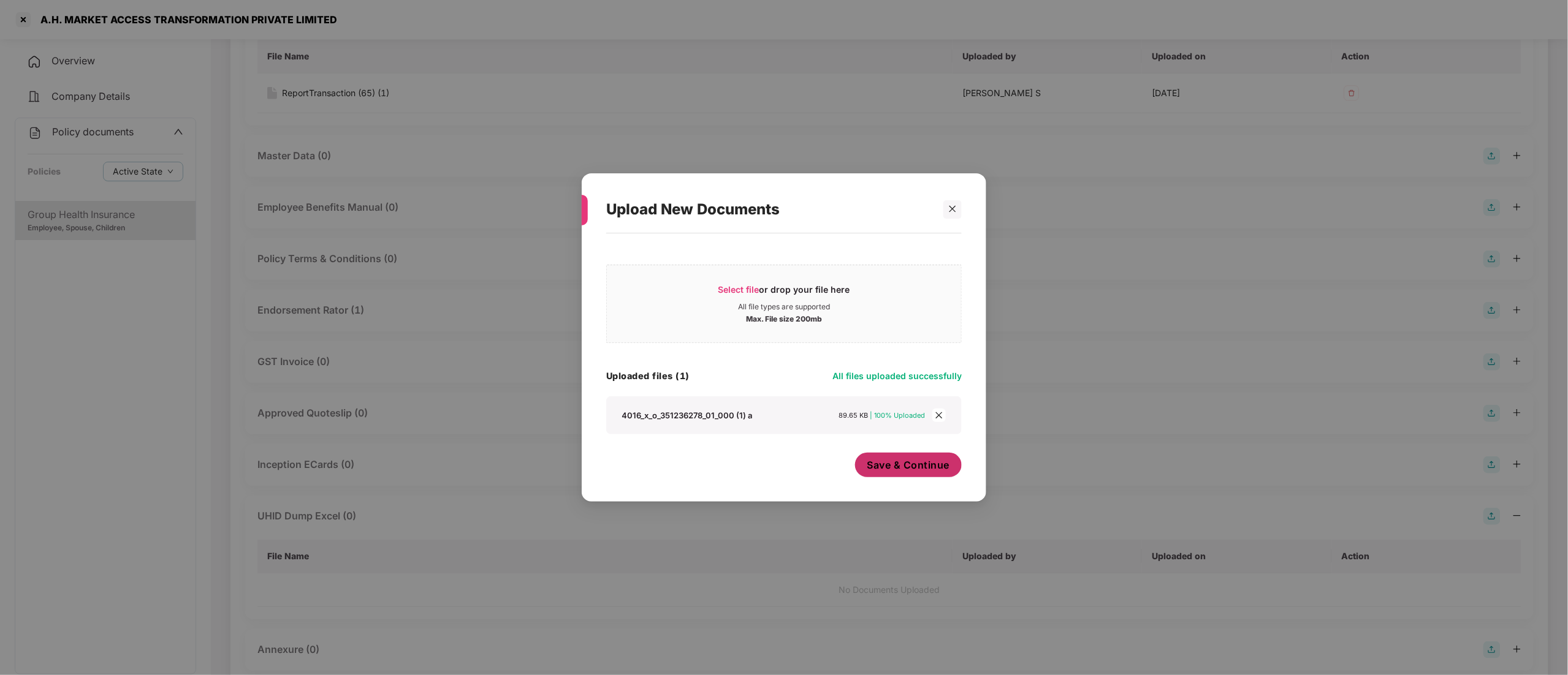
click at [909, 463] on span "Save & Continue" at bounding box center [909, 465] width 83 height 14
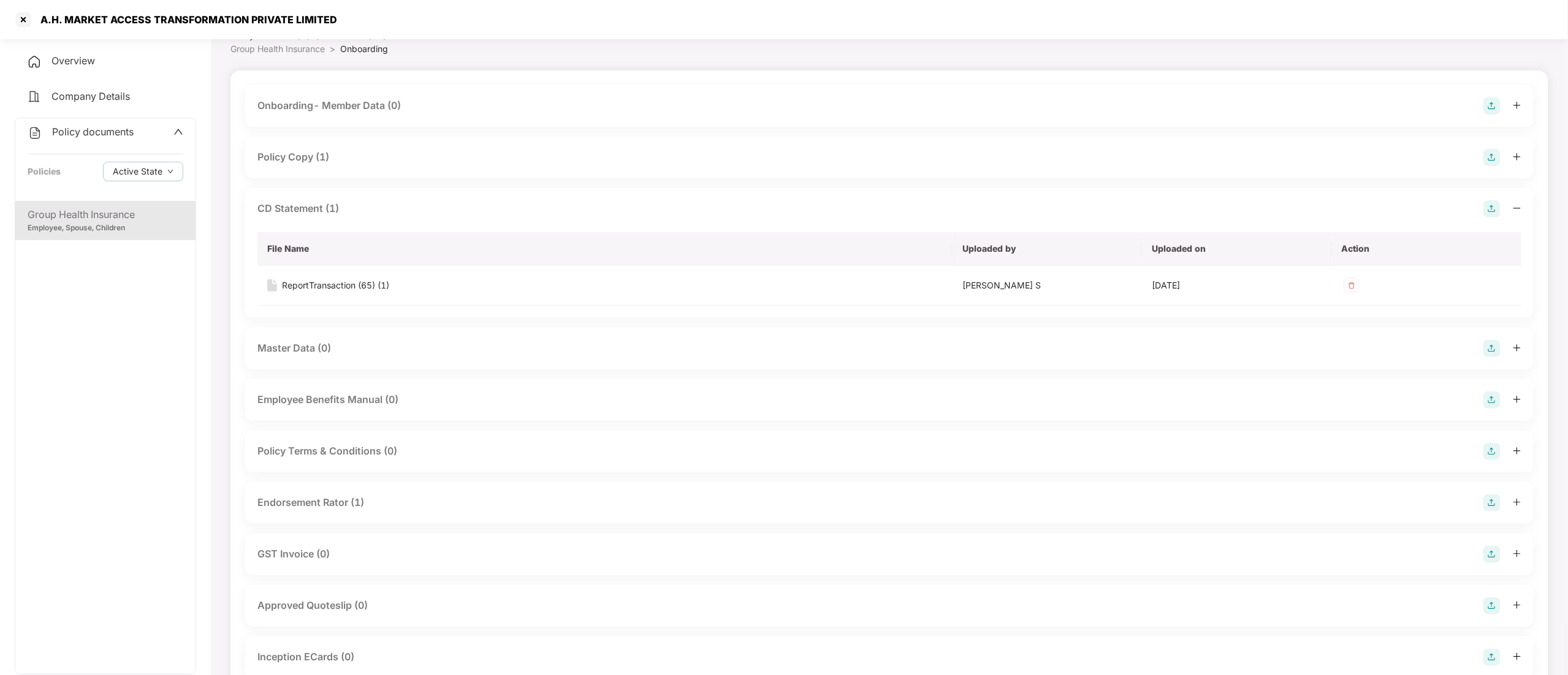
scroll to position [0, 0]
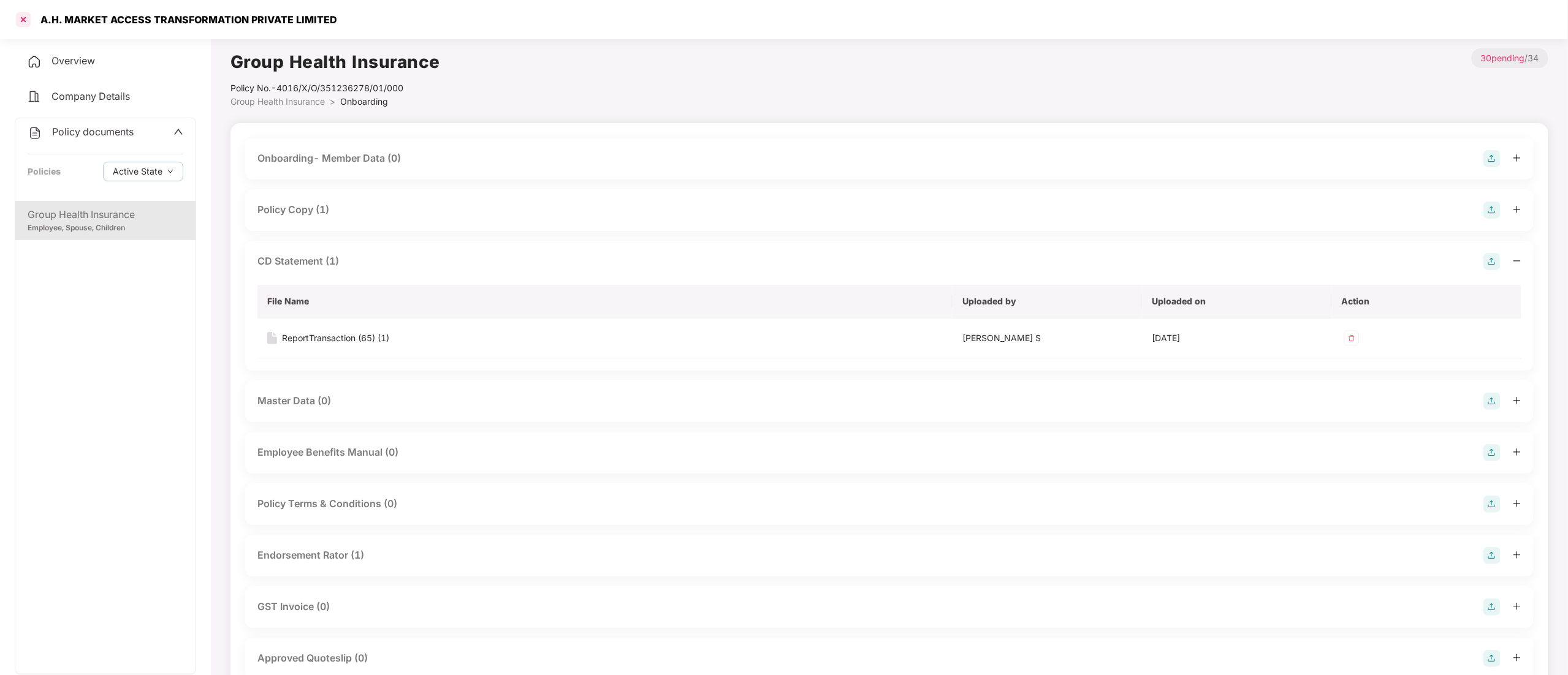
click at [22, 21] on div at bounding box center [23, 19] width 19 height 19
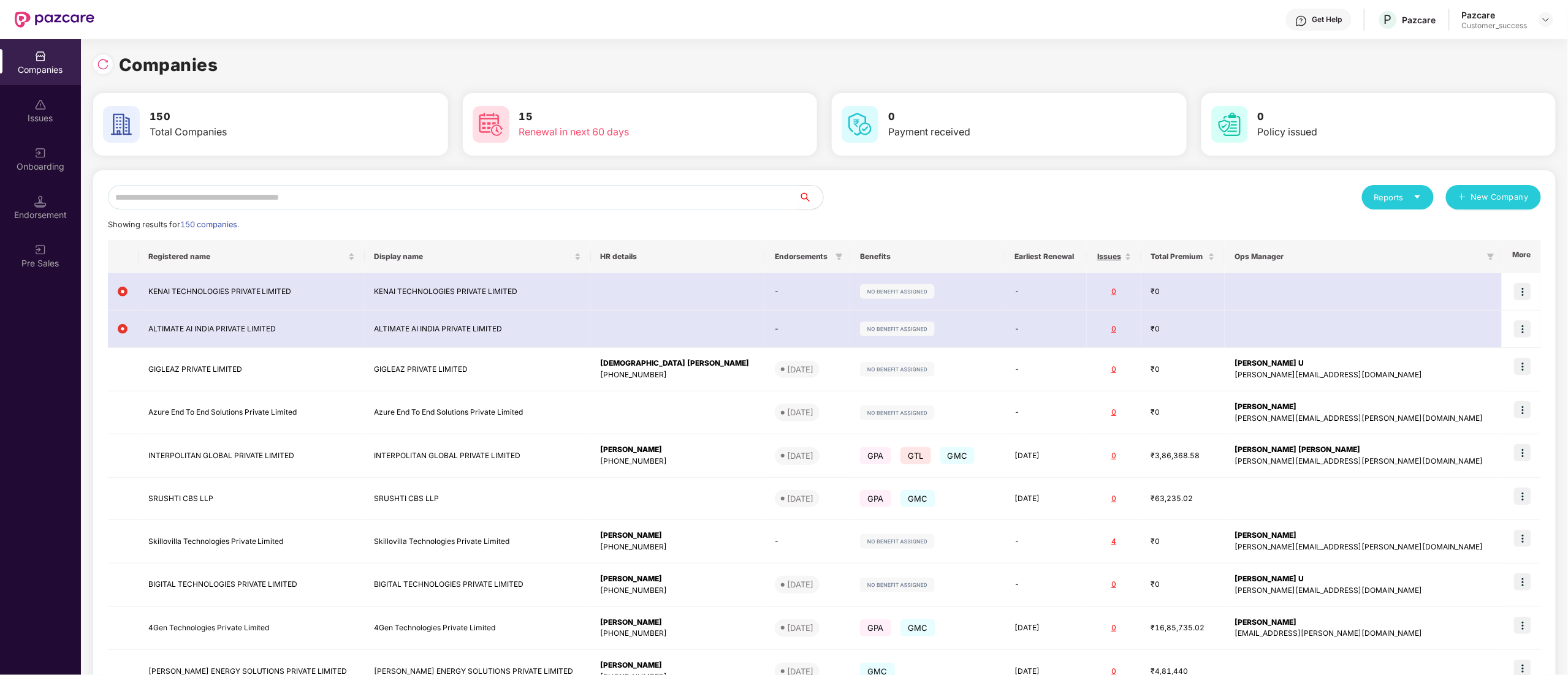
click at [165, 207] on input "text" at bounding box center [453, 197] width 691 height 25
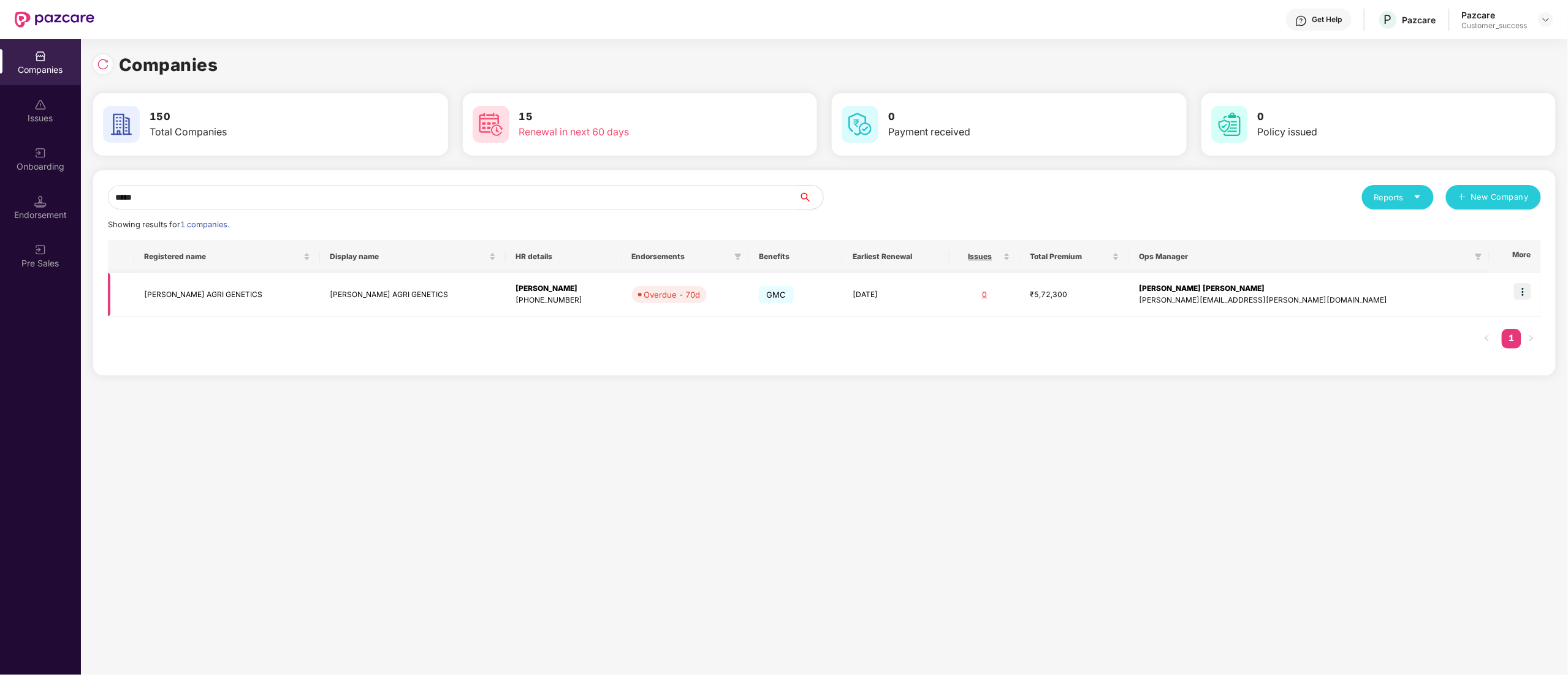
type input "*****"
click at [1521, 292] on img at bounding box center [1523, 292] width 17 height 17
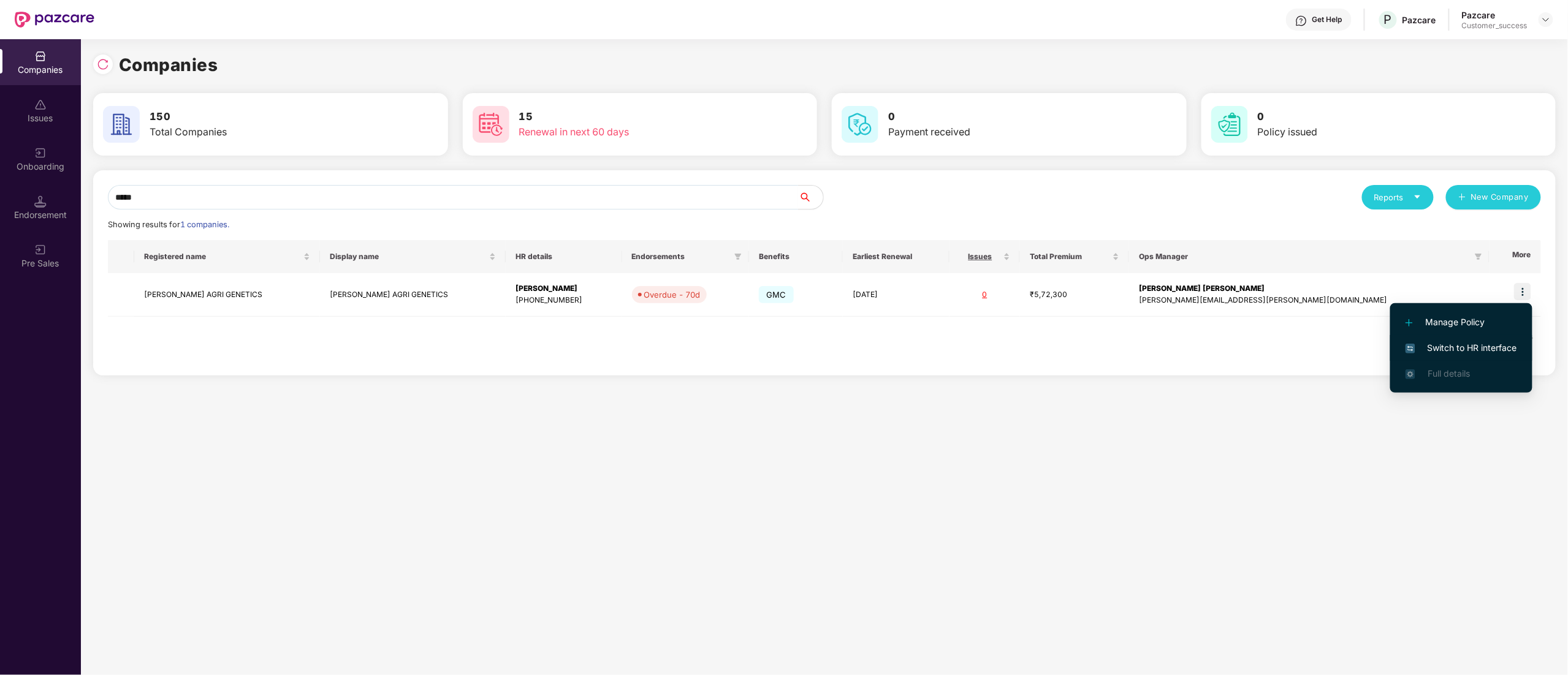
click at [1482, 347] on span "Switch to HR interface" at bounding box center [1462, 348] width 112 height 14
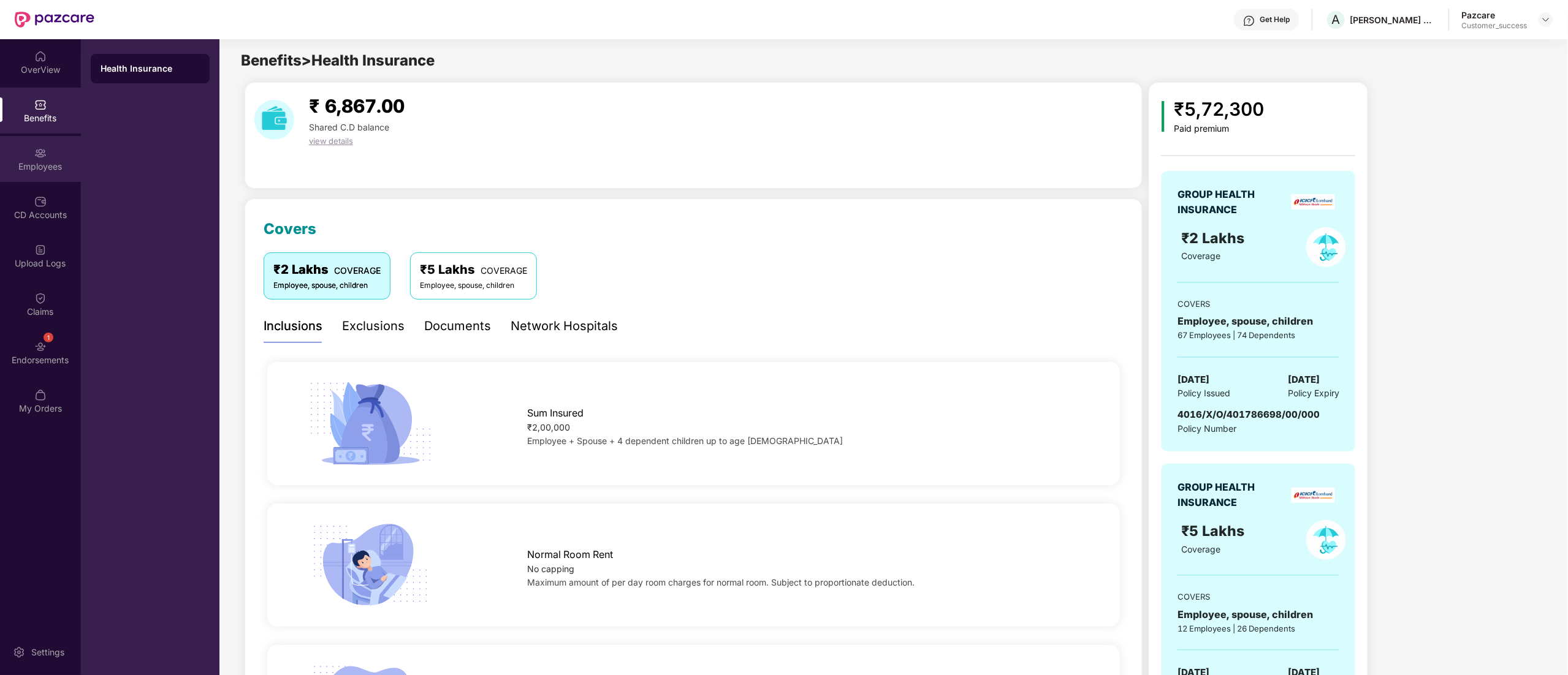
click at [32, 163] on div "Employees" at bounding box center [40, 167] width 81 height 12
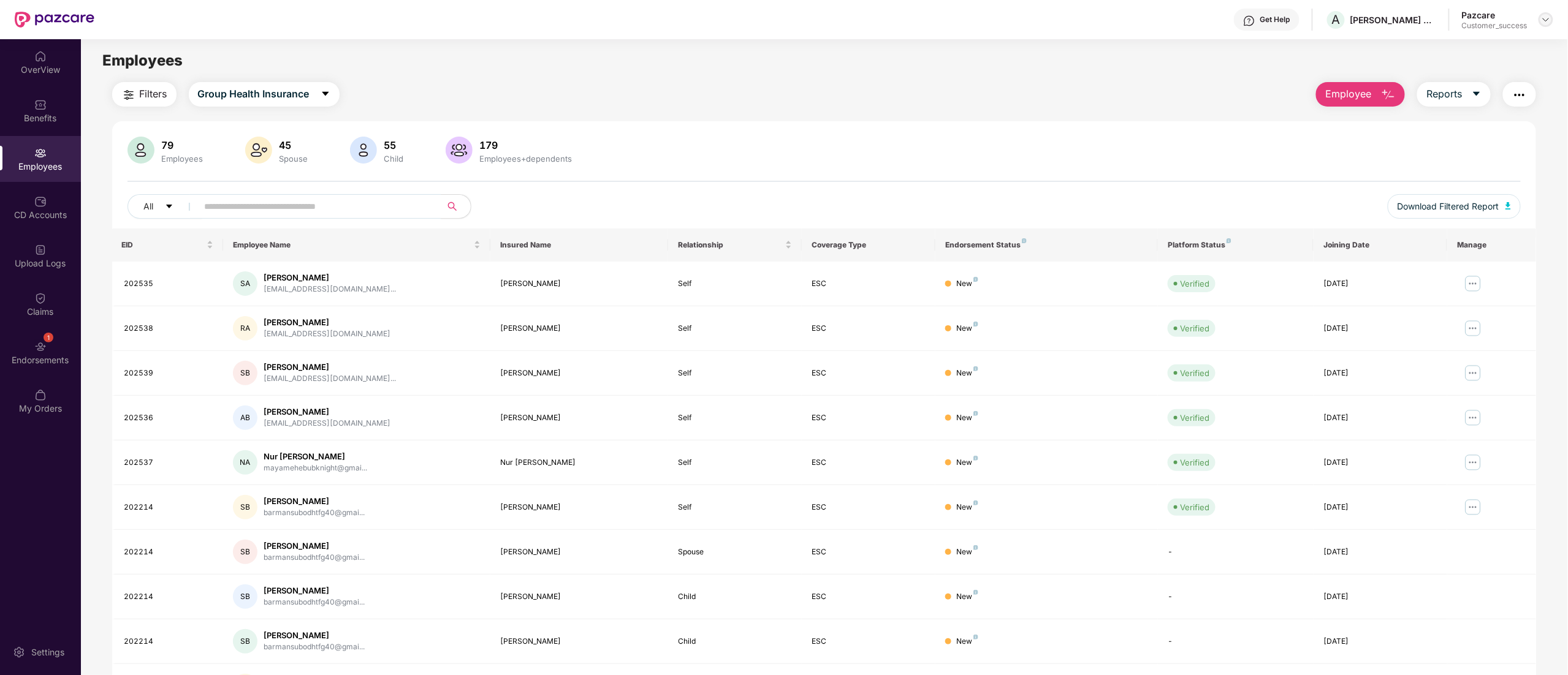
click at [1548, 17] on img at bounding box center [1546, 19] width 10 height 10
click at [1482, 44] on div "Switch to partner view" at bounding box center [1489, 49] width 160 height 24
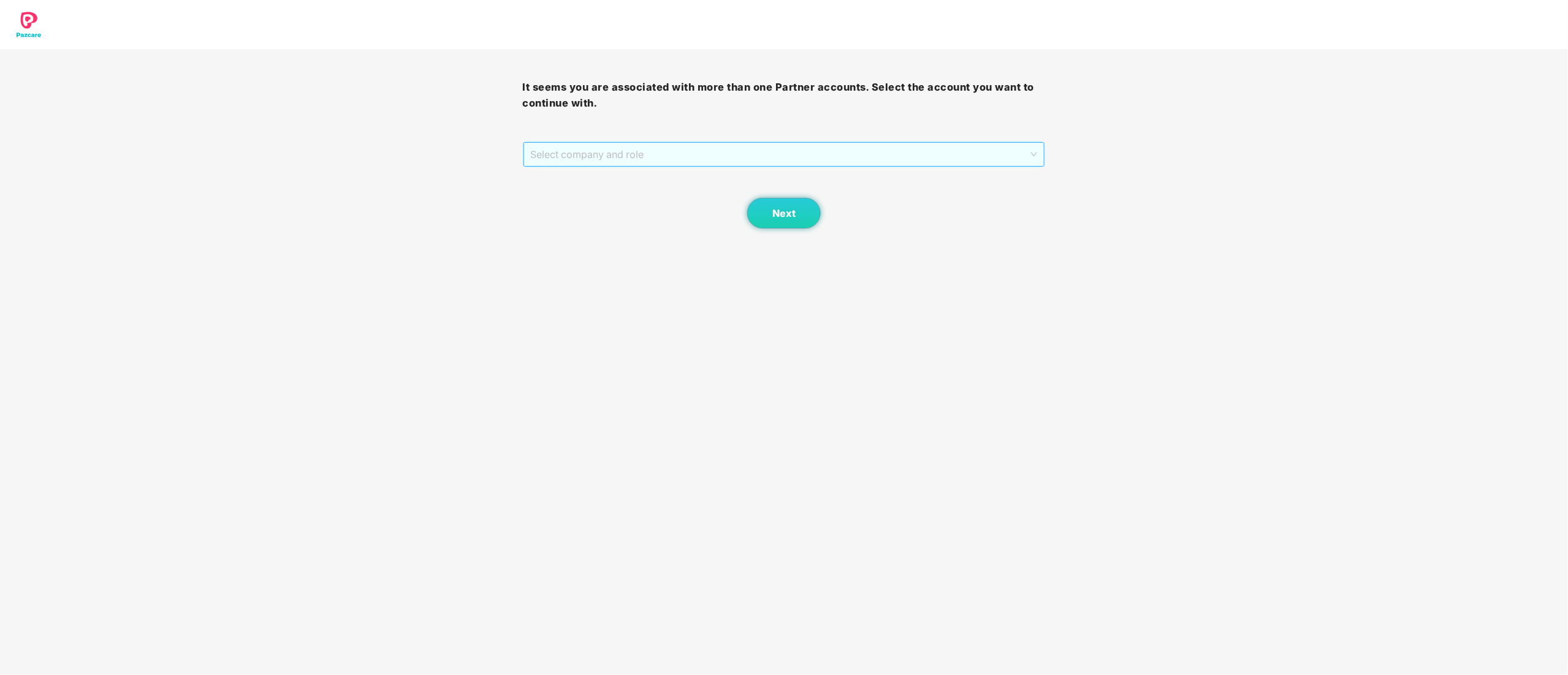
click at [588, 156] on span "Select company and role" at bounding box center [784, 154] width 507 height 23
click at [592, 200] on div "Pazcare - CUSTOMER_SUCCESS" at bounding box center [784, 198] width 508 height 14
click at [780, 220] on button "Next" at bounding box center [784, 213] width 73 height 30
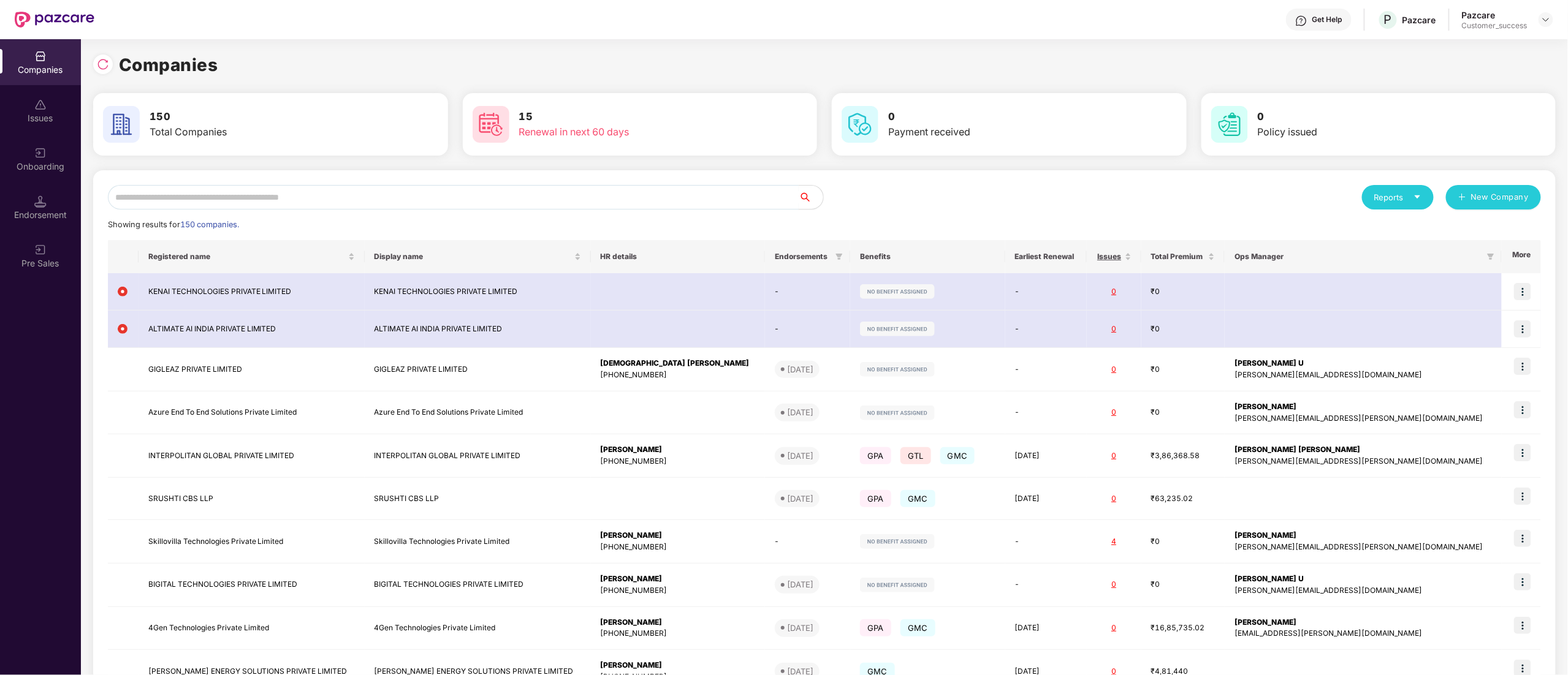
click at [210, 201] on input "text" at bounding box center [453, 197] width 691 height 25
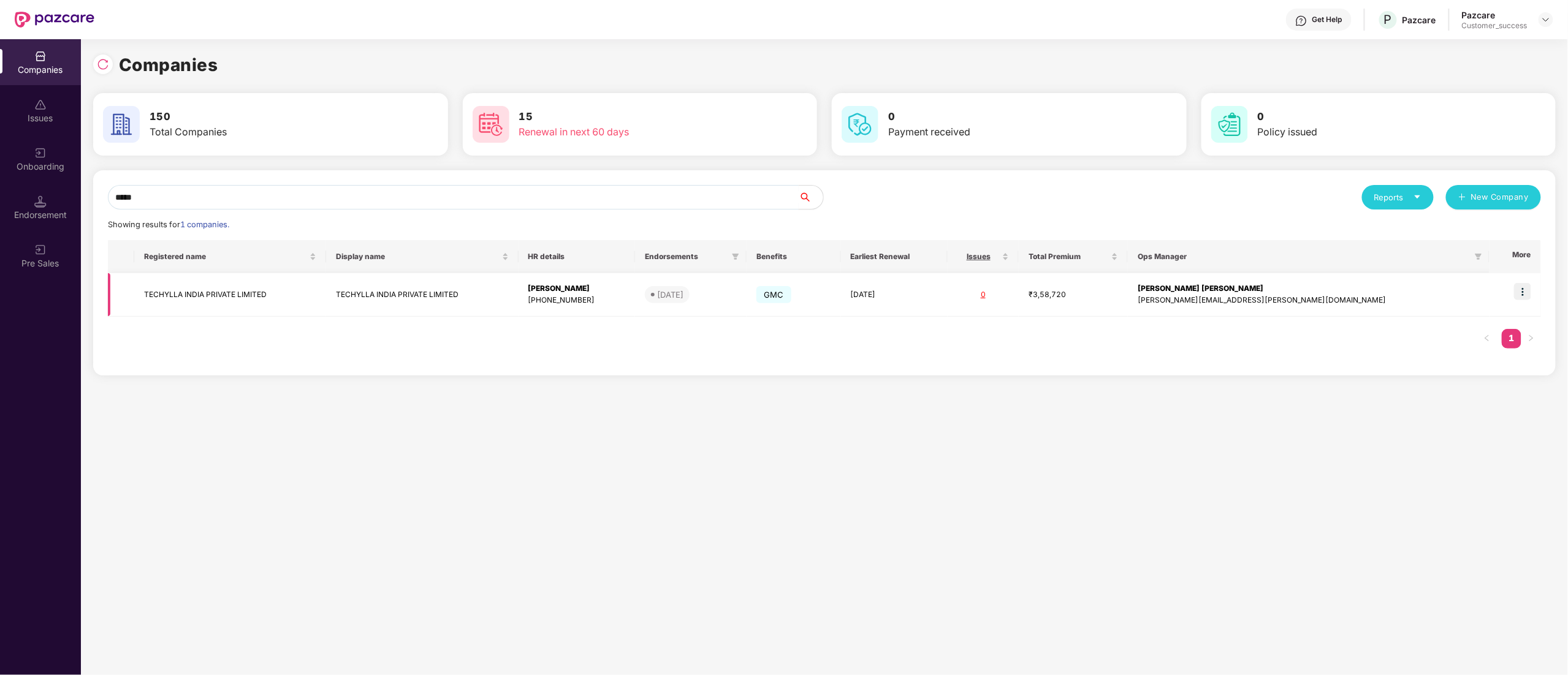
type input "*****"
click at [214, 291] on td "TECHYLLA INDIA PRIVATE LIMITED" at bounding box center [230, 294] width 192 height 43
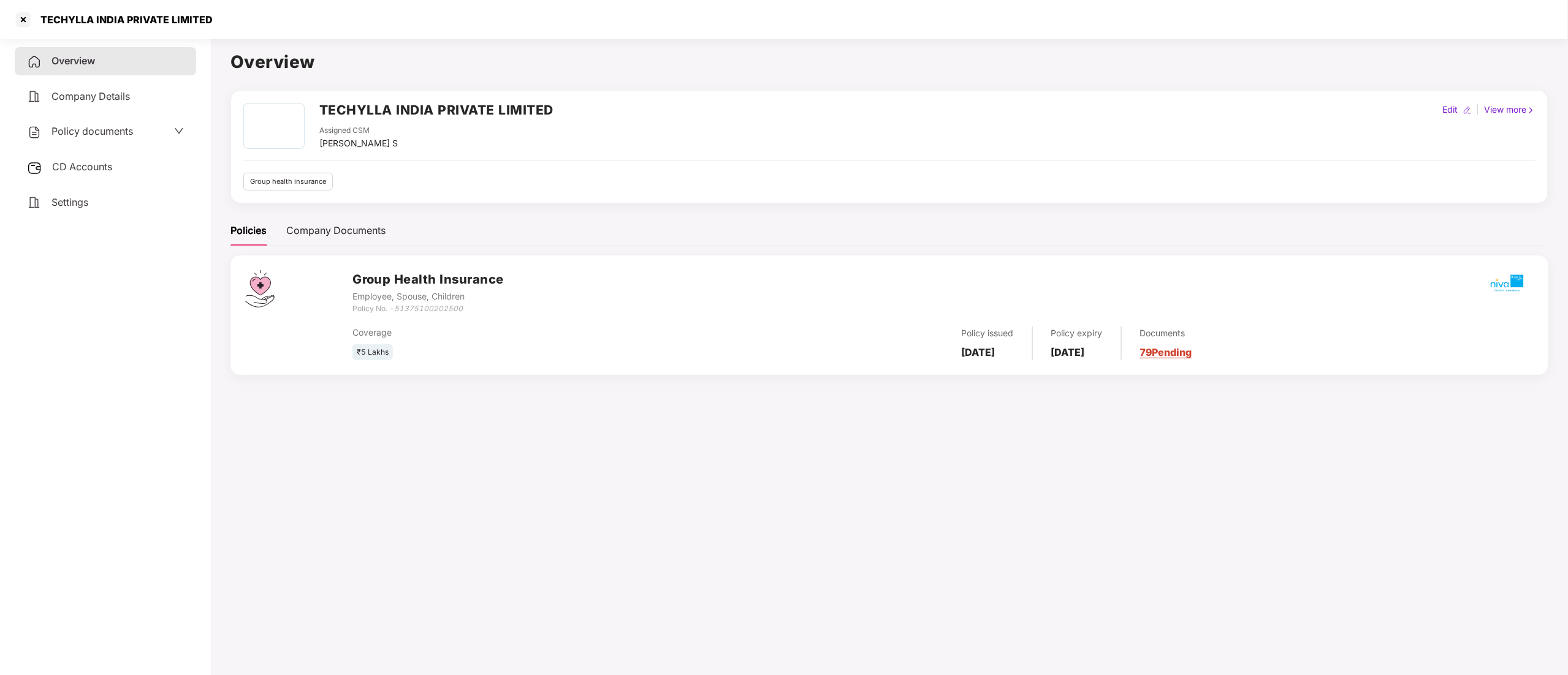
click at [80, 120] on div "Policy documents" at bounding box center [106, 131] width 182 height 28
click at [79, 132] on span "Policy documents" at bounding box center [92, 131] width 82 height 12
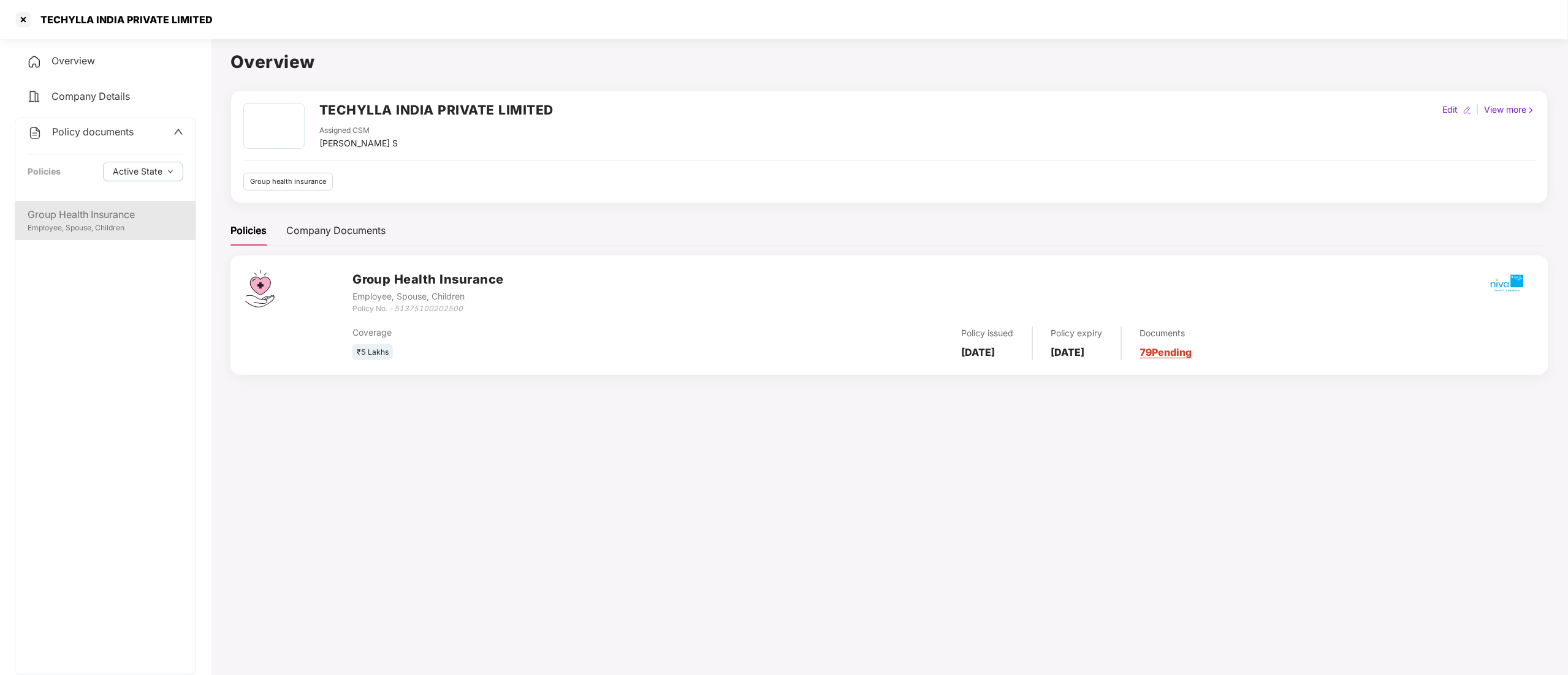
click at [84, 202] on div "Group Health Insurance Employee, Spouse, Children" at bounding box center [106, 220] width 180 height 39
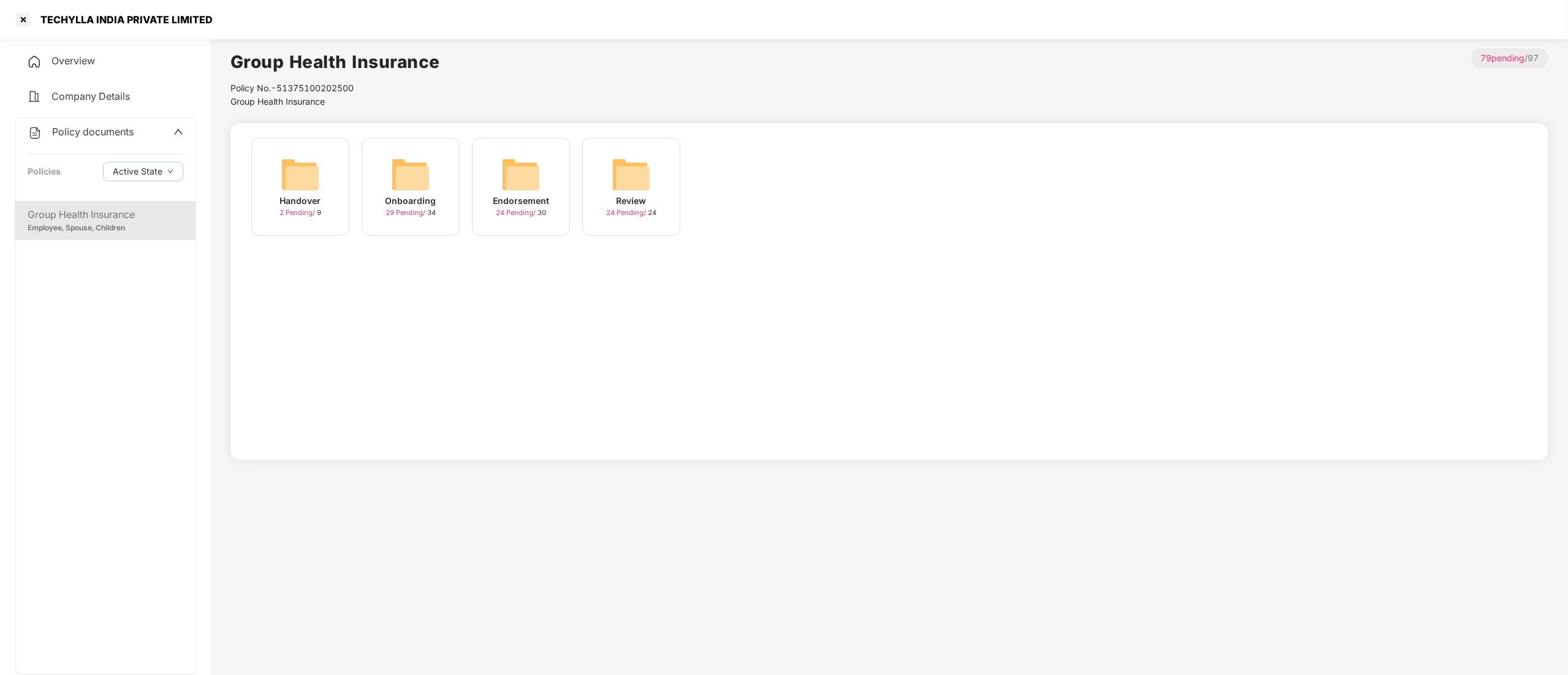
click at [526, 187] on img at bounding box center [521, 174] width 39 height 39
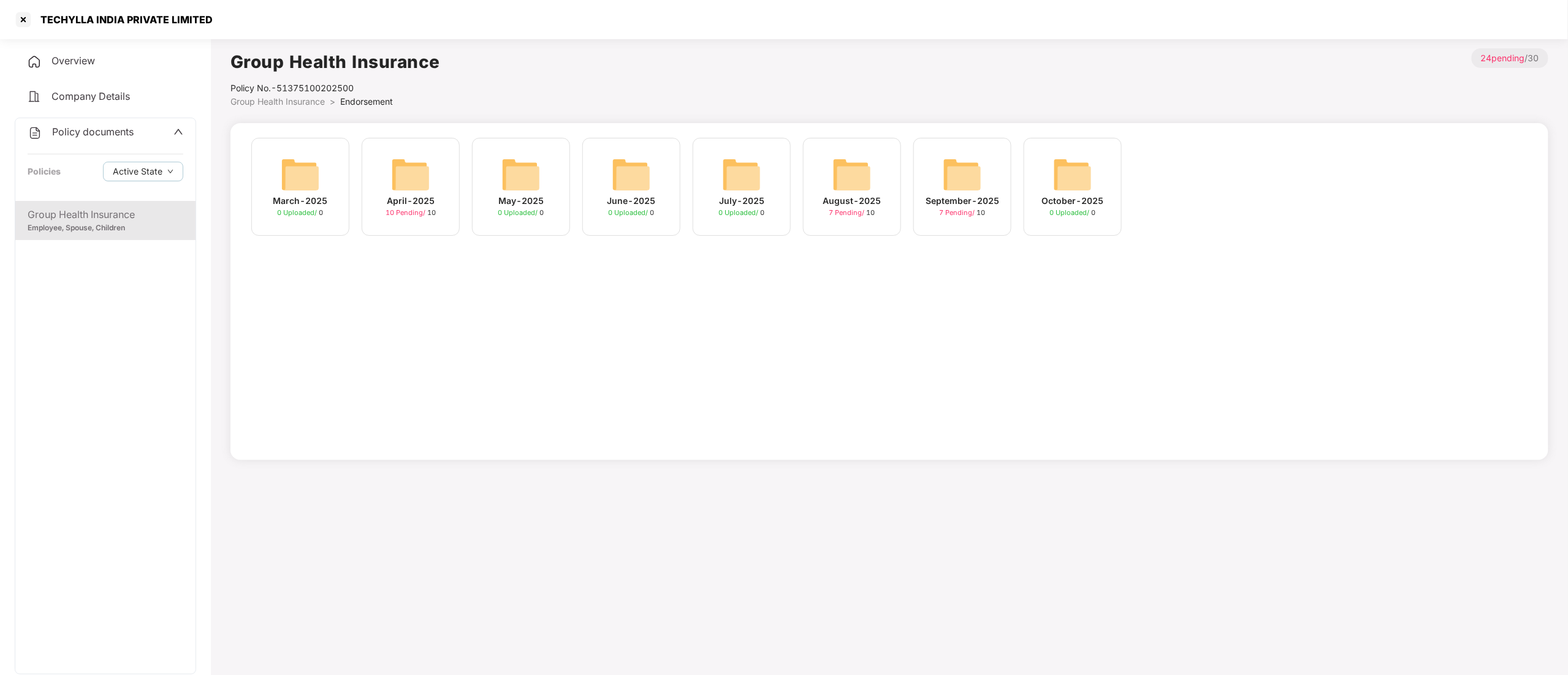
click at [959, 193] on img at bounding box center [962, 174] width 39 height 39
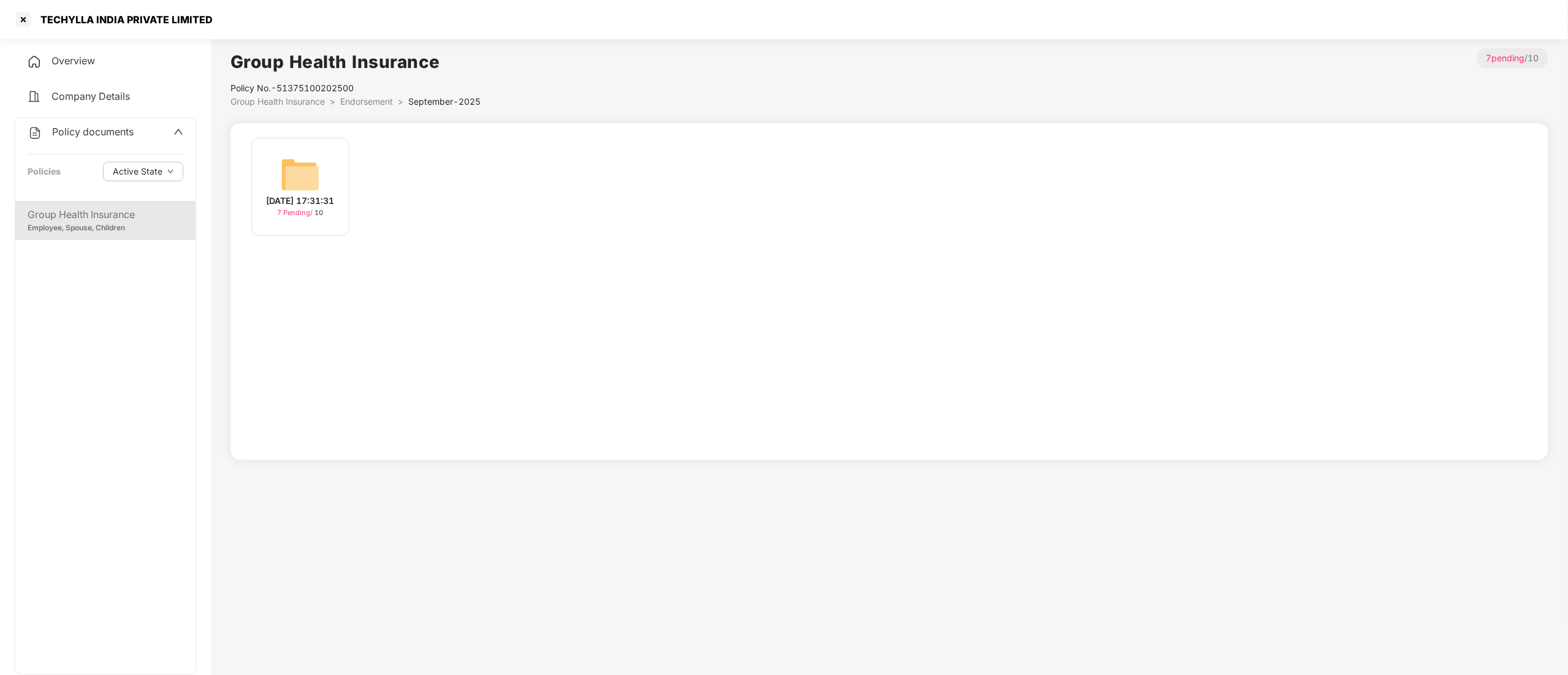
click at [307, 197] on div "22-Sep-2025 17:31:31" at bounding box center [300, 201] width 68 height 14
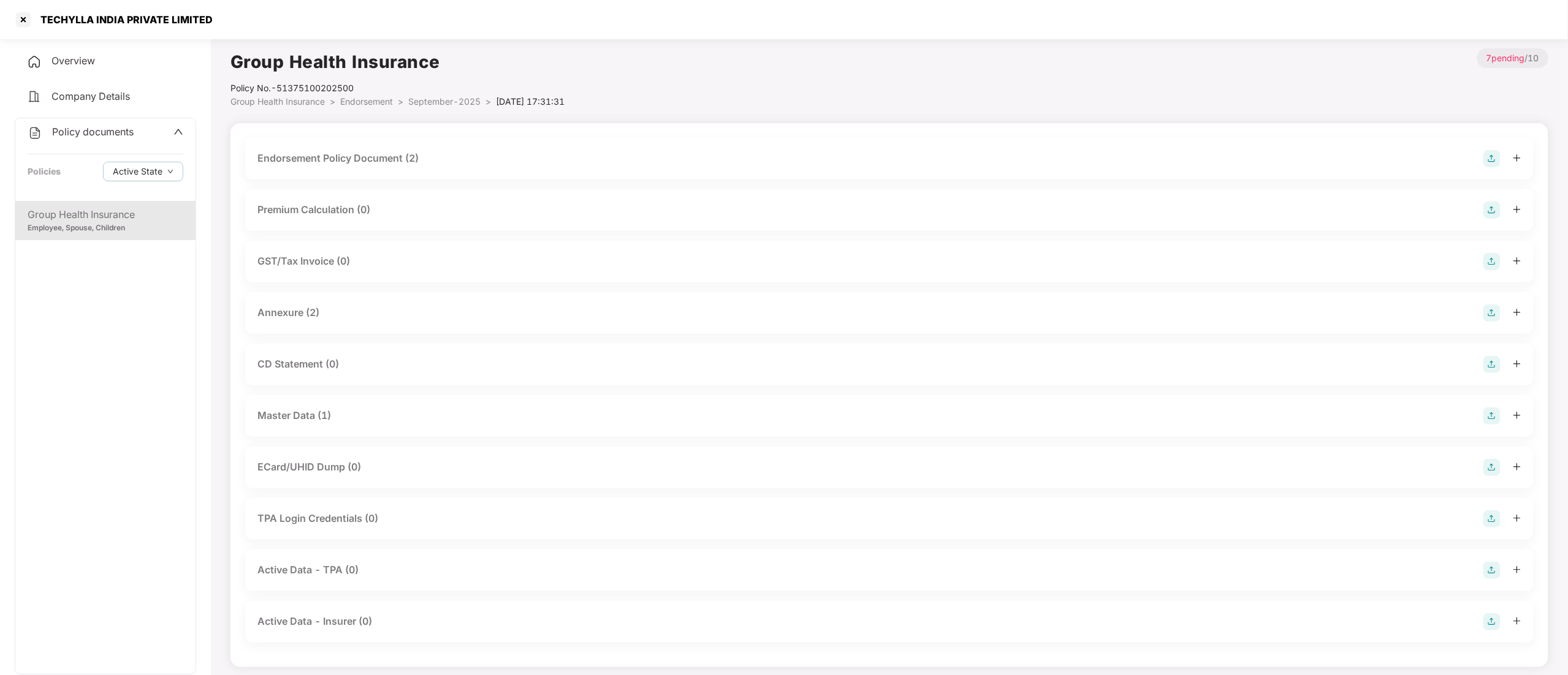
click at [299, 409] on div "Master Data (1)" at bounding box center [294, 416] width 73 height 16
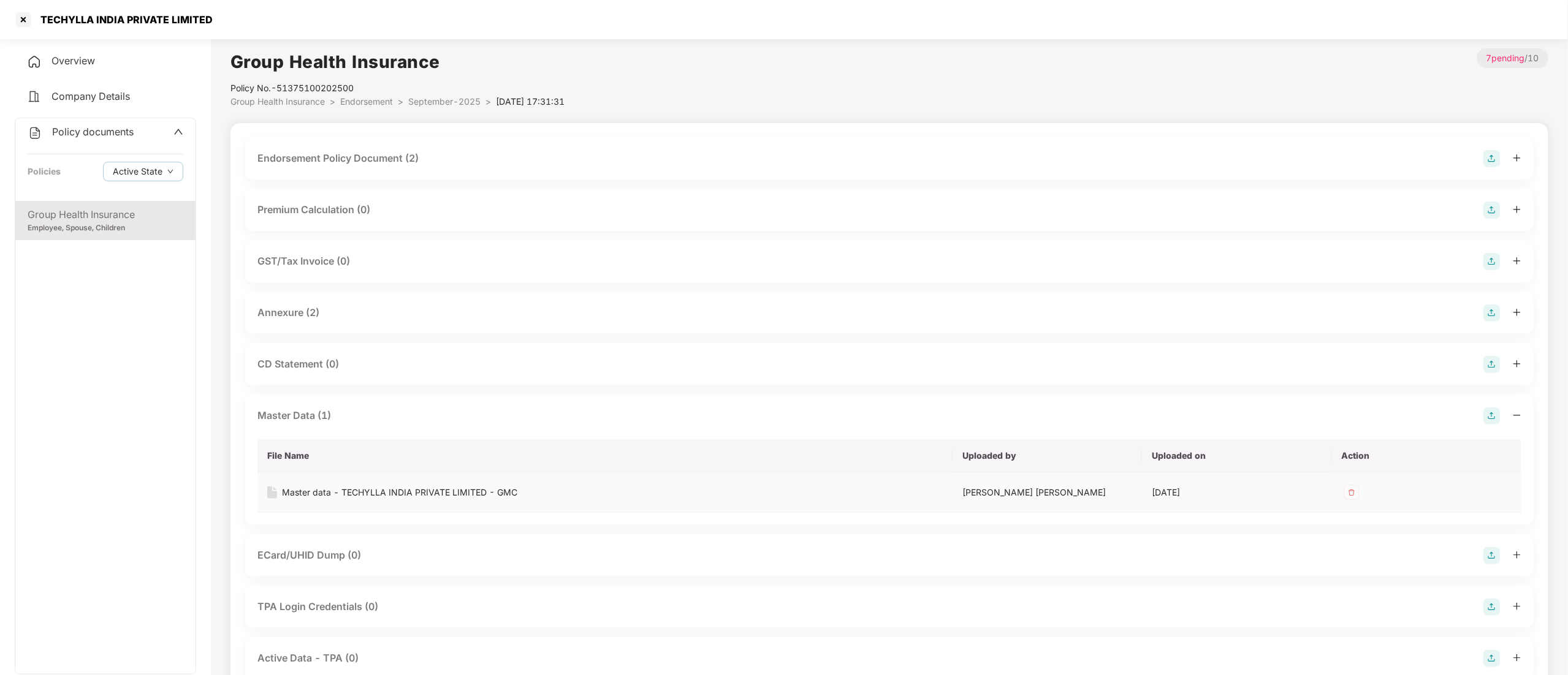
click at [405, 486] on div "Master data - TECHYLLA INDIA PRIVATE LIMITED - GMC" at bounding box center [400, 492] width 235 height 14
click at [20, 23] on div at bounding box center [23, 19] width 19 height 19
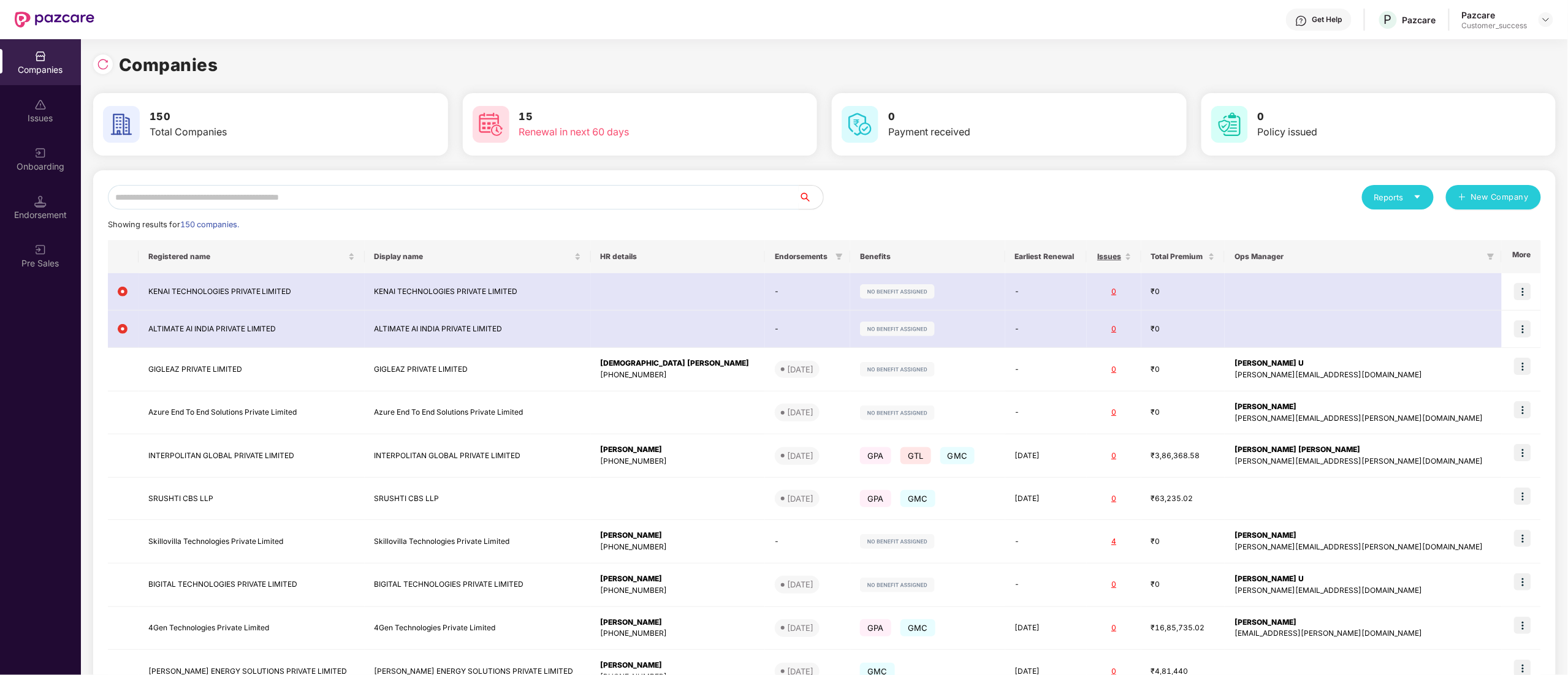
click at [186, 197] on input "text" at bounding box center [453, 197] width 691 height 25
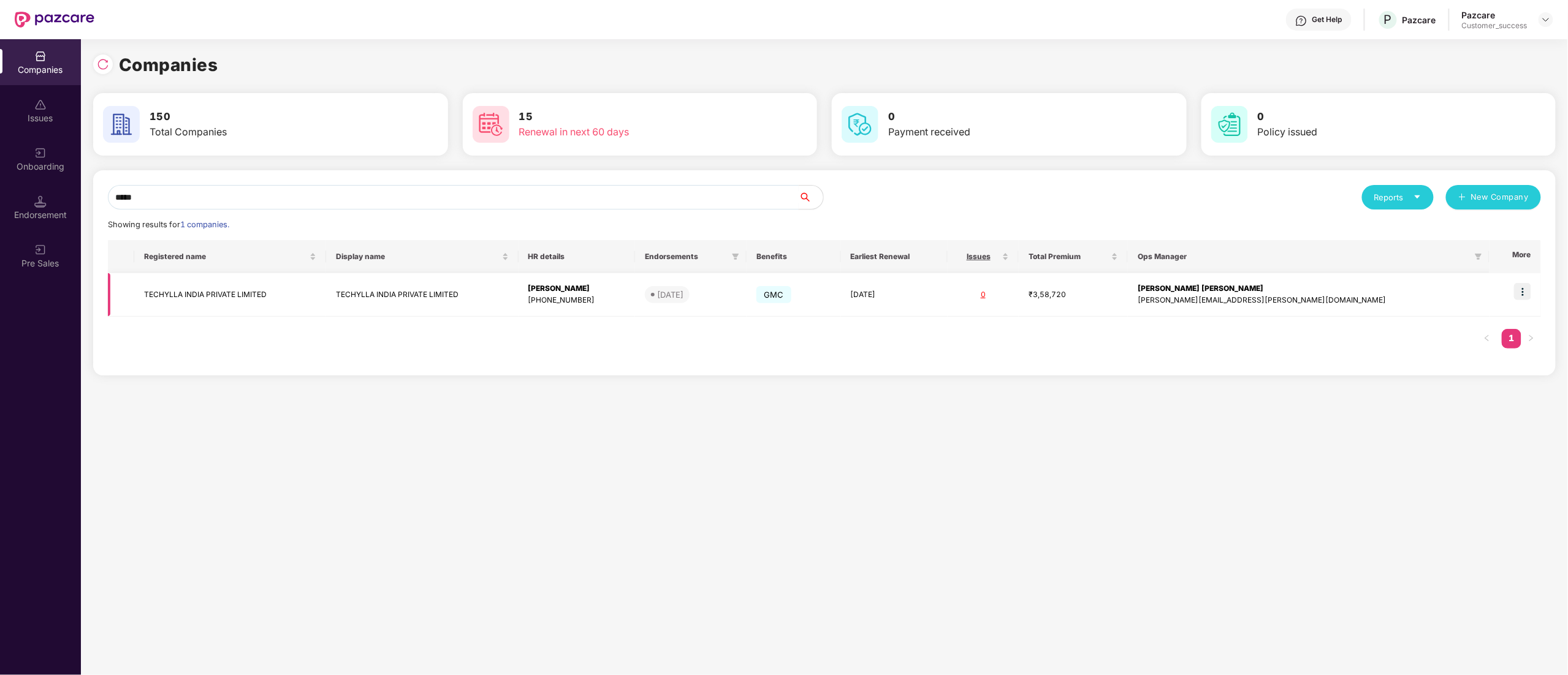
type input "*****"
click at [1521, 289] on img at bounding box center [1523, 292] width 17 height 17
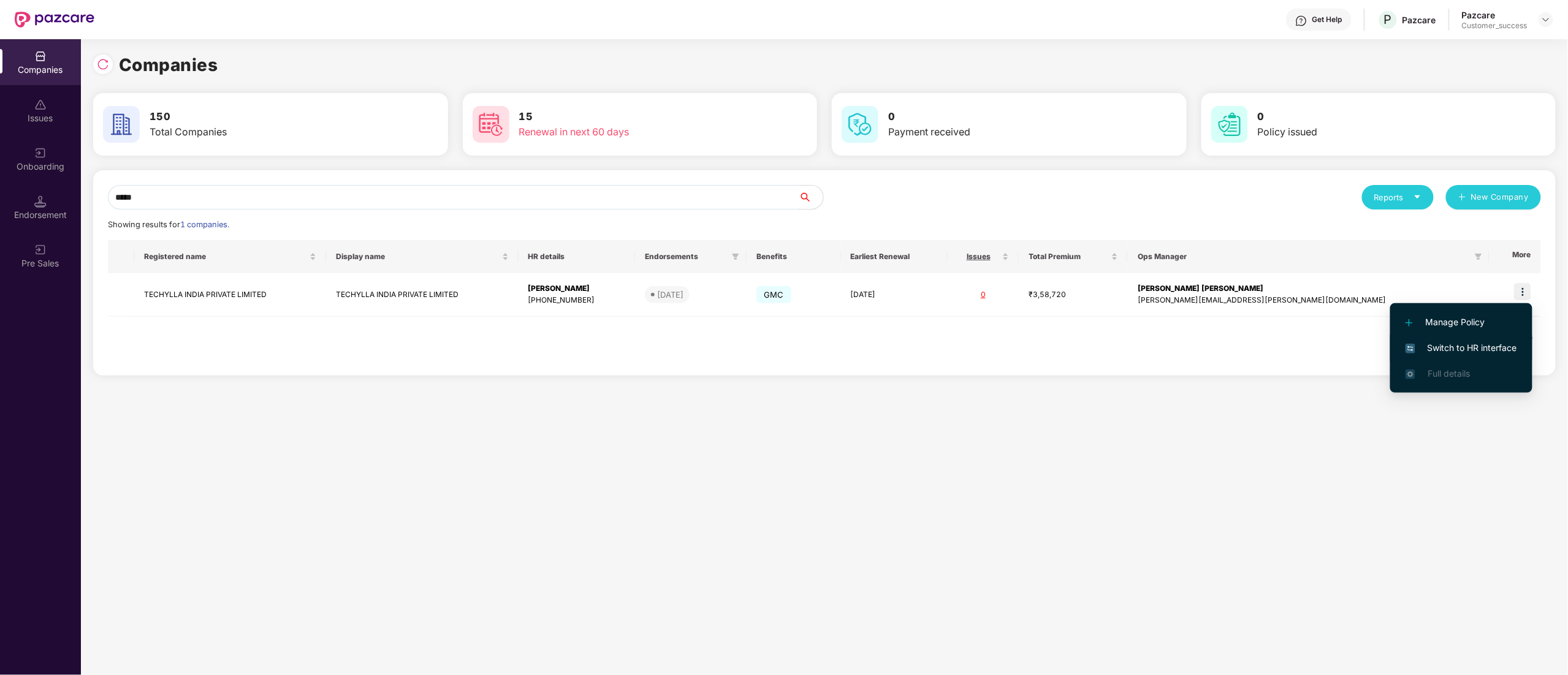
click at [1462, 342] on span "Switch to HR interface" at bounding box center [1462, 348] width 112 height 14
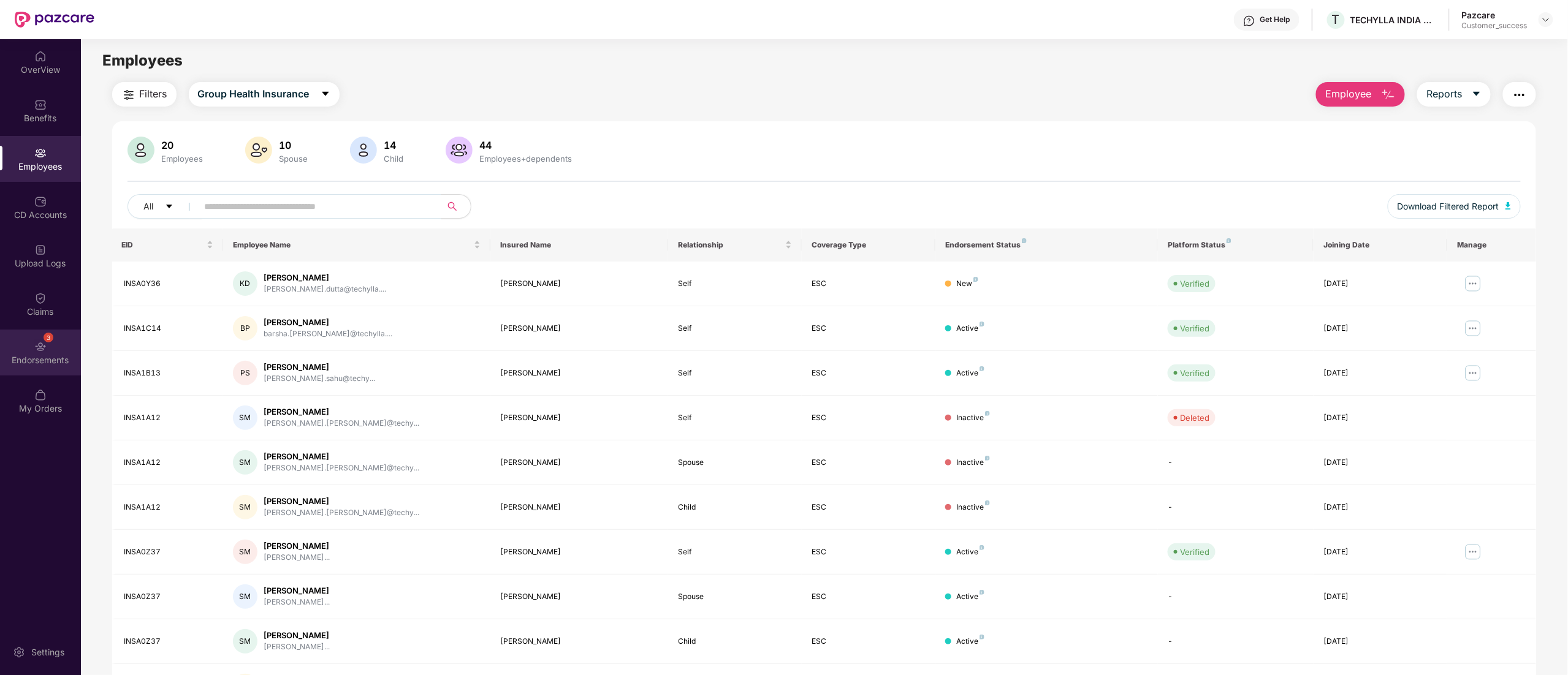
click at [39, 357] on div "Endorsements" at bounding box center [40, 360] width 81 height 12
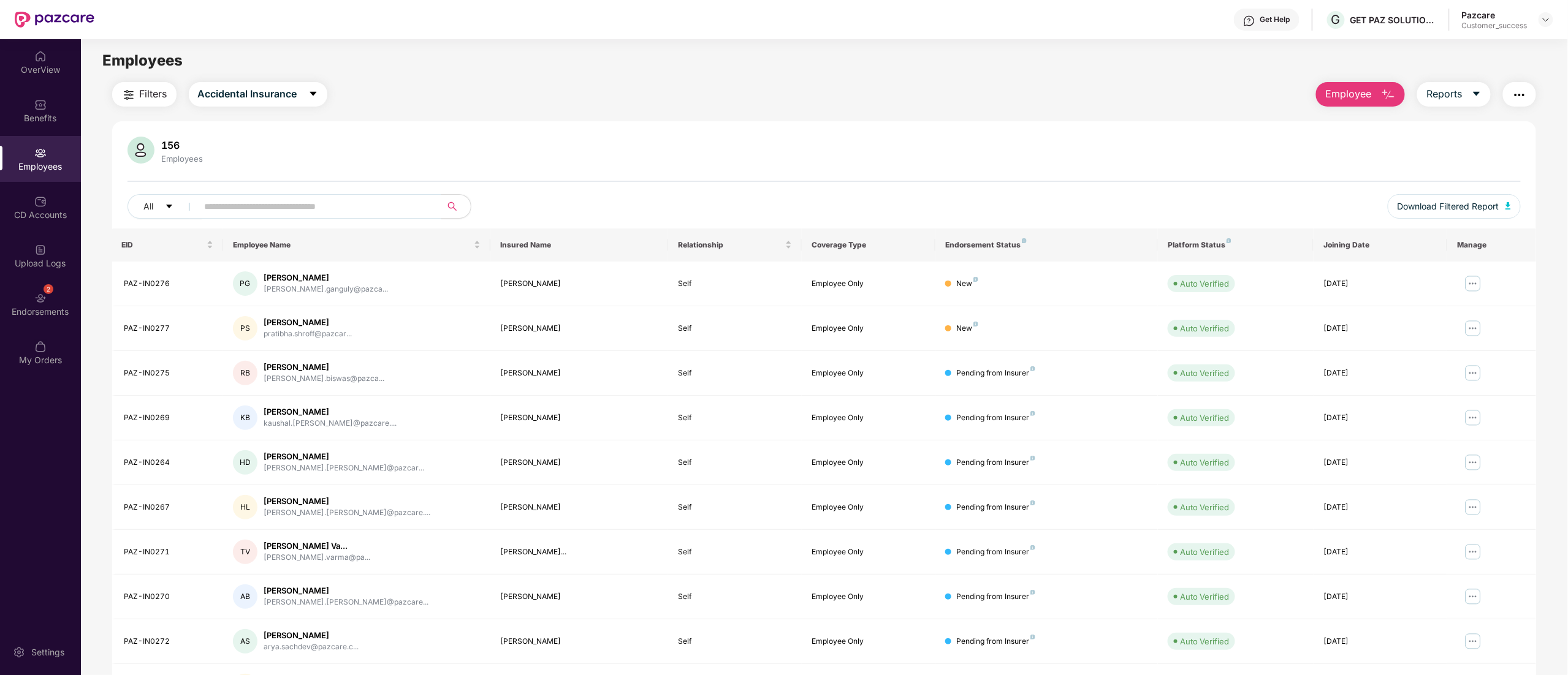
click at [1554, 19] on header "Get Help G GET PAZ SOLUTIONS PRIVATE LIMTED Pazcare Customer_success" at bounding box center [784, 19] width 1568 height 39
click at [1548, 22] on img at bounding box center [1546, 19] width 10 height 10
click at [1507, 53] on div "Switch to partner view" at bounding box center [1489, 49] width 160 height 24
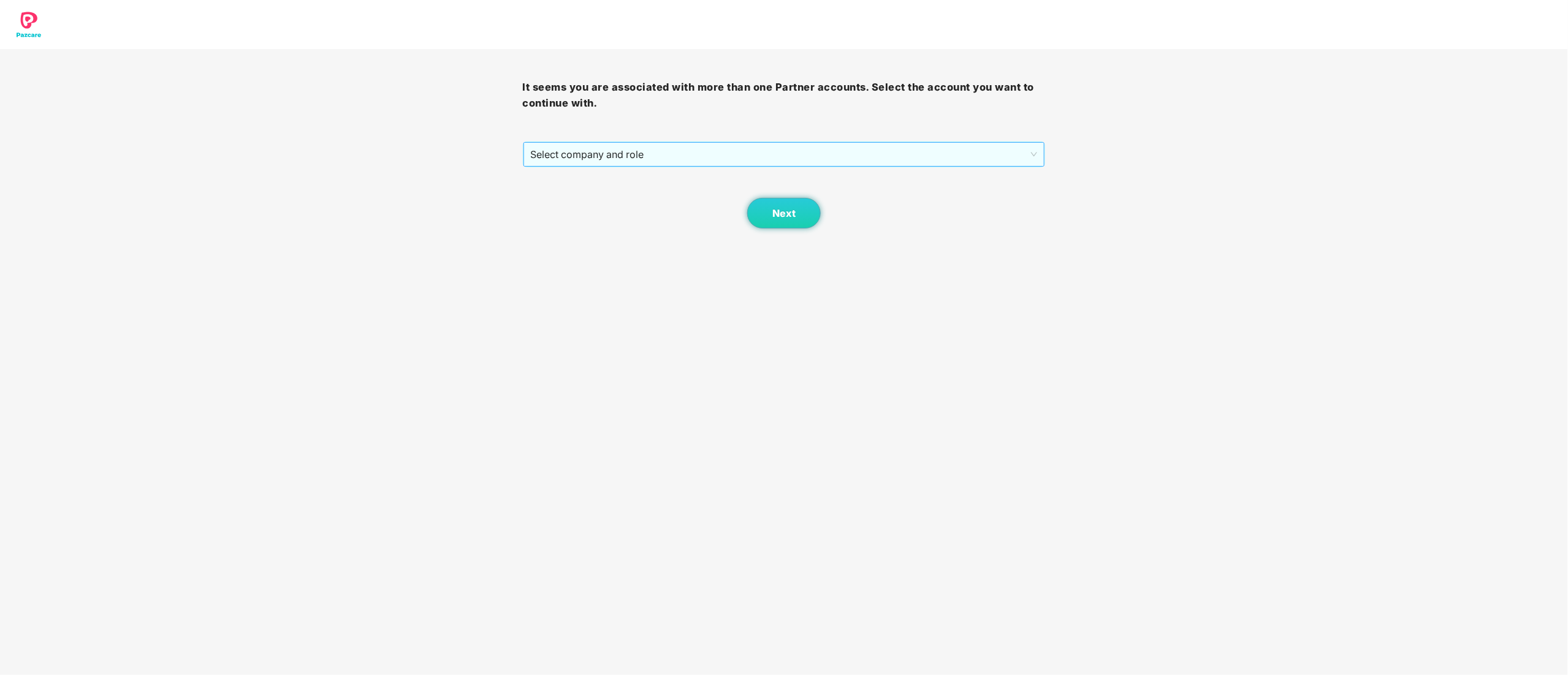
click at [618, 150] on span "Select company and role" at bounding box center [784, 154] width 507 height 23
click at [625, 196] on div "Pazcare - CUSTOMER_SUCCESS" at bounding box center [784, 198] width 508 height 14
click at [766, 215] on button "Next" at bounding box center [784, 213] width 73 height 30
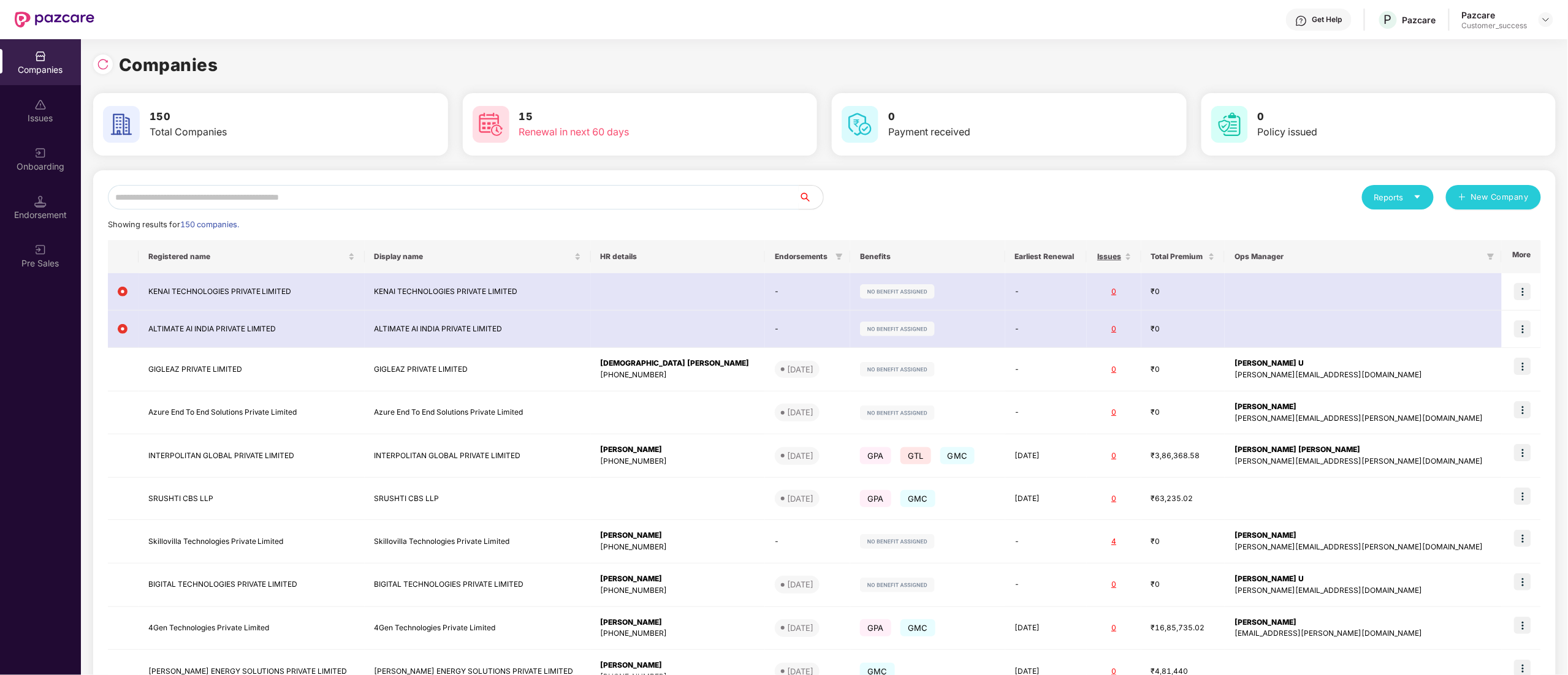
click at [157, 186] on input "text" at bounding box center [453, 197] width 691 height 25
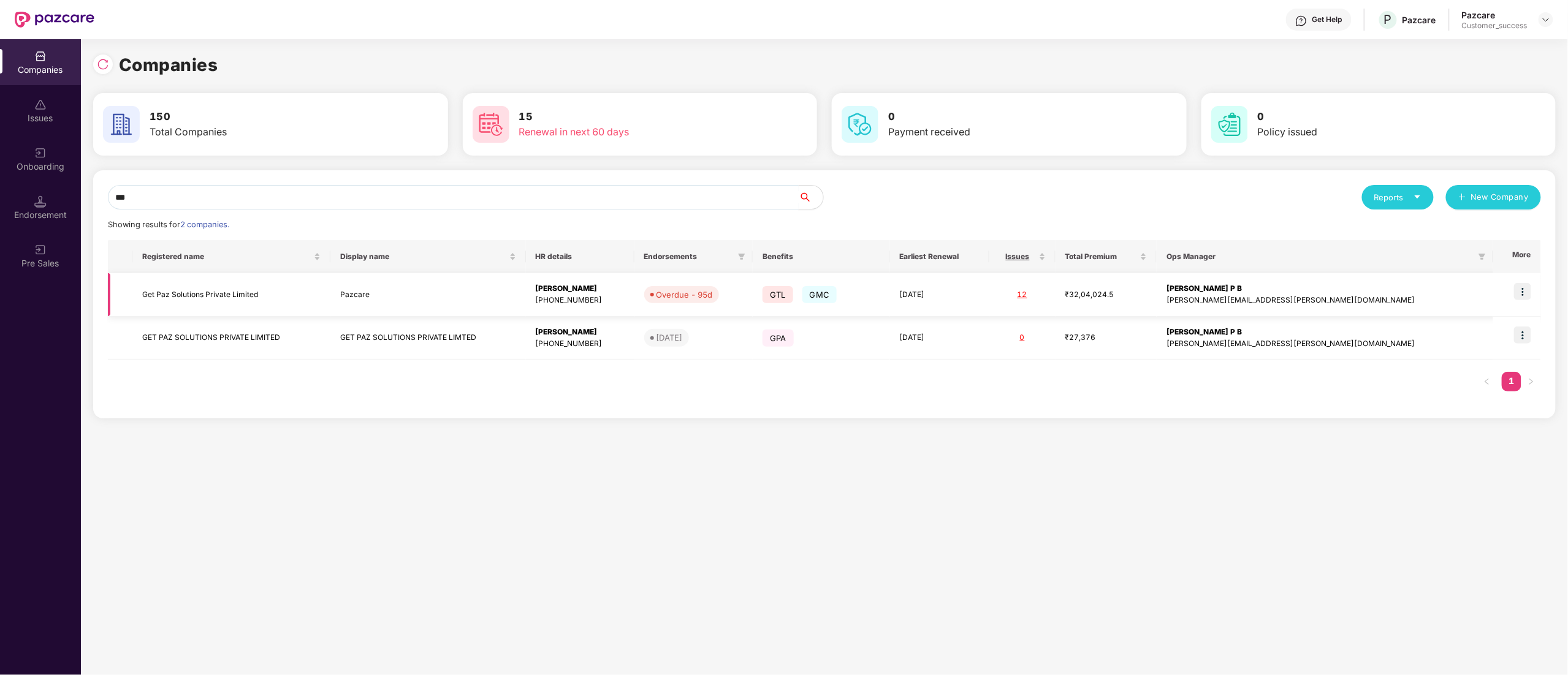
type input "***"
click at [1523, 290] on img at bounding box center [1523, 292] width 17 height 17
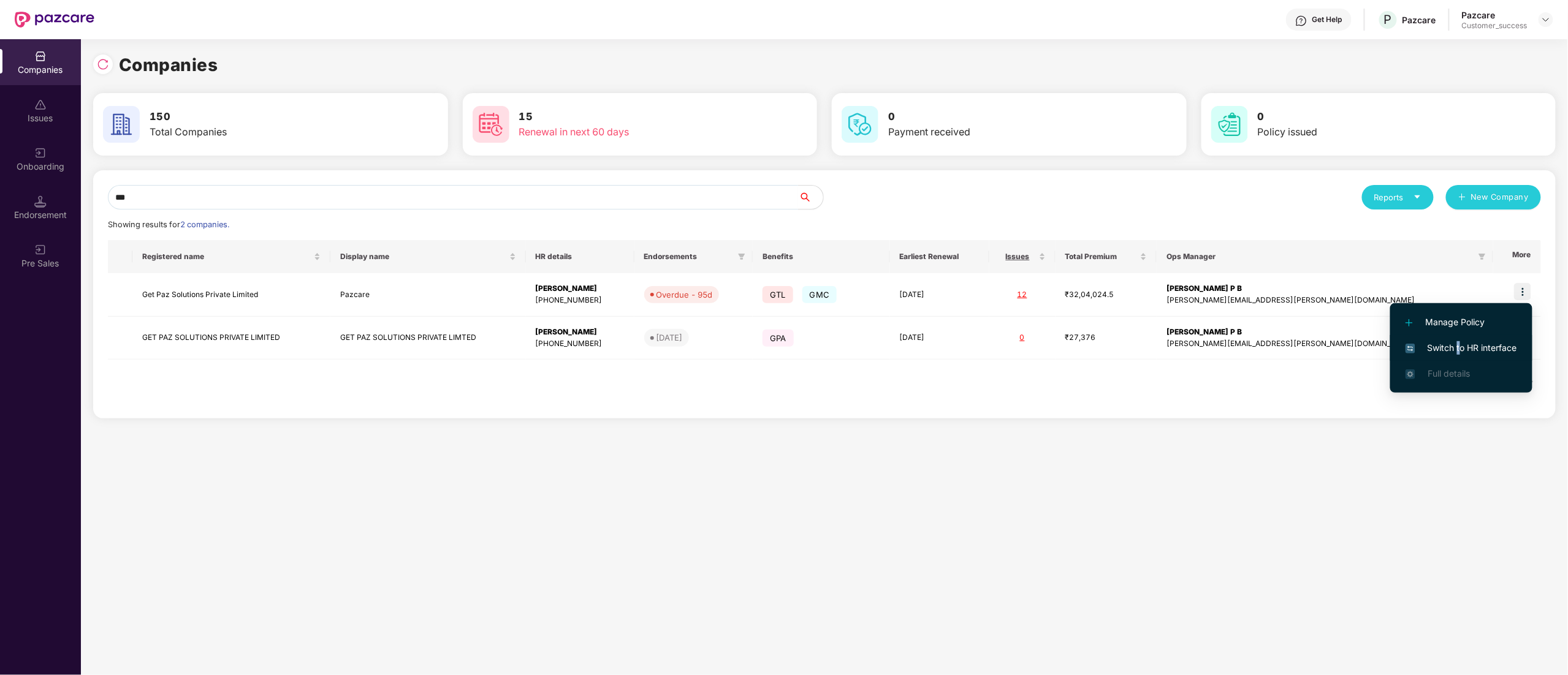
click at [1460, 348] on span "Switch to HR interface" at bounding box center [1462, 348] width 112 height 14
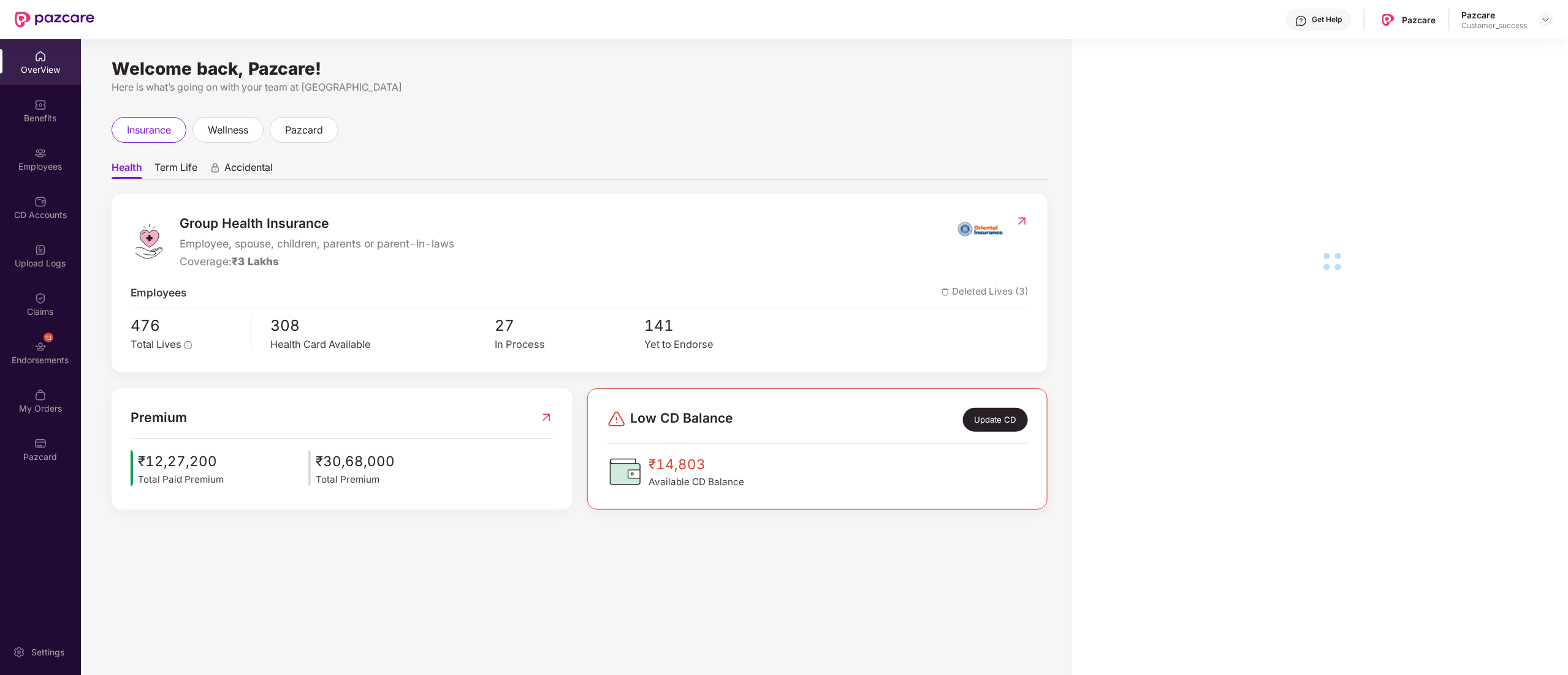
click at [33, 167] on div "Employees" at bounding box center [40, 167] width 81 height 12
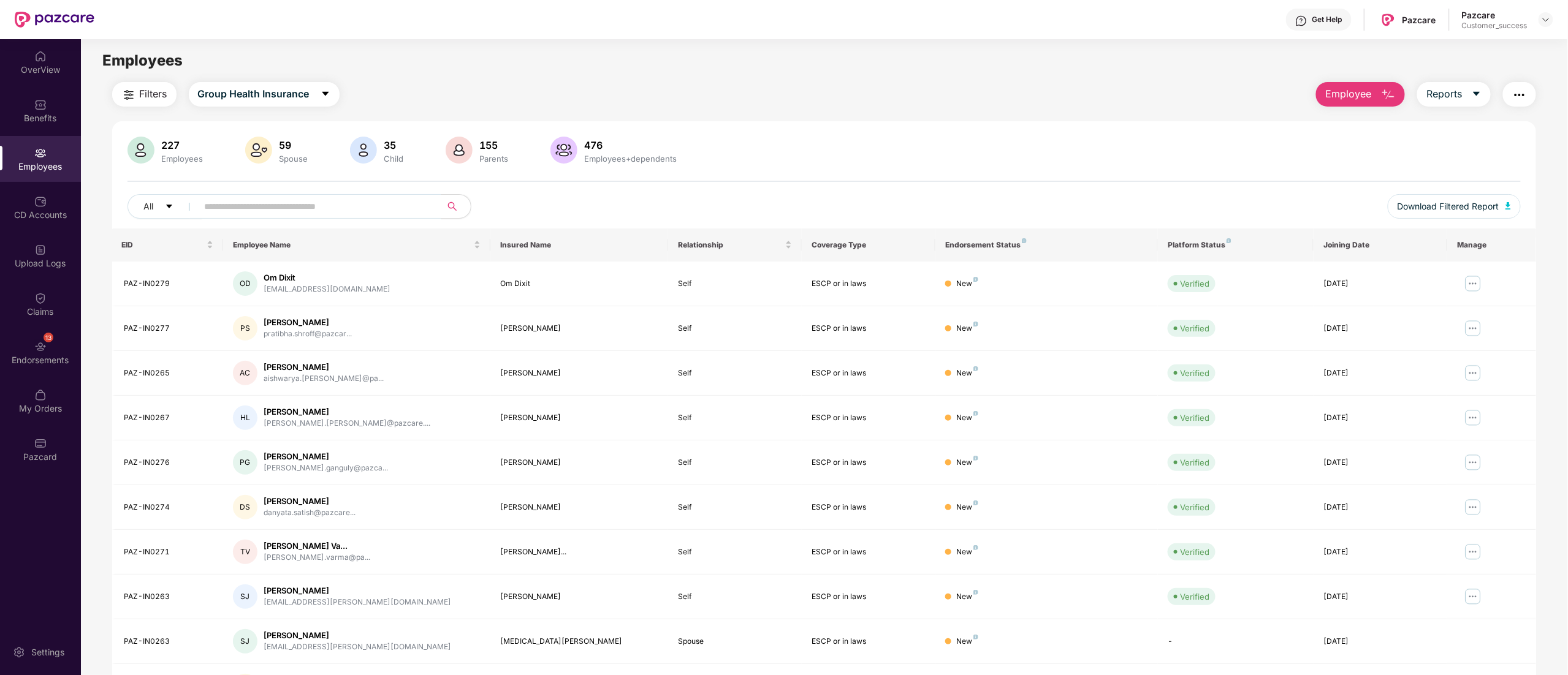
click at [1366, 90] on span "Employee" at bounding box center [1348, 94] width 46 height 16
click at [1374, 119] on li "Add Employee(s)" at bounding box center [1388, 127] width 141 height 25
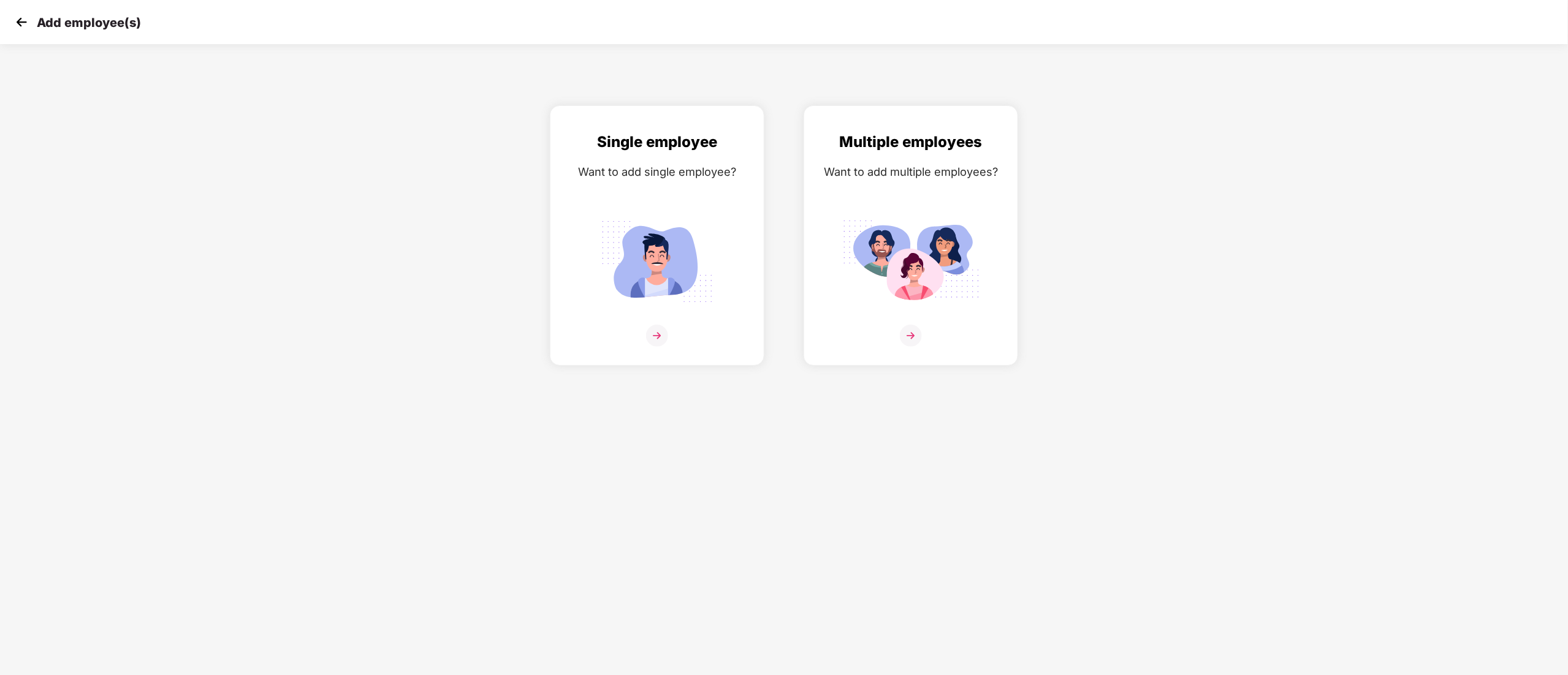
click at [769, 244] on div "Single employee Want to add single employee?" at bounding box center [657, 236] width 254 height 261
click at [733, 240] on div "Single employee Want to add single employee?" at bounding box center [657, 246] width 189 height 231
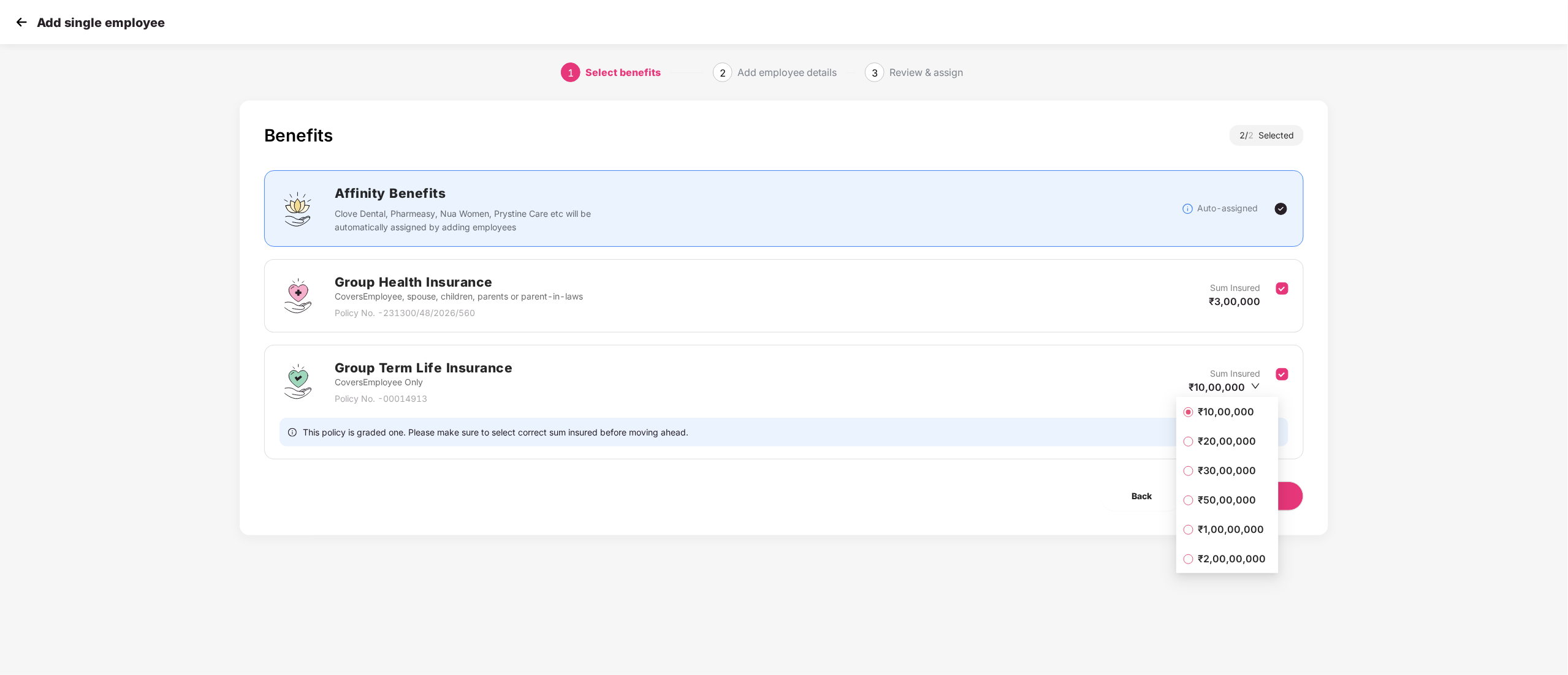
click at [1215, 414] on span "₹10,00,000" at bounding box center [1227, 412] width 66 height 14
click at [1255, 496] on span "Next" at bounding box center [1263, 496] width 19 height 14
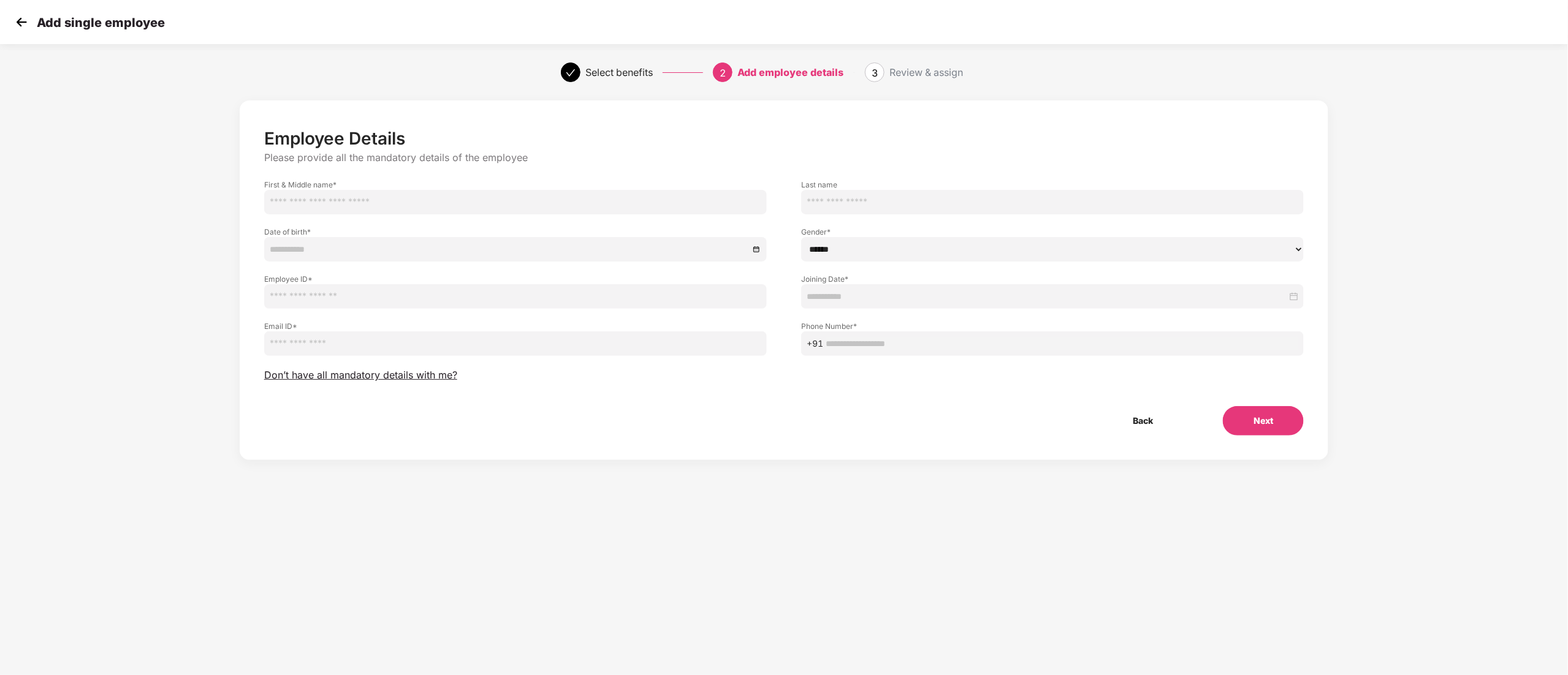
drag, startPoint x: 295, startPoint y: 206, endPoint x: 369, endPoint y: 215, distance: 74.5
click at [295, 206] on input "text" at bounding box center [515, 202] width 503 height 25
click at [340, 305] on input "text" at bounding box center [515, 296] width 503 height 25
paste input "**********"
type input "**********"
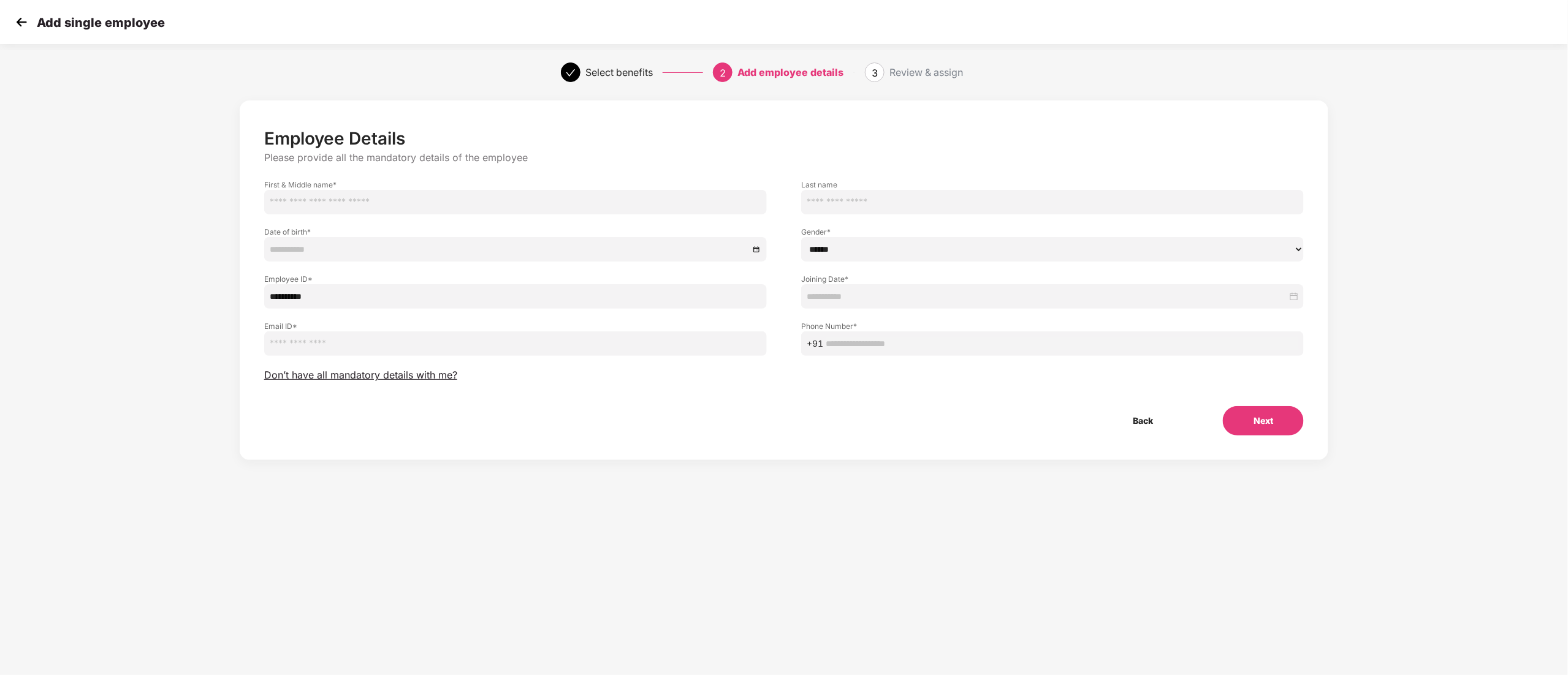
click at [374, 198] on input "text" at bounding box center [515, 202] width 503 height 25
paste input "**********"
type input "**********"
click at [317, 251] on input at bounding box center [509, 249] width 479 height 14
click at [629, 337] on div "Email ID *" at bounding box center [516, 332] width 537 height 47
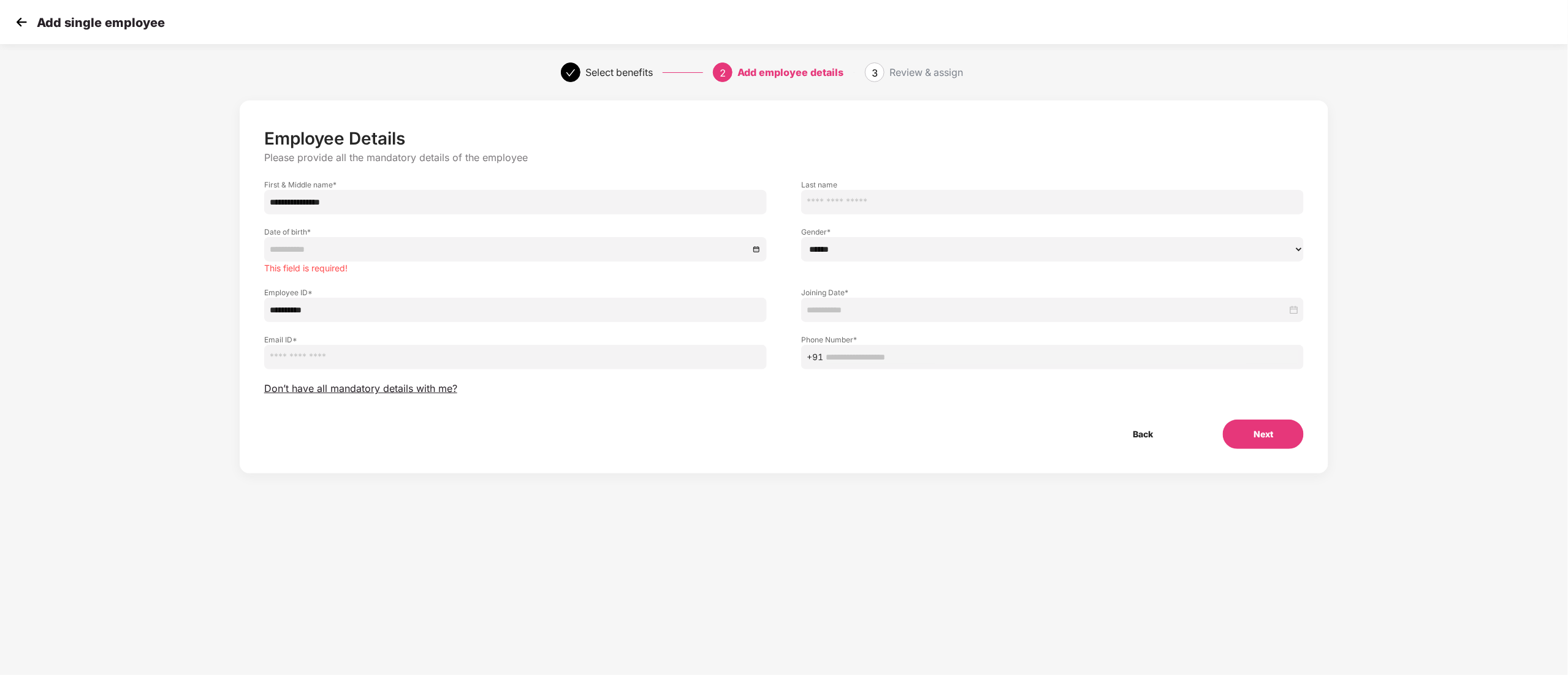
click at [313, 353] on input "email" at bounding box center [515, 357] width 503 height 25
paste input "**********"
type input "**********"
click at [815, 365] on span "+91" at bounding box center [1052, 357] width 503 height 25
click at [831, 307] on input at bounding box center [1047, 310] width 481 height 14
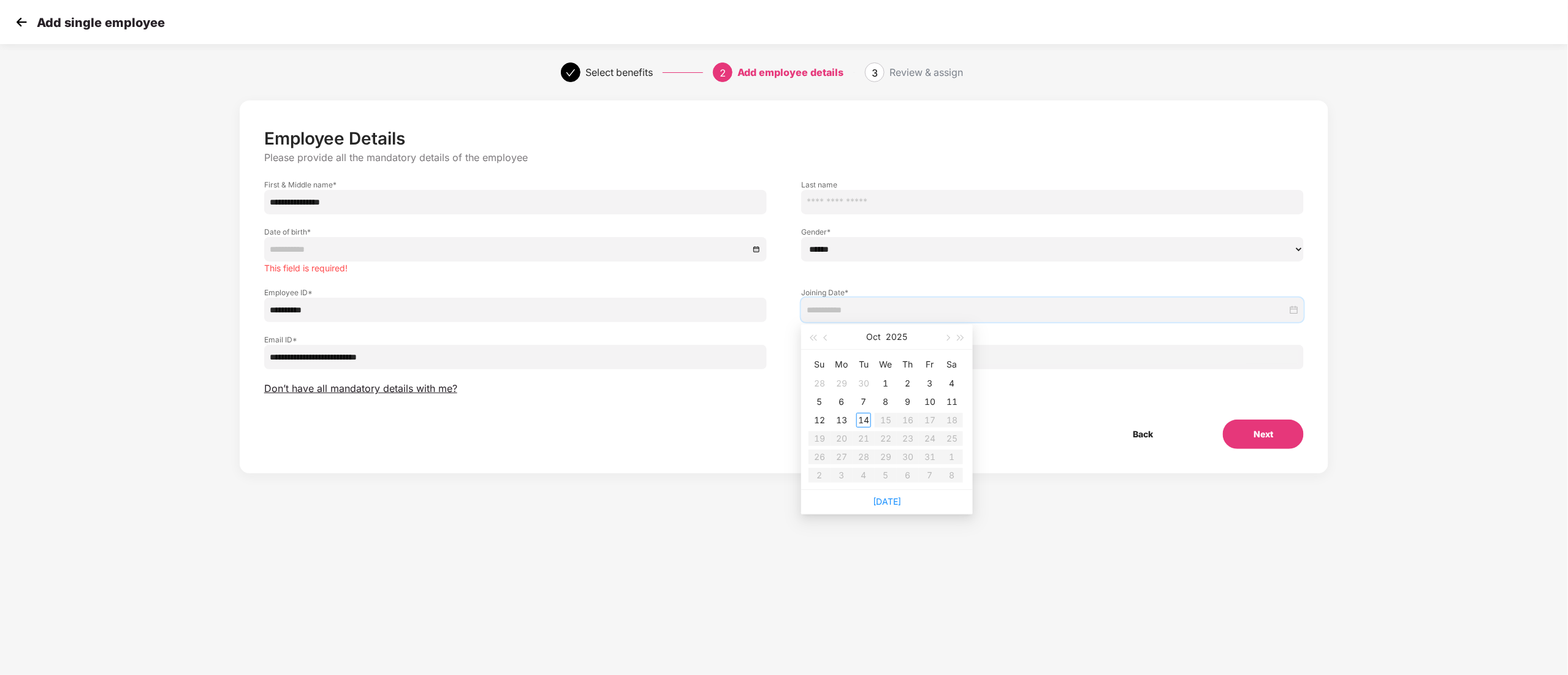
click at [1089, 409] on div "**********" at bounding box center [784, 289] width 1040 height 321
click at [880, 357] on input "text" at bounding box center [1062, 357] width 473 height 14
paste input "**********"
drag, startPoint x: 842, startPoint y: 355, endPoint x: 810, endPoint y: 357, distance: 32.1
click at [810, 355] on span "**********" at bounding box center [1052, 357] width 503 height 25
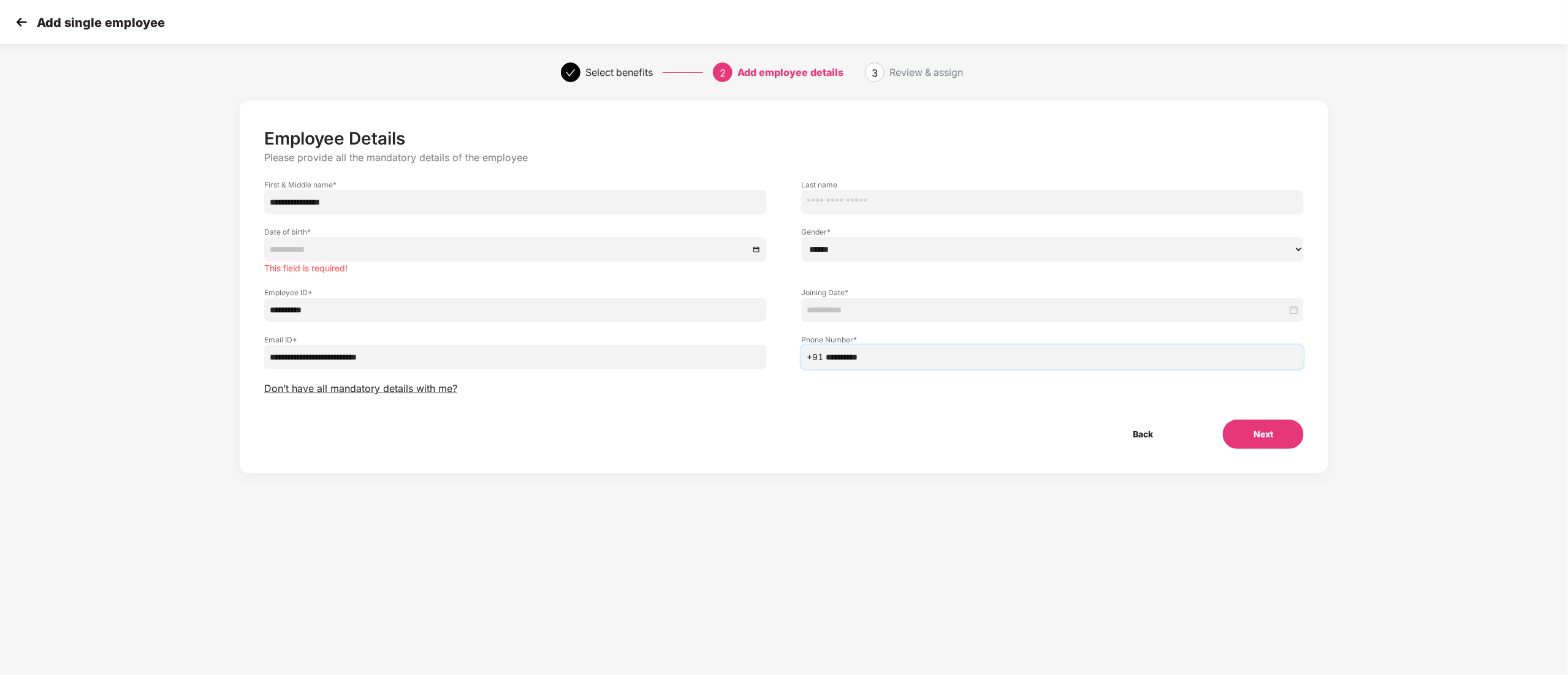
type input "**********"
click at [847, 316] on input at bounding box center [1047, 310] width 481 height 14
type input "**********"
click at [886, 403] on div "8" at bounding box center [886, 402] width 15 height 15
click at [840, 248] on select "****** **** ******" at bounding box center [1052, 250] width 503 height 25
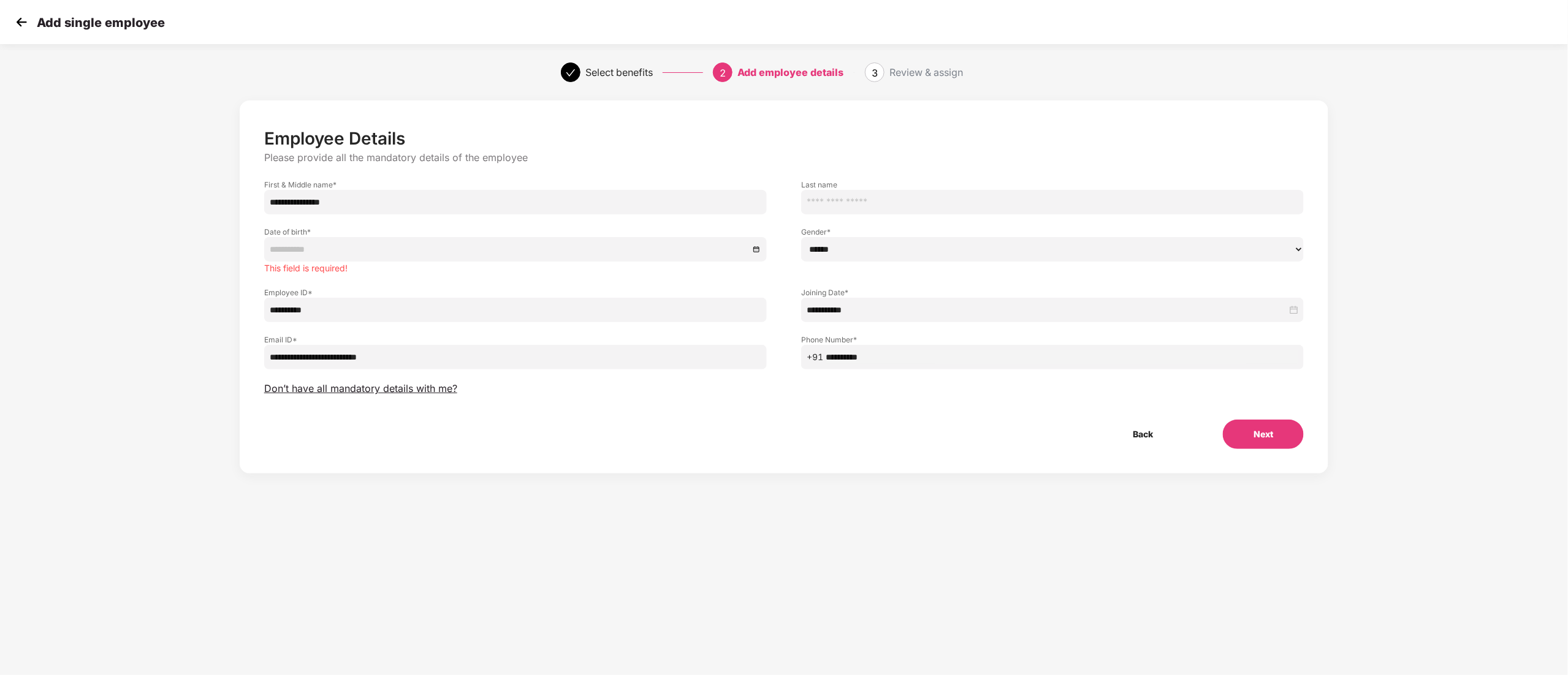
select select "****"
click at [801, 237] on select "****** **** ******" at bounding box center [1052, 250] width 503 height 25
click at [321, 233] on label "Date of birth *" at bounding box center [515, 232] width 503 height 10
click at [315, 246] on input at bounding box center [509, 249] width 479 height 14
click at [349, 270] on button "2007" at bounding box center [359, 276] width 21 height 25
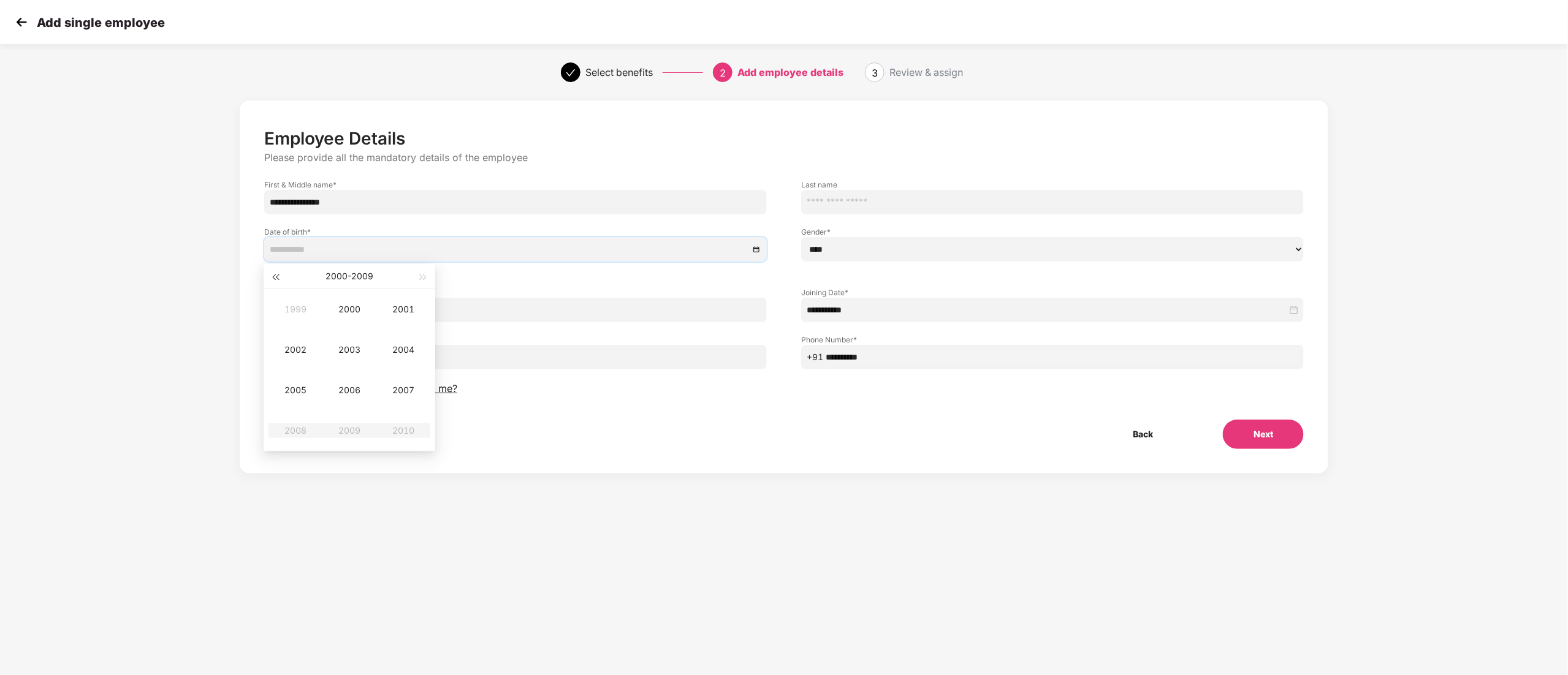
click at [278, 276] on span "button" at bounding box center [275, 277] width 6 height 6
type input "**********"
click at [396, 386] on div "1997" at bounding box center [403, 390] width 37 height 15
type input "**********"
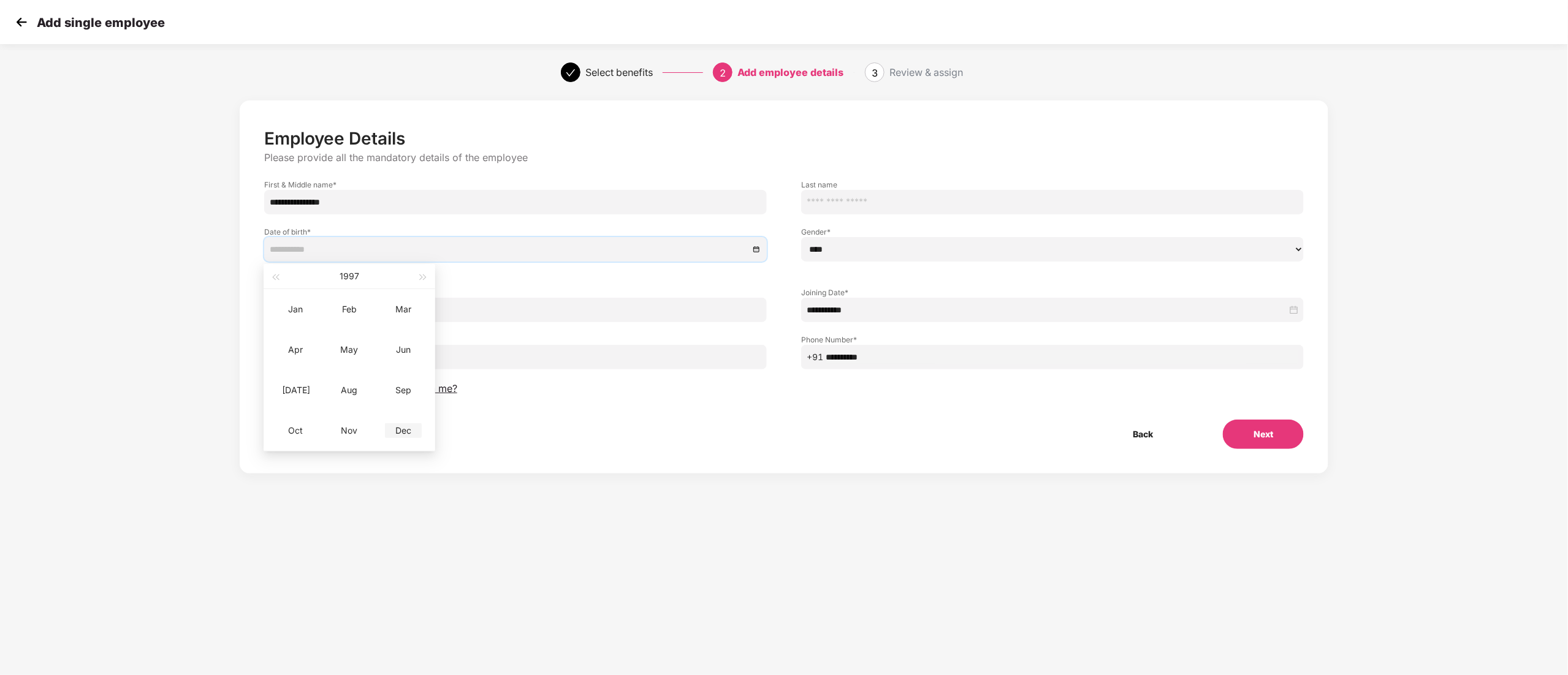
click at [412, 428] on div "Dec" at bounding box center [403, 431] width 37 height 15
type input "**********"
click at [346, 379] on div "24" at bounding box center [348, 378] width 15 height 15
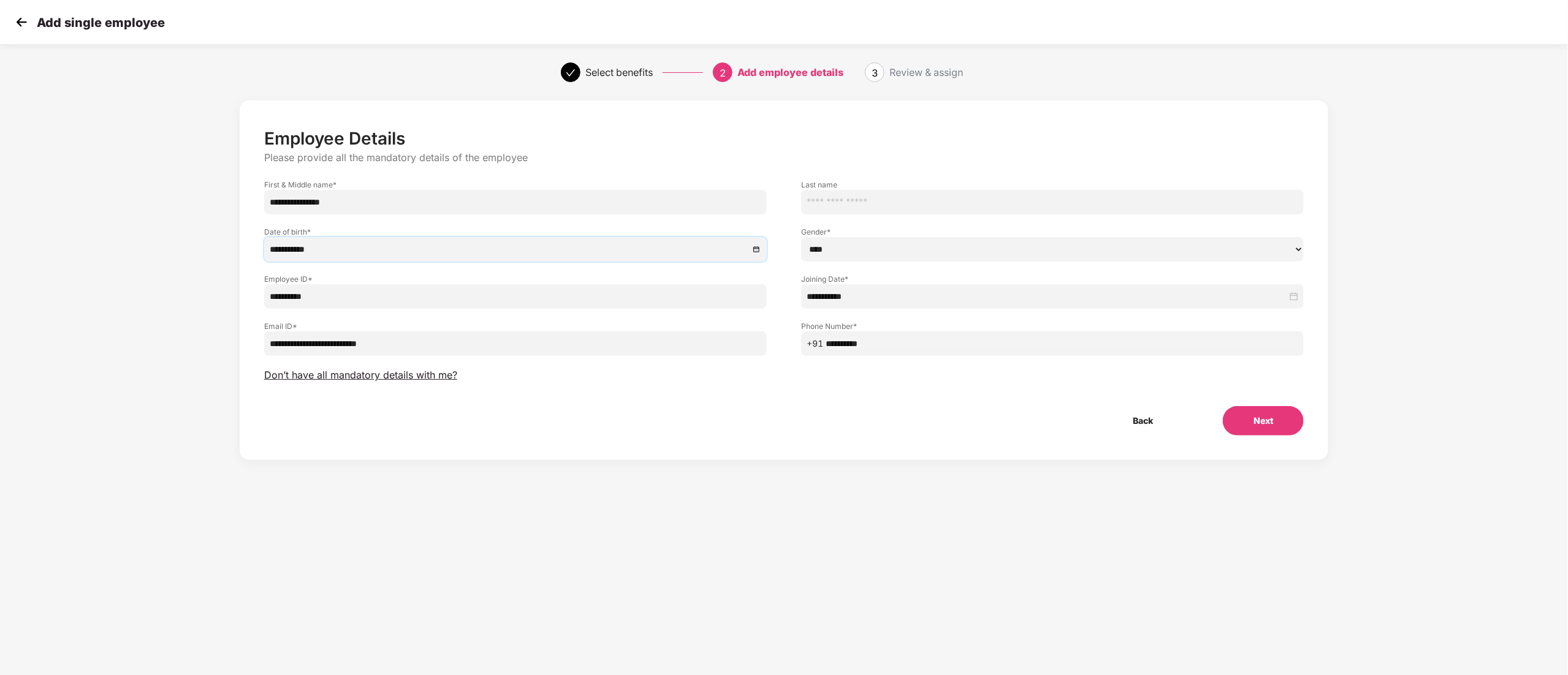
click at [1255, 429] on button "Next" at bounding box center [1263, 421] width 81 height 29
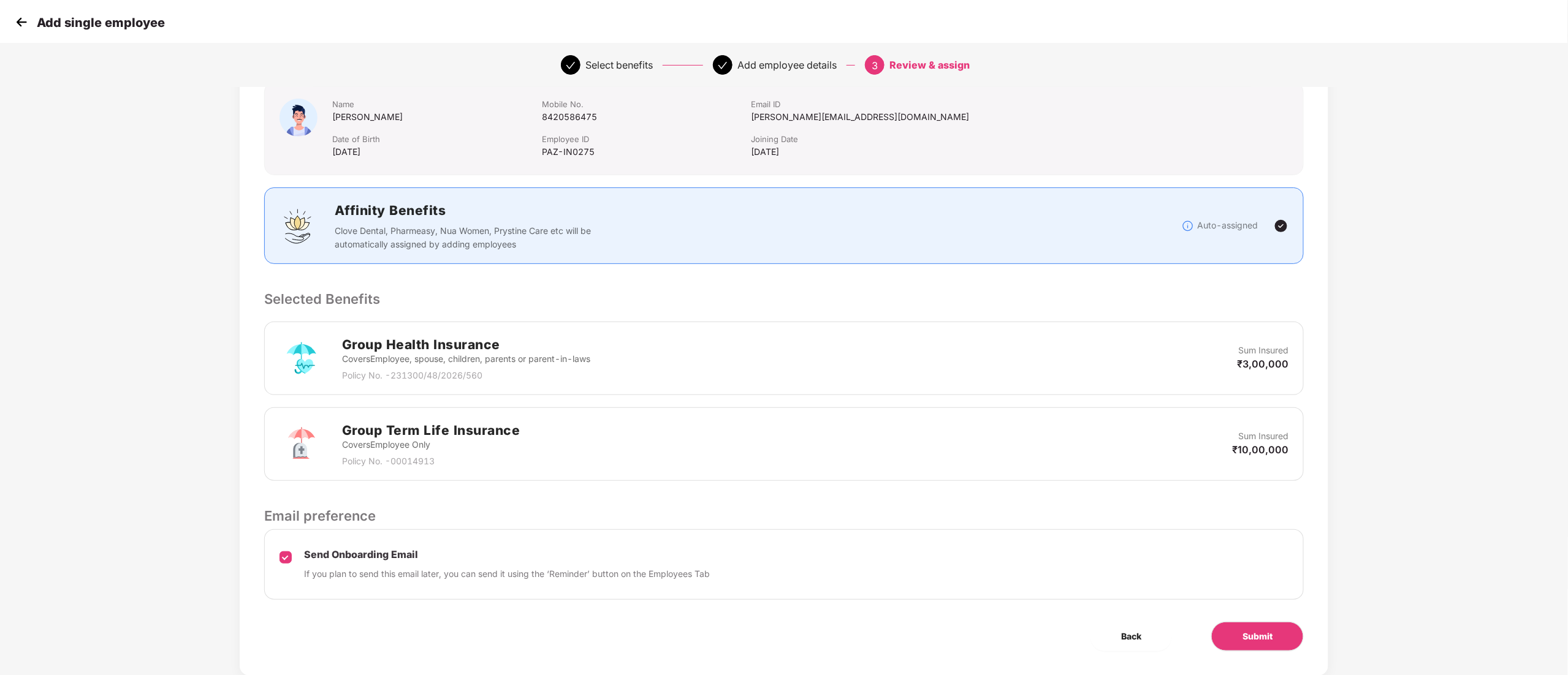
scroll to position [118, 0]
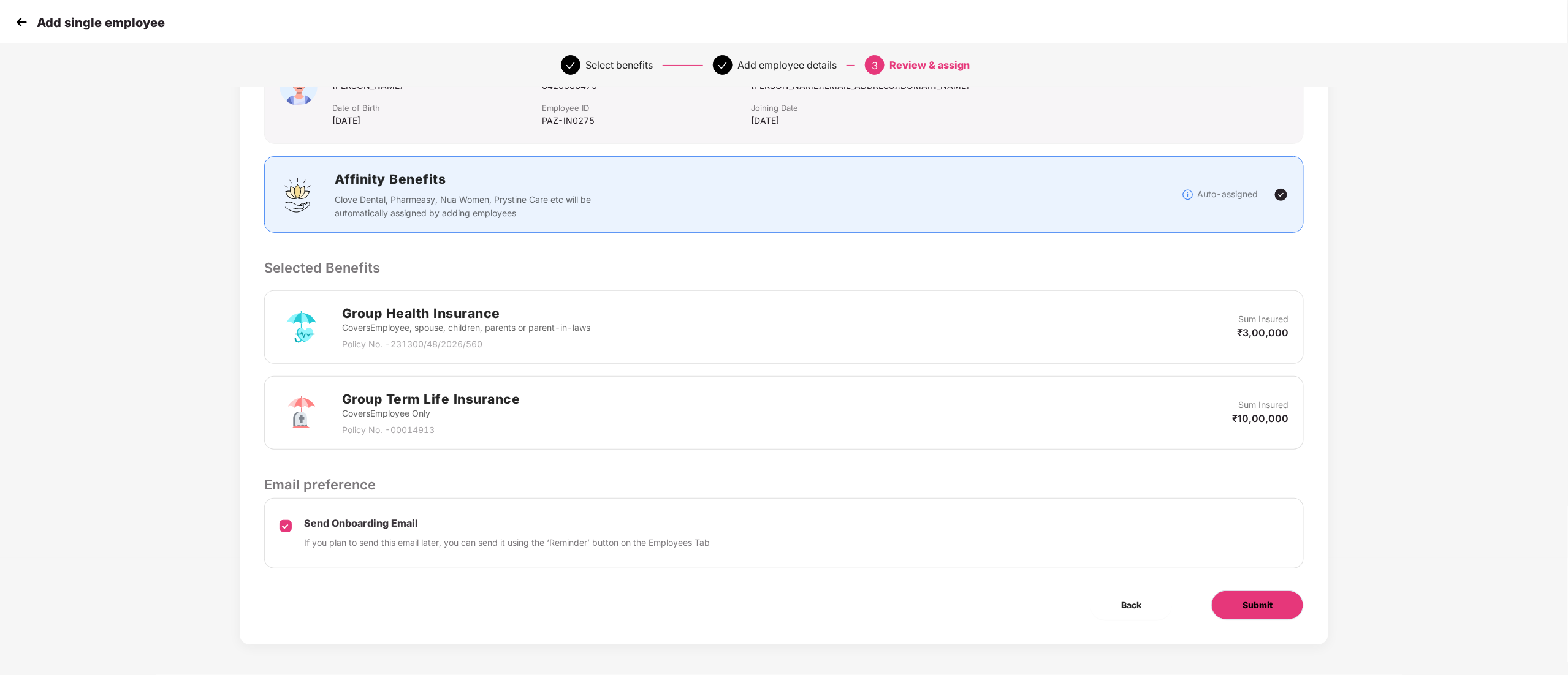
click at [1259, 610] on span "Submit" at bounding box center [1258, 605] width 30 height 14
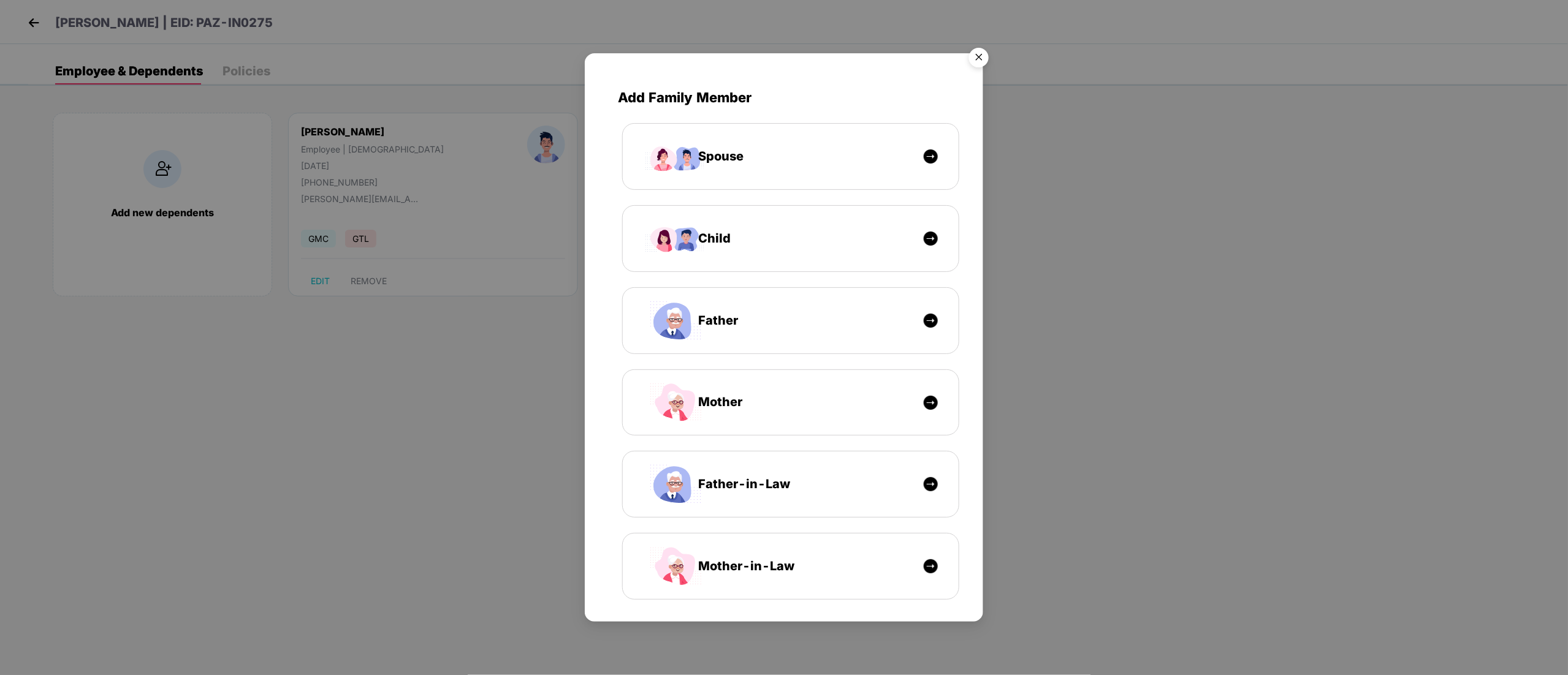
click at [977, 58] on img "Close" at bounding box center [979, 59] width 34 height 34
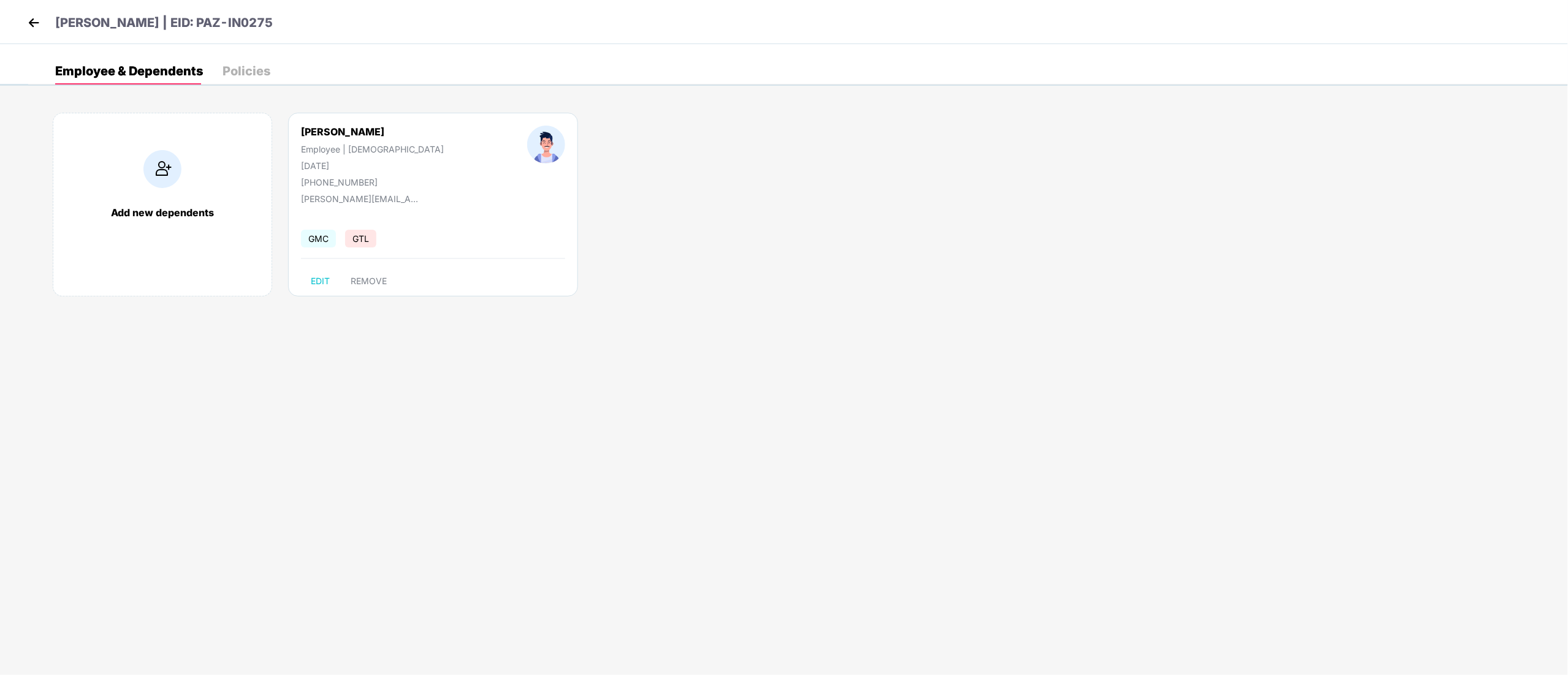
click at [35, 24] on img at bounding box center [34, 23] width 18 height 18
